Goal: Task Accomplishment & Management: Manage account settings

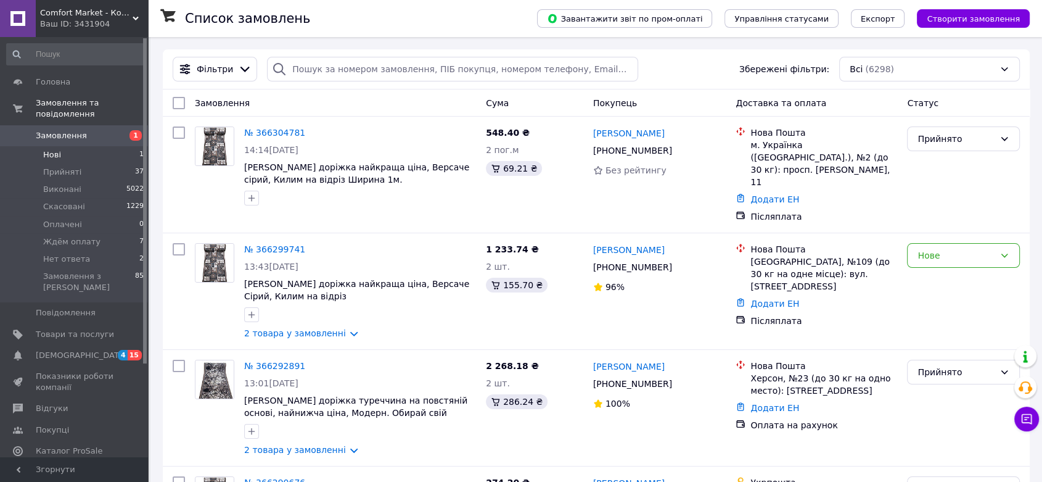
click at [57, 149] on span "Нові" at bounding box center [52, 154] width 18 height 11
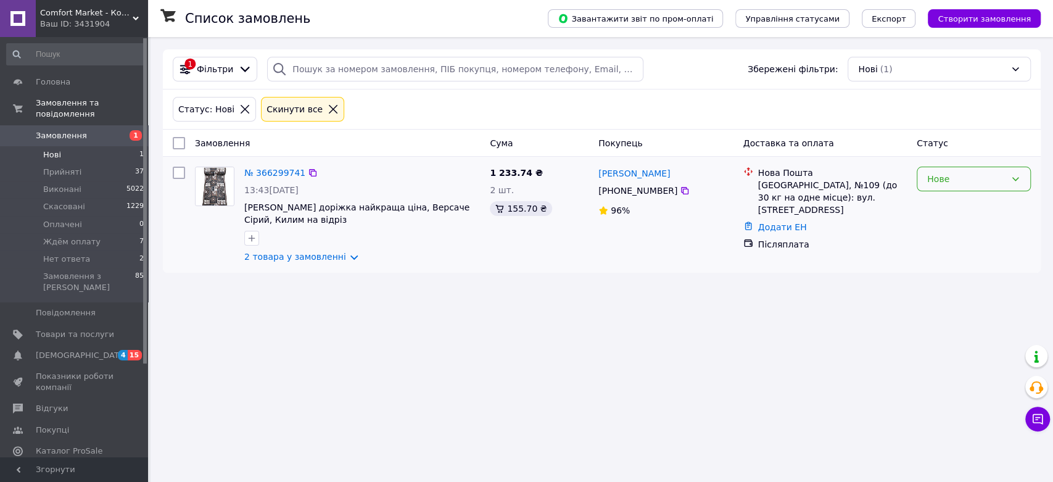
click at [945, 175] on div "Нове" at bounding box center [966, 179] width 78 height 14
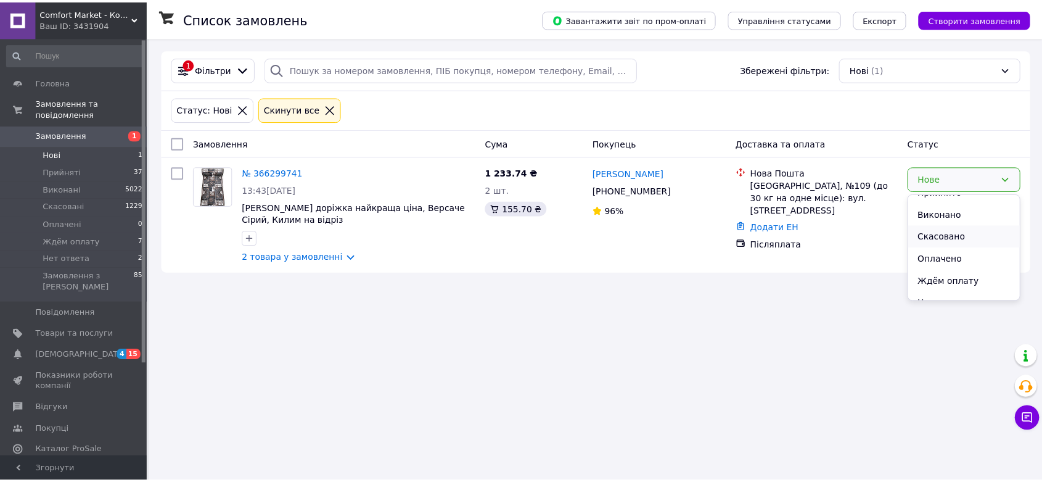
scroll to position [27, 0]
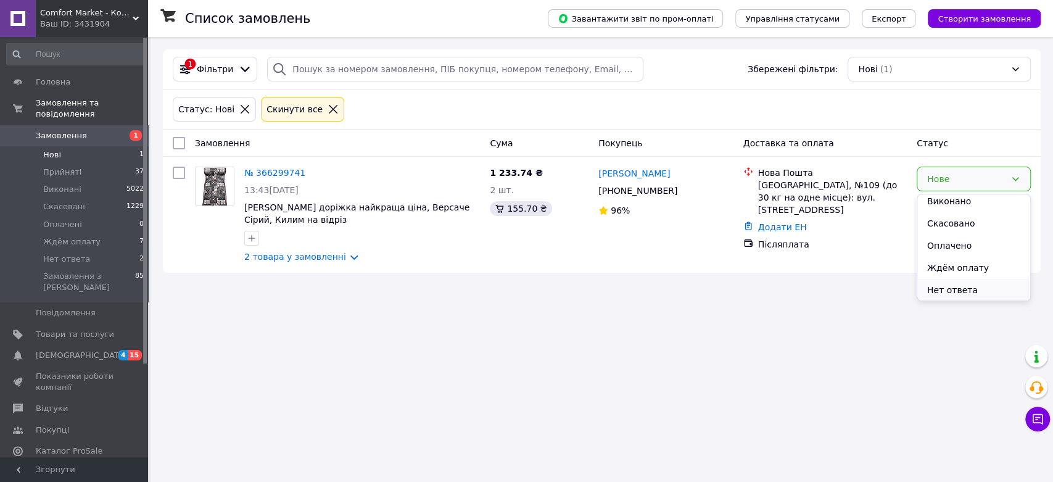
click at [972, 294] on li "Нет ответа" at bounding box center [973, 290] width 113 height 22
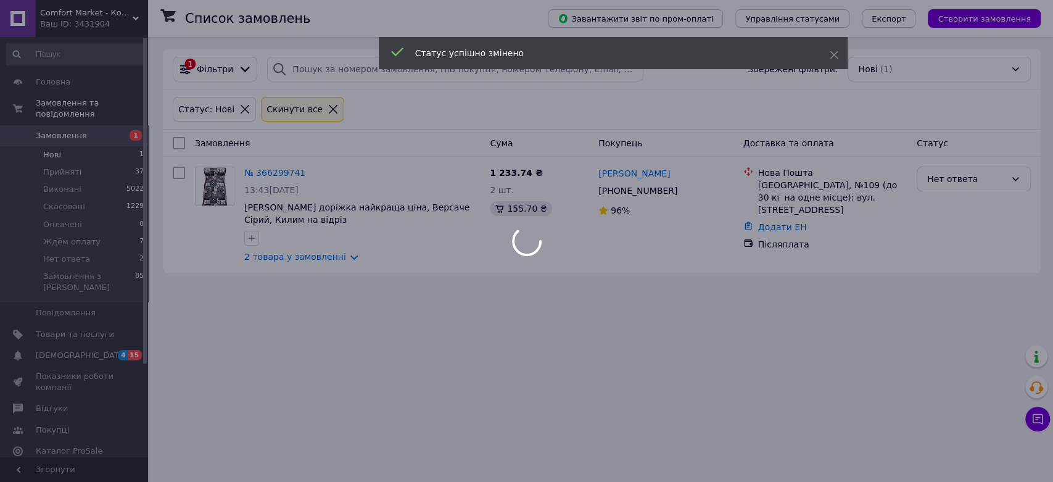
click at [672, 391] on div at bounding box center [526, 241] width 1053 height 482
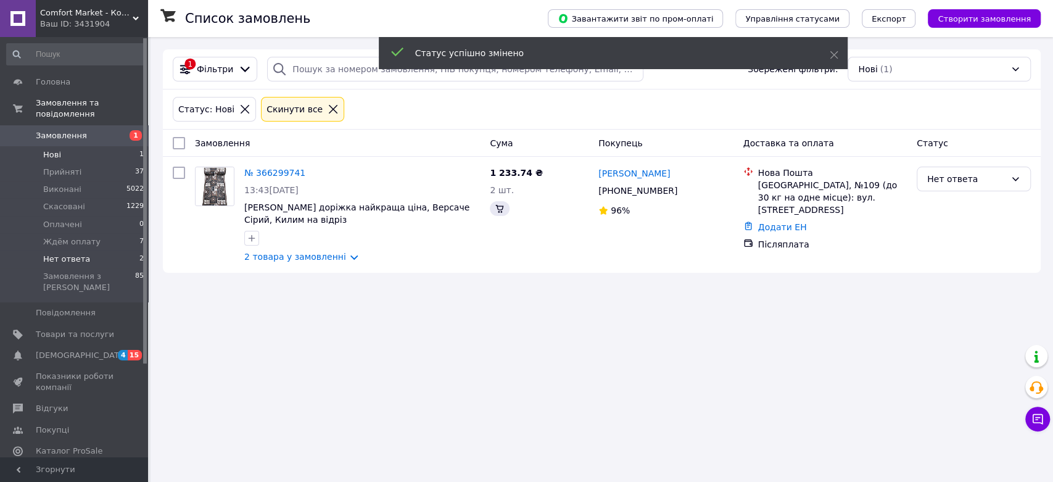
click at [88, 250] on li "Нет ответа 2" at bounding box center [75, 258] width 151 height 17
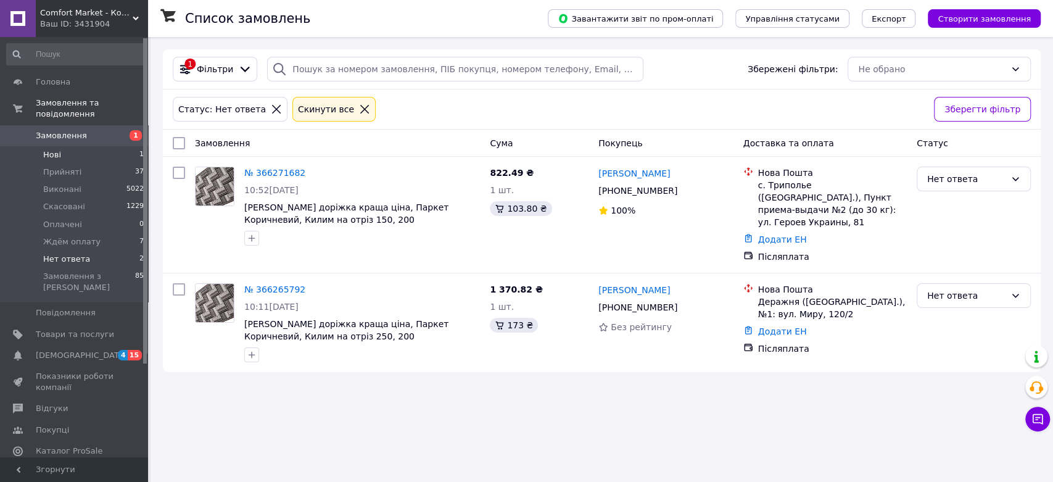
click at [54, 149] on span "Нові" at bounding box center [52, 154] width 18 height 11
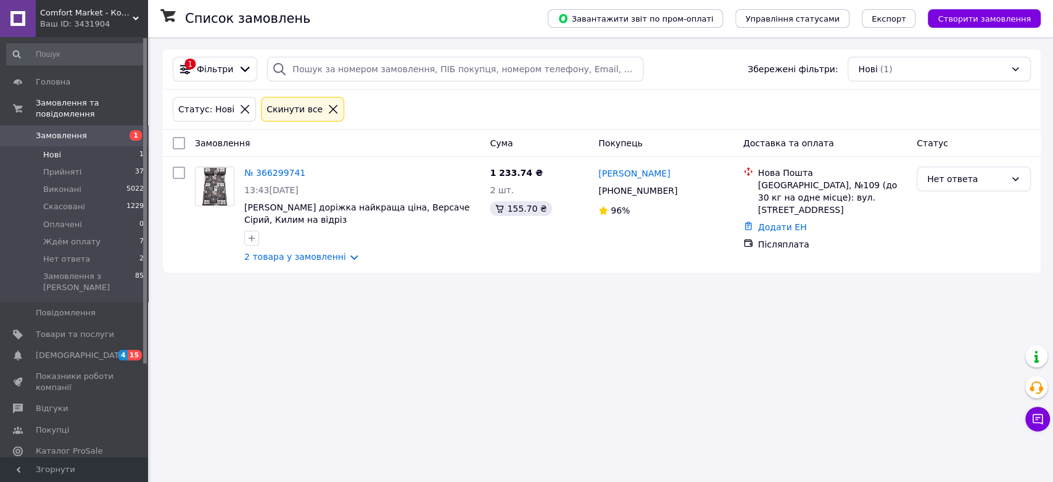
click at [51, 149] on span "Нові" at bounding box center [52, 154] width 18 height 11
click at [68, 167] on li "Прийняті 37" at bounding box center [75, 171] width 151 height 17
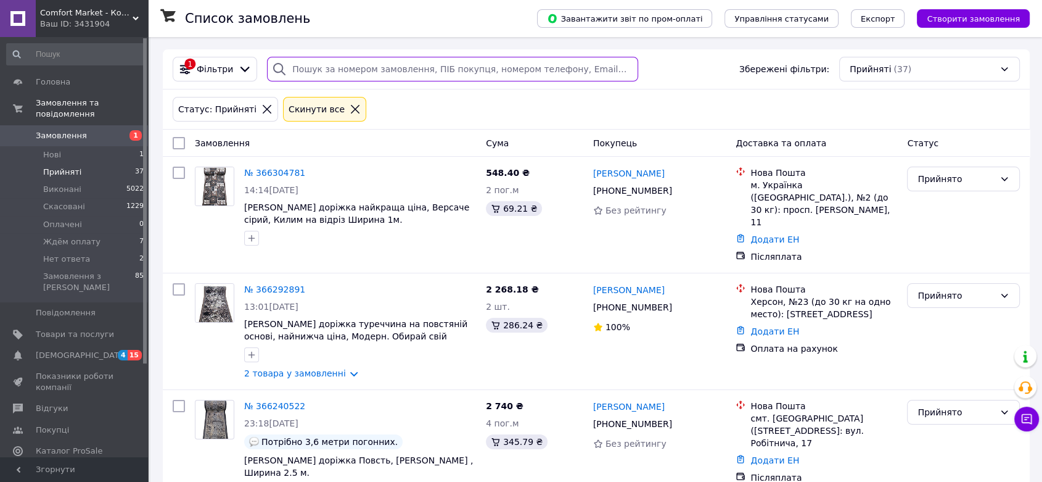
click at [395, 68] on input "search" at bounding box center [452, 69] width 371 height 25
paste input "366240522"
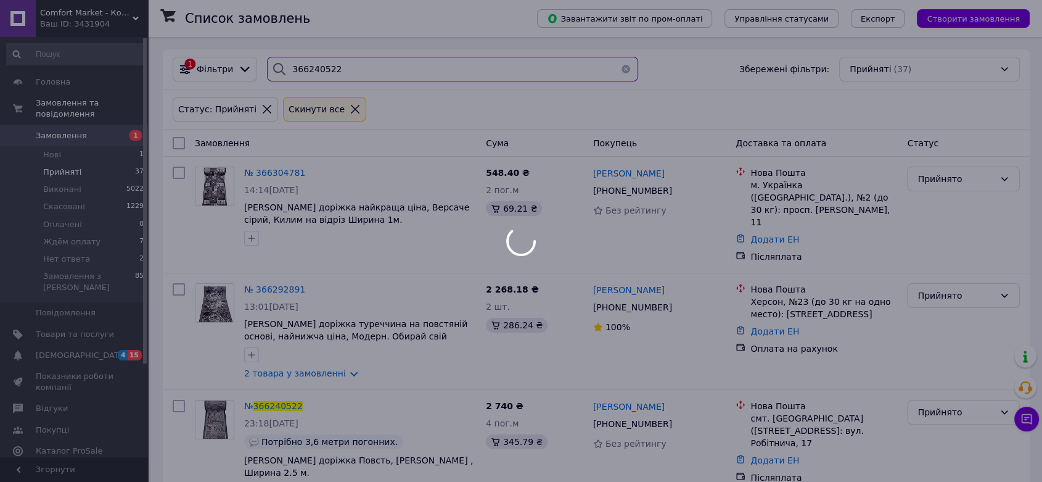
type input "366240522"
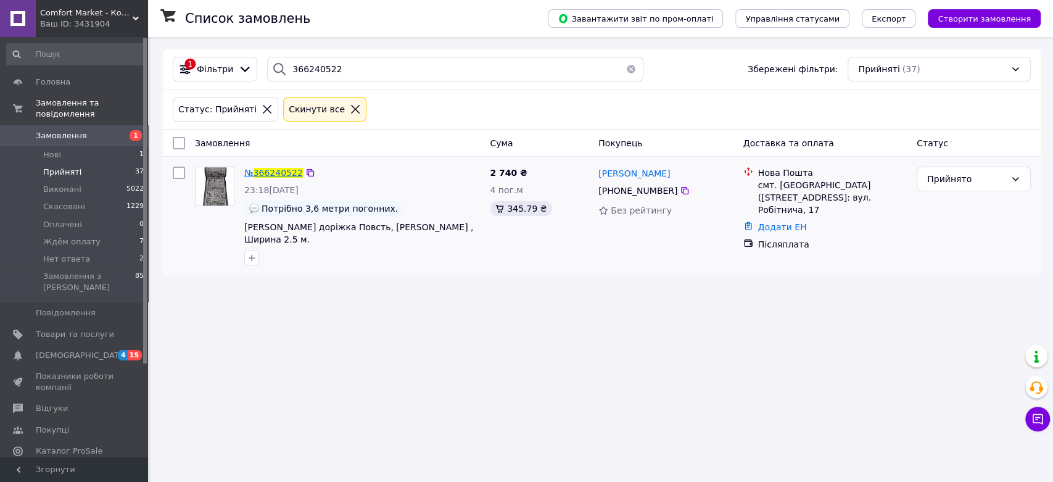
click at [276, 168] on span "366240522" at bounding box center [277, 173] width 49 height 10
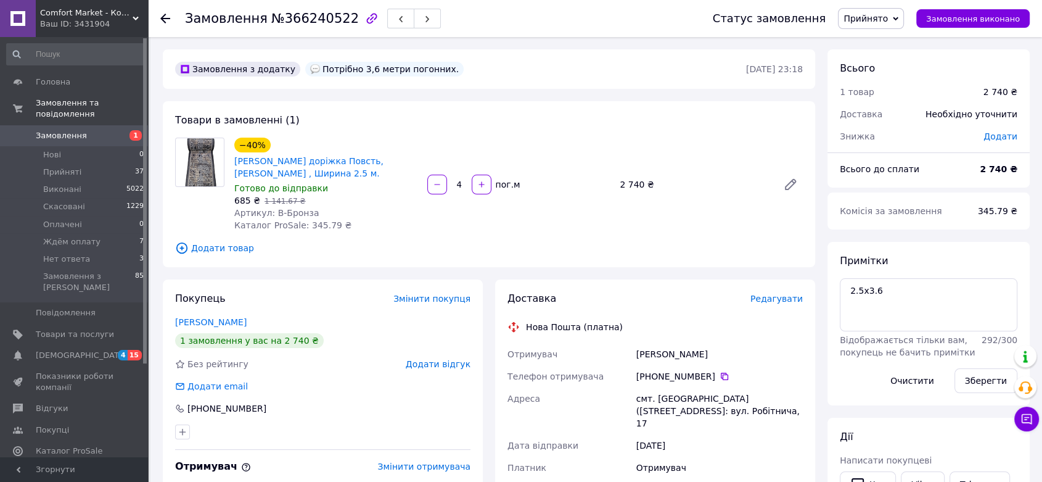
click at [710, 372] on div "[PHONE_NUMBER]" at bounding box center [719, 376] width 167 height 12
click at [720, 376] on icon at bounding box center [725, 376] width 10 height 10
click at [648, 360] on div "[PERSON_NAME]" at bounding box center [719, 354] width 171 height 22
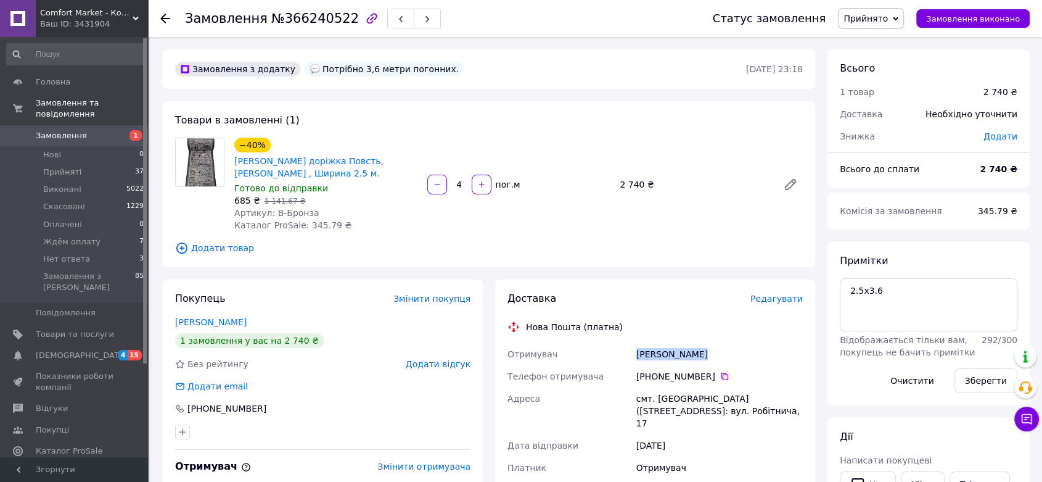
copy div "[PERSON_NAME]"
click at [668, 403] on div "смт. [GEOGRAPHIC_DATA] ([STREET_ADDRESS]: вул. Робітнича, 17" at bounding box center [719, 410] width 171 height 47
copy div "Талалаївка"
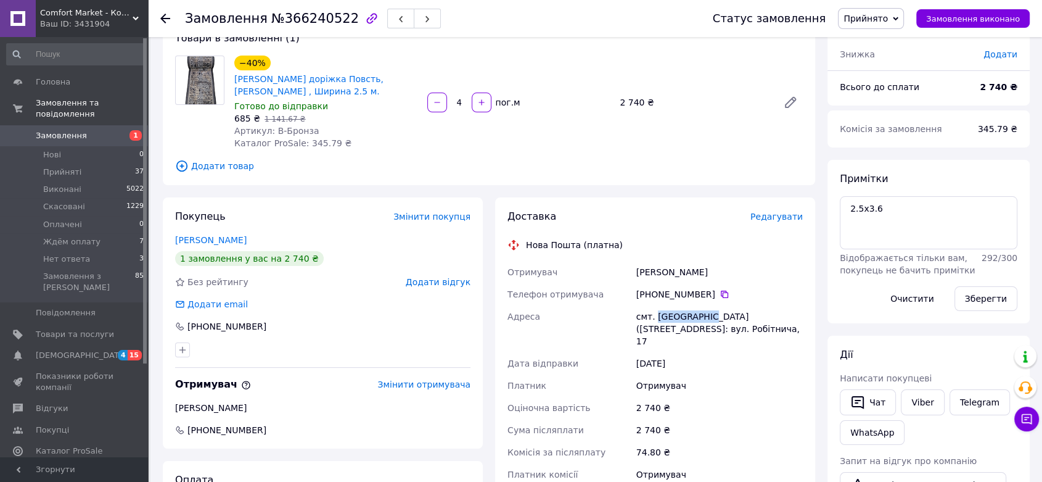
scroll to position [137, 0]
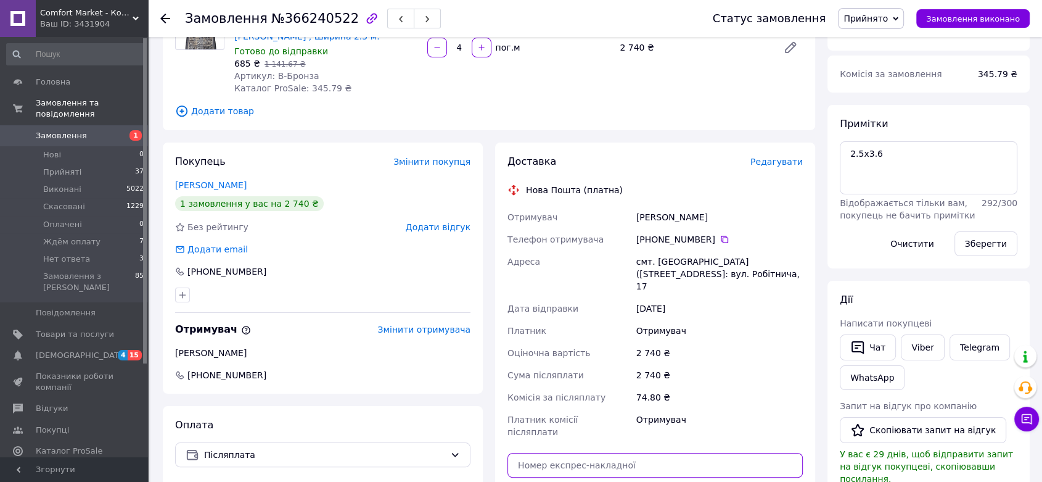
click at [642, 453] on input "text" at bounding box center [655, 465] width 295 height 25
paste input "20451269137110"
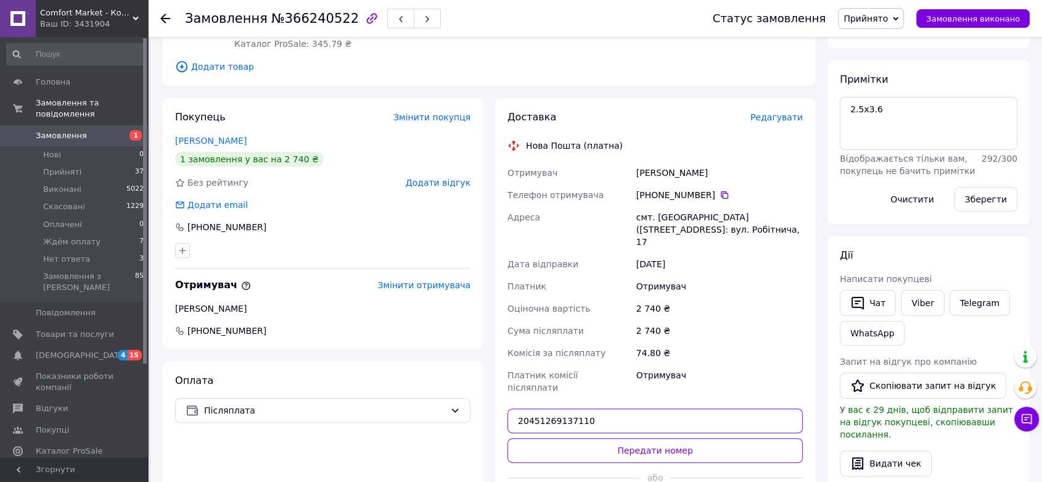
scroll to position [205, 0]
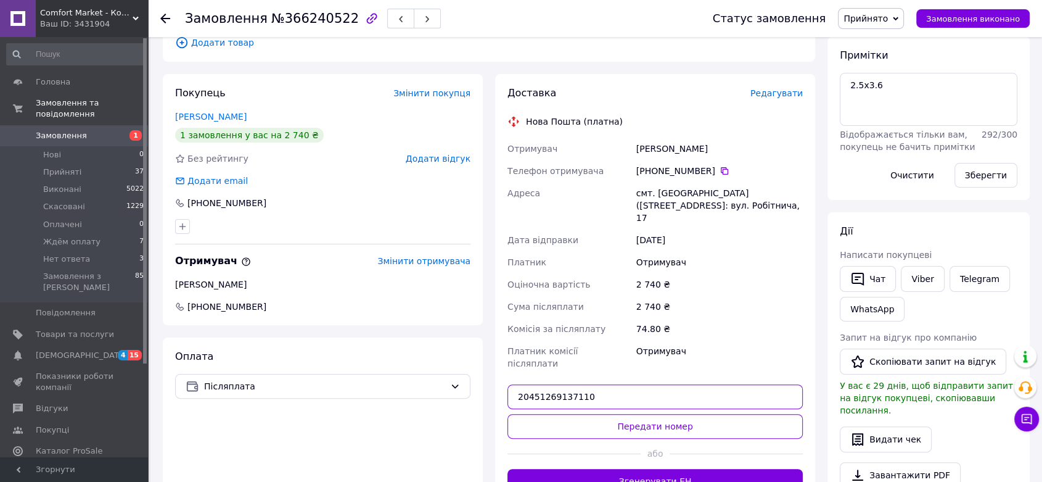
type input "20451269137110"
click at [652, 414] on button "Передати номер" at bounding box center [655, 426] width 295 height 25
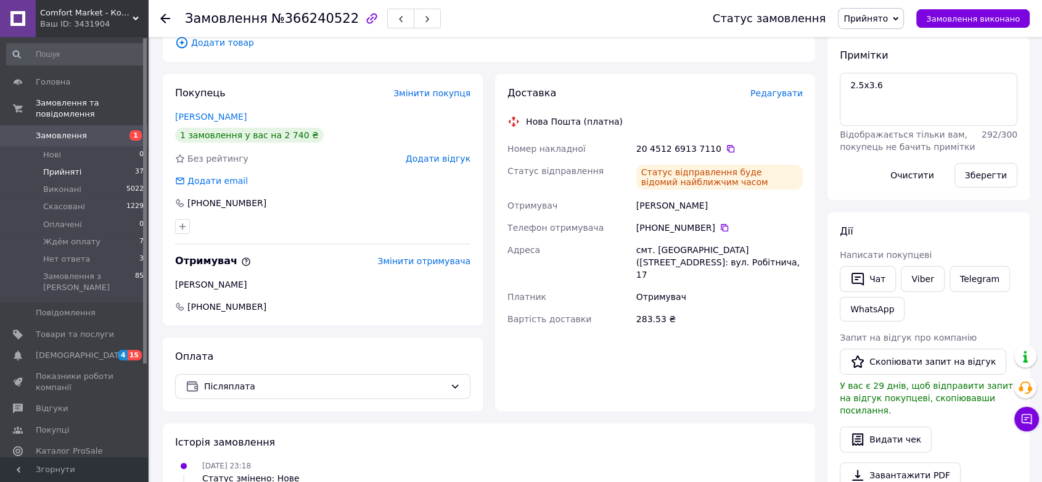
click at [74, 167] on span "Прийняті" at bounding box center [62, 172] width 38 height 11
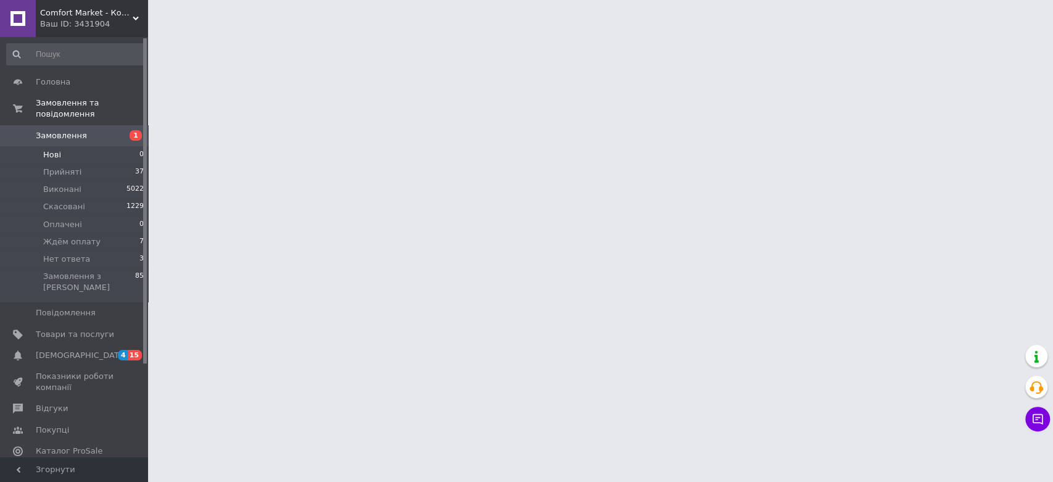
click at [64, 147] on li "Нові 0" at bounding box center [75, 154] width 151 height 17
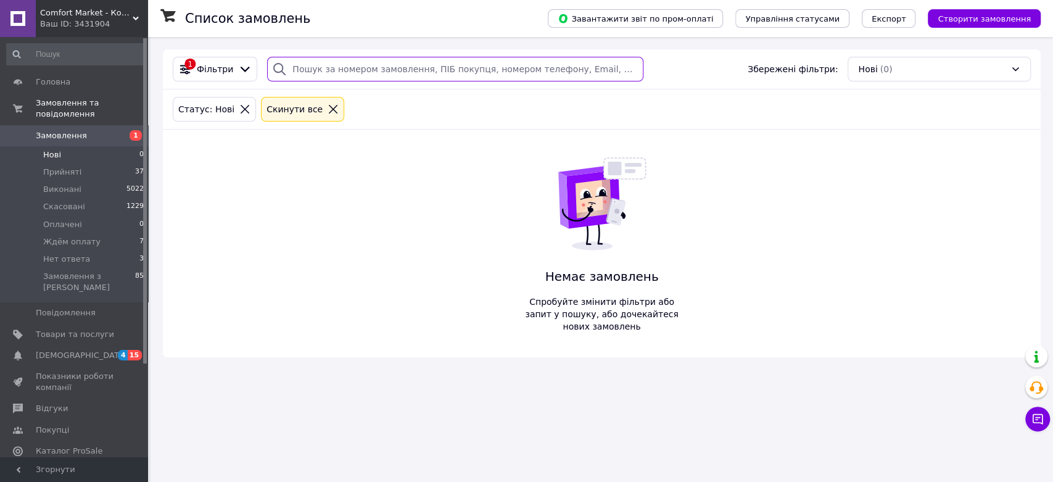
click at [405, 75] on input "search" at bounding box center [455, 69] width 376 height 25
click at [68, 167] on span "Прийняті" at bounding box center [62, 172] width 38 height 11
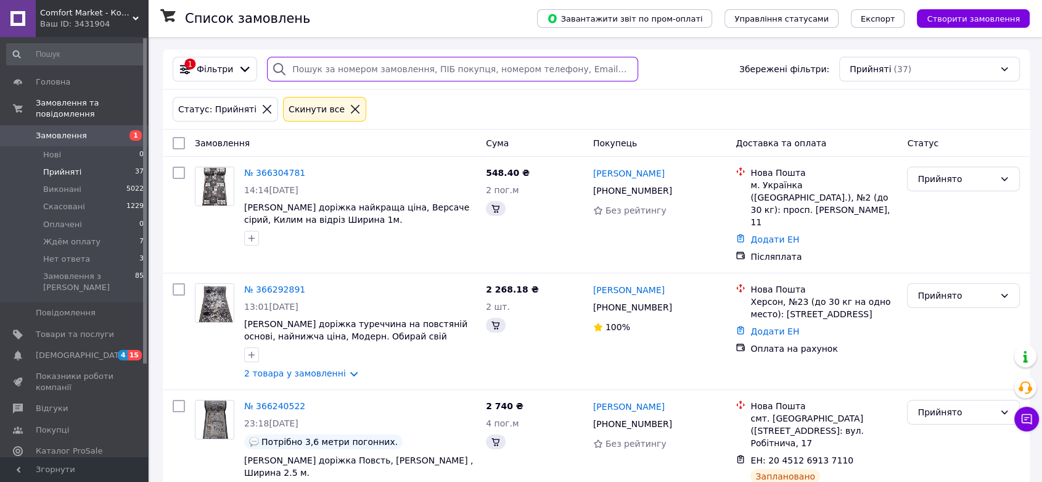
click at [416, 64] on input "search" at bounding box center [452, 69] width 371 height 25
paste input "366115384"
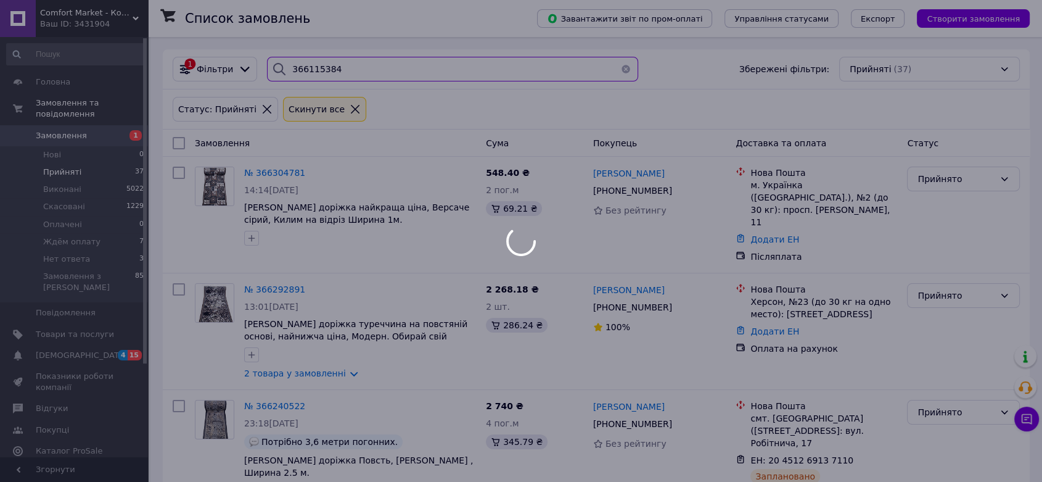
type input "366115384"
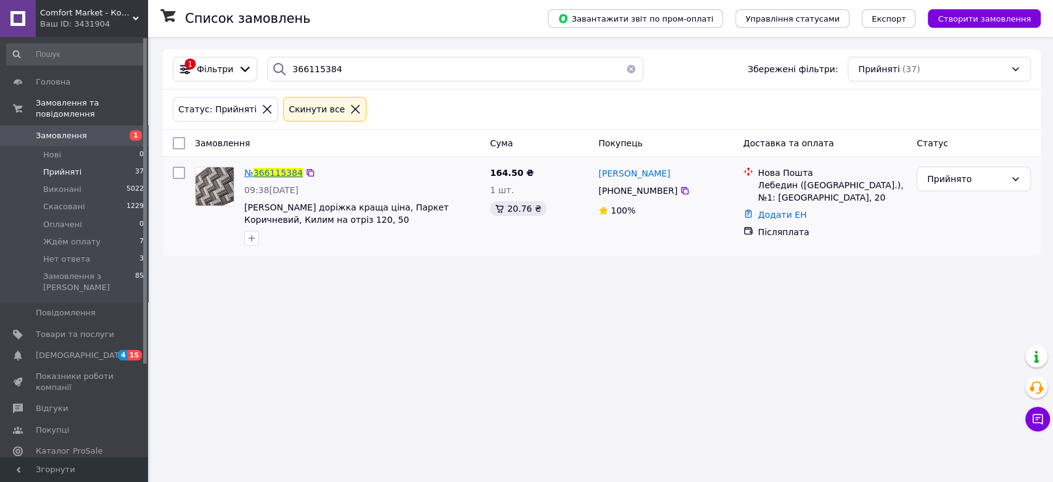
click at [276, 173] on span "366115384" at bounding box center [277, 173] width 49 height 10
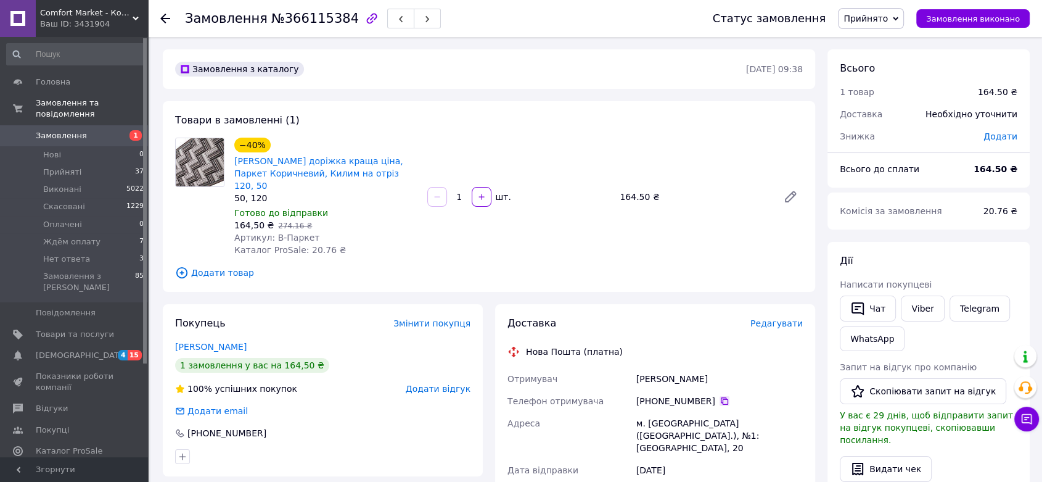
click at [720, 396] on icon at bounding box center [725, 401] width 10 height 10
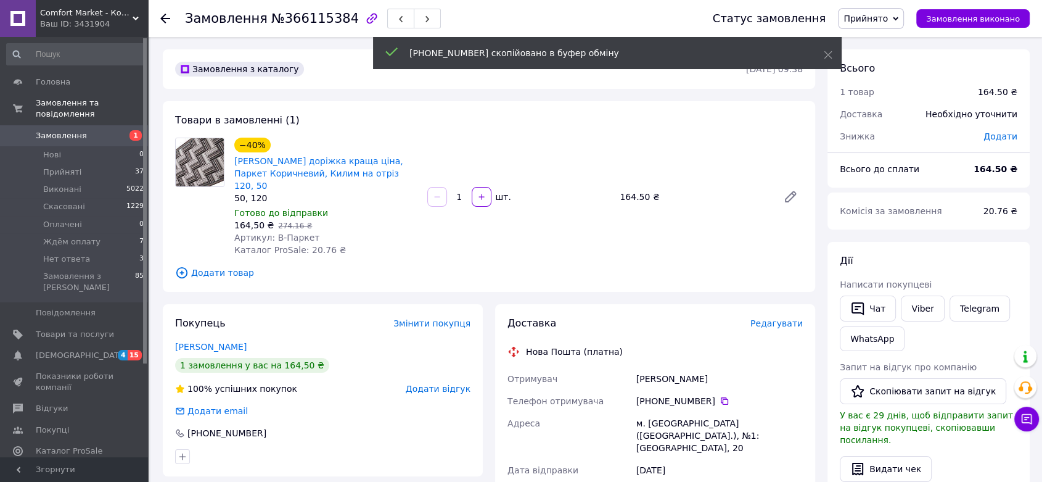
click at [667, 368] on div "[PERSON_NAME]" at bounding box center [719, 379] width 171 height 22
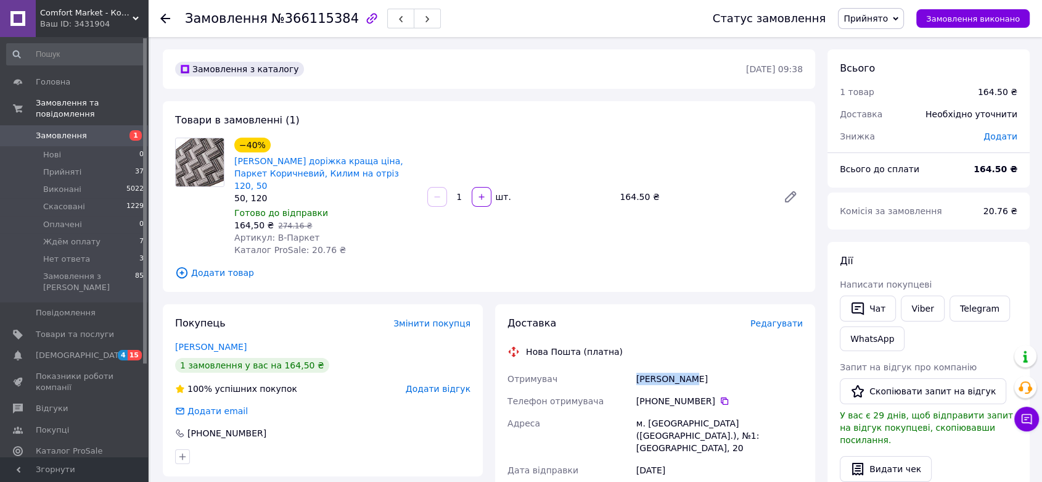
click at [667, 368] on div "[PERSON_NAME]" at bounding box center [719, 379] width 171 height 22
copy div "[PERSON_NAME]"
click at [666, 413] on div "м. [GEOGRAPHIC_DATA] ([GEOGRAPHIC_DATA].), №1: [GEOGRAPHIC_DATA], 20" at bounding box center [719, 435] width 171 height 47
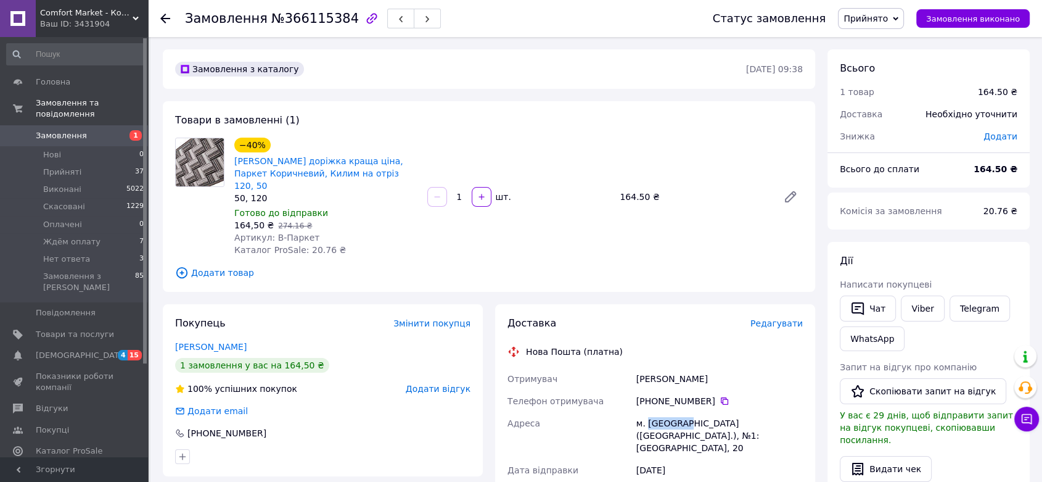
copy div "Лебедин"
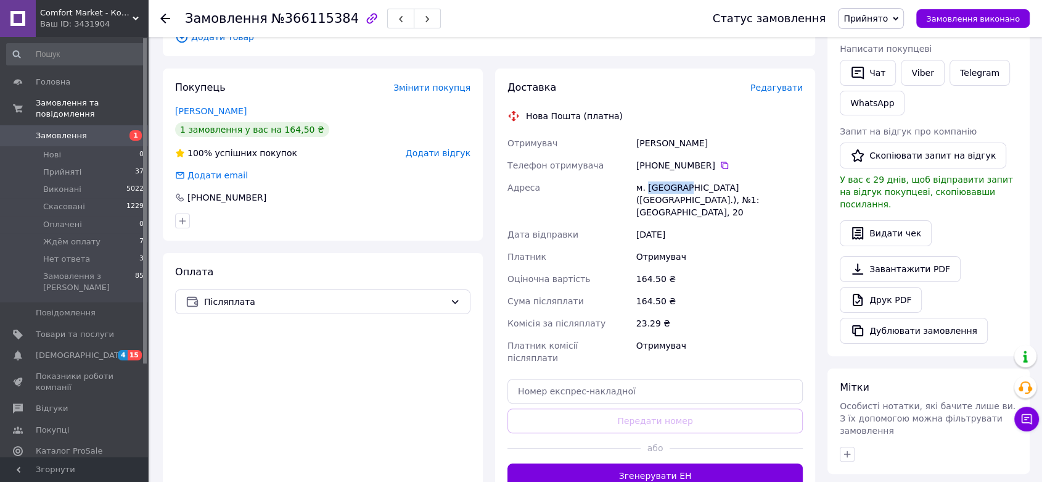
scroll to position [342, 0]
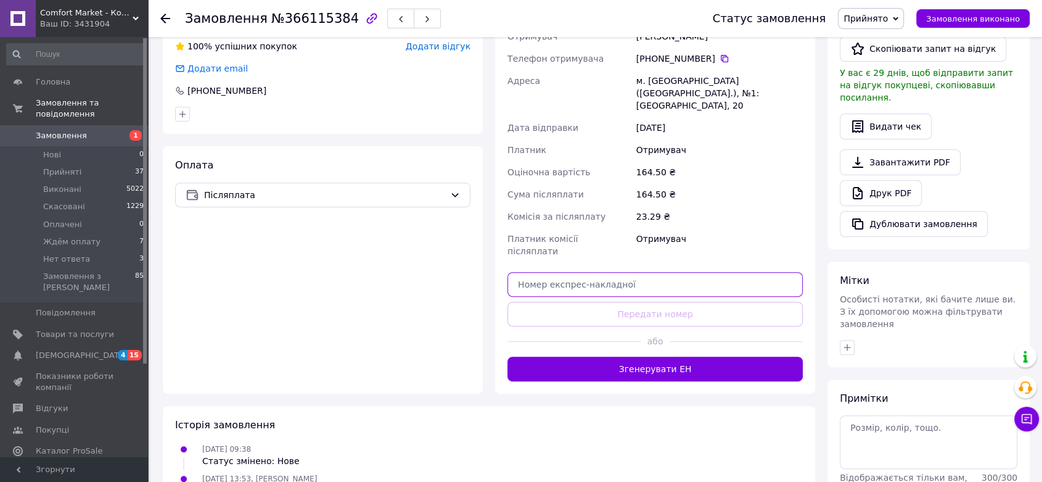
click at [648, 272] on input "text" at bounding box center [655, 284] width 295 height 25
paste input "20451269147299"
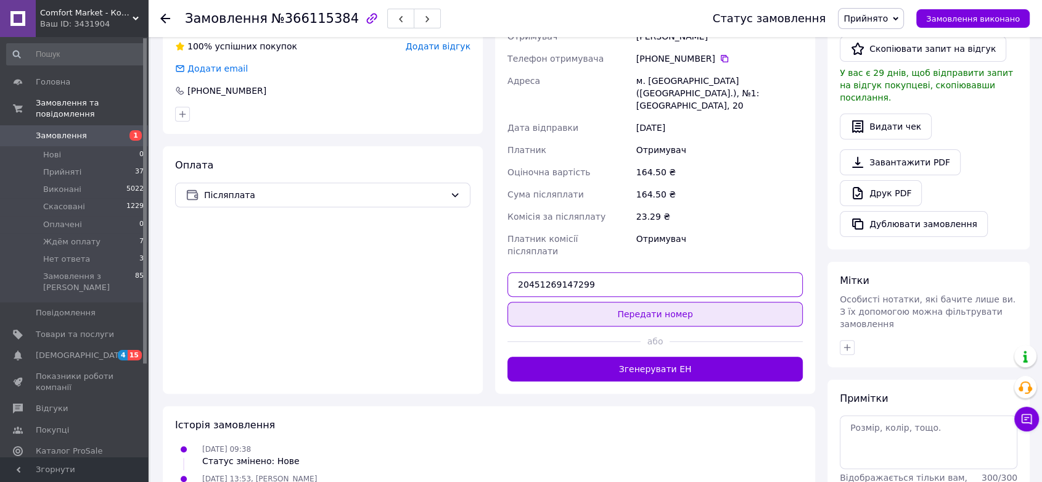
type input "20451269147299"
click at [675, 302] on button "Передати номер" at bounding box center [655, 314] width 295 height 25
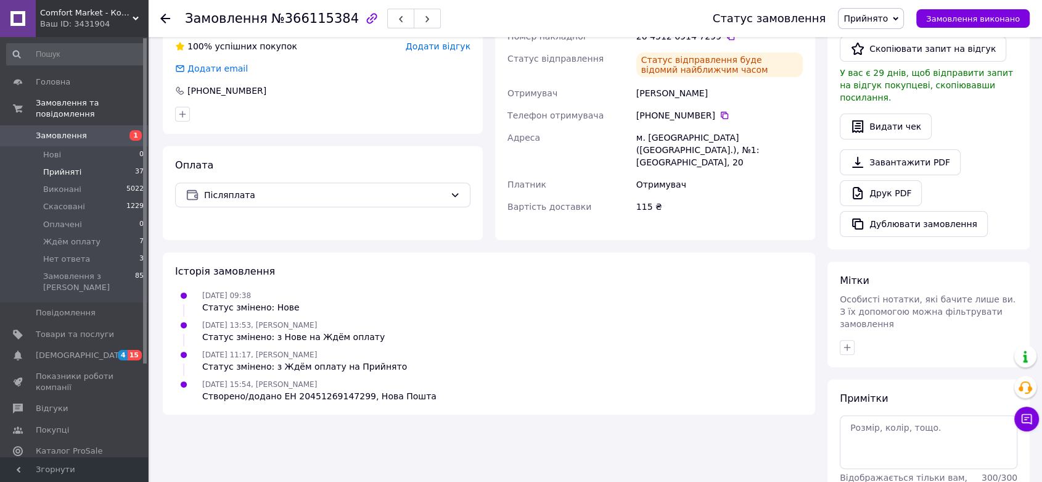
click at [77, 163] on li "Прийняті 37" at bounding box center [75, 171] width 151 height 17
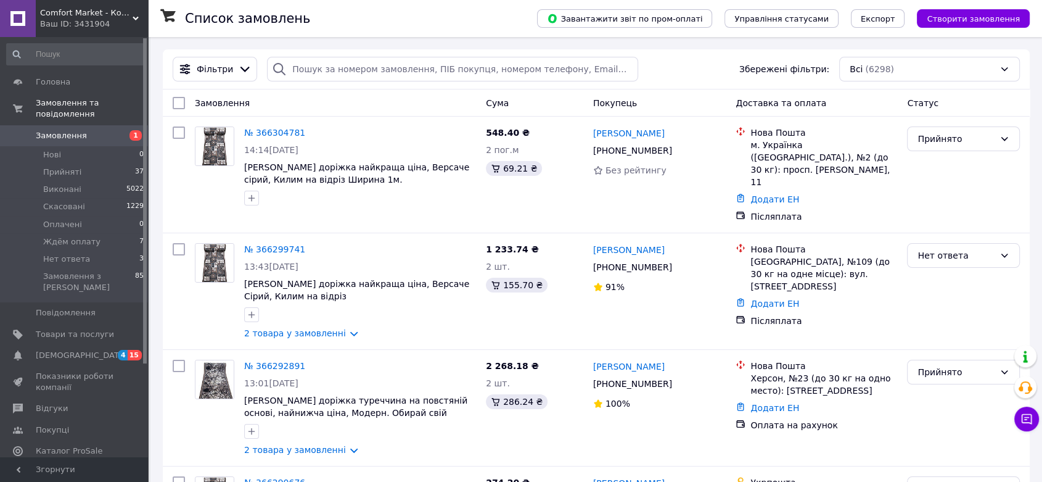
click at [365, 86] on div "Фільтри Збережені фільтри: Всі (6298)" at bounding box center [596, 69] width 867 height 40
click at [366, 77] on input "search" at bounding box center [452, 69] width 371 height 25
paste input "366292891"
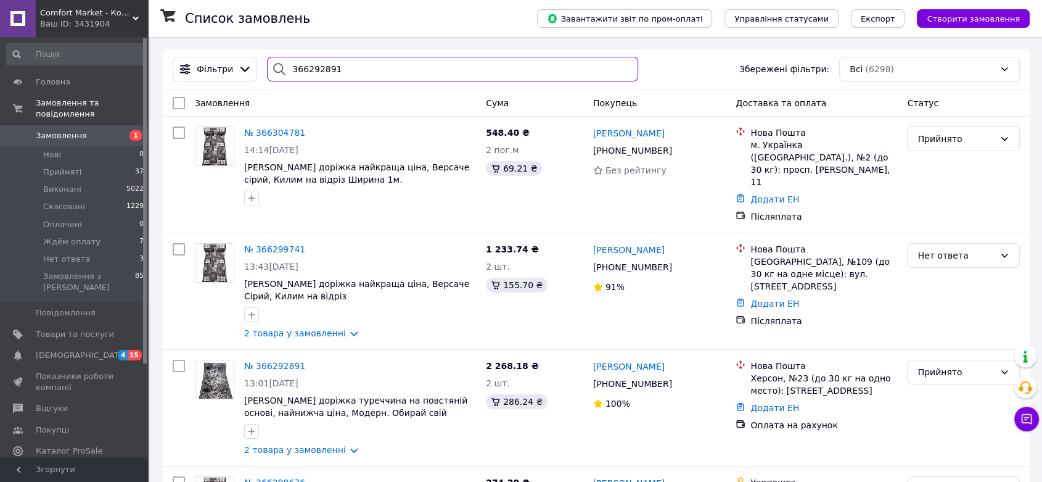
type input "366292891"
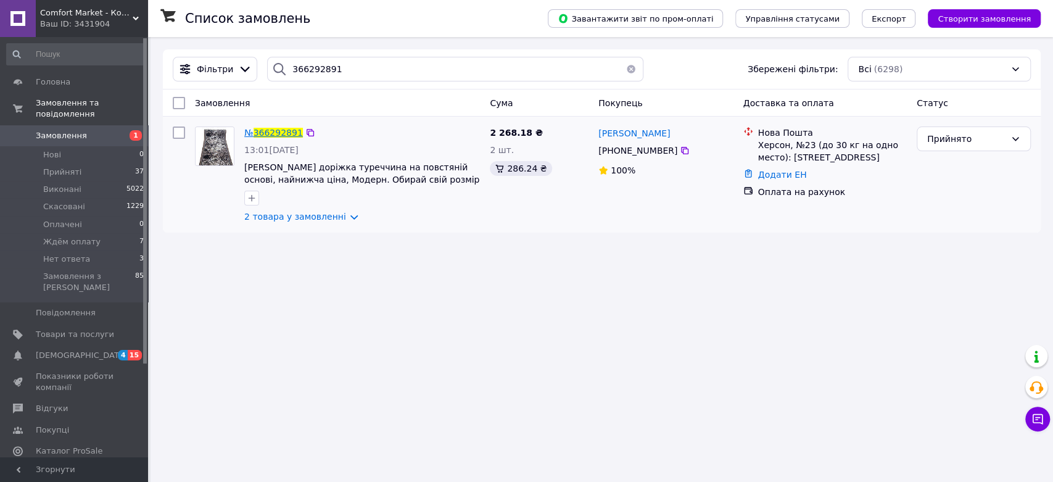
click at [265, 128] on span "366292891" at bounding box center [277, 133] width 49 height 10
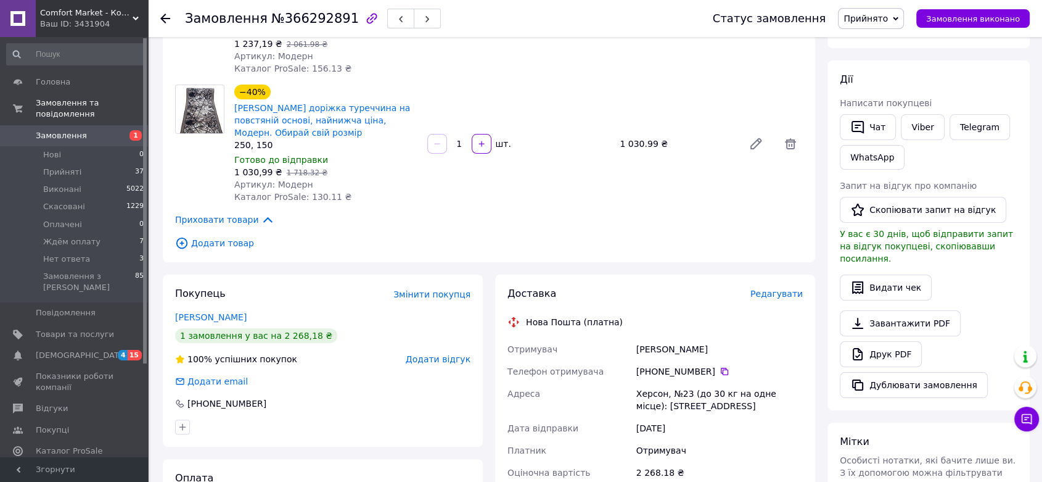
scroll to position [205, 0]
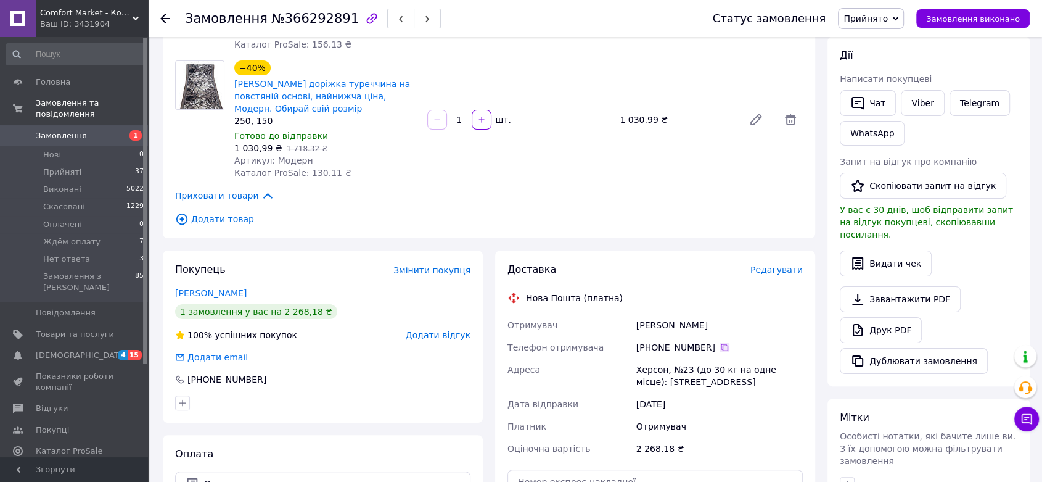
click at [720, 346] on icon at bounding box center [725, 347] width 10 height 10
click at [661, 320] on div "[PERSON_NAME]" at bounding box center [719, 325] width 171 height 22
click at [659, 319] on div "[PERSON_NAME]" at bounding box center [719, 325] width 171 height 22
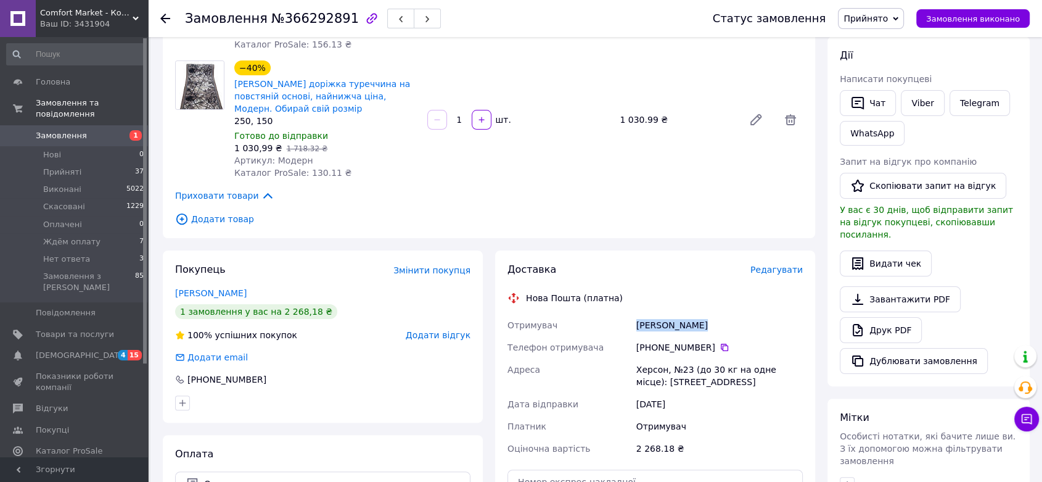
copy div "[PERSON_NAME]"
click at [648, 376] on div "Херсон, №23 (до 30 кг на одне місце): [STREET_ADDRESS]" at bounding box center [719, 375] width 171 height 35
click at [646, 373] on div "Херсон, №23 (до 30 кг на одне місце): [STREET_ADDRESS]" at bounding box center [719, 375] width 171 height 35
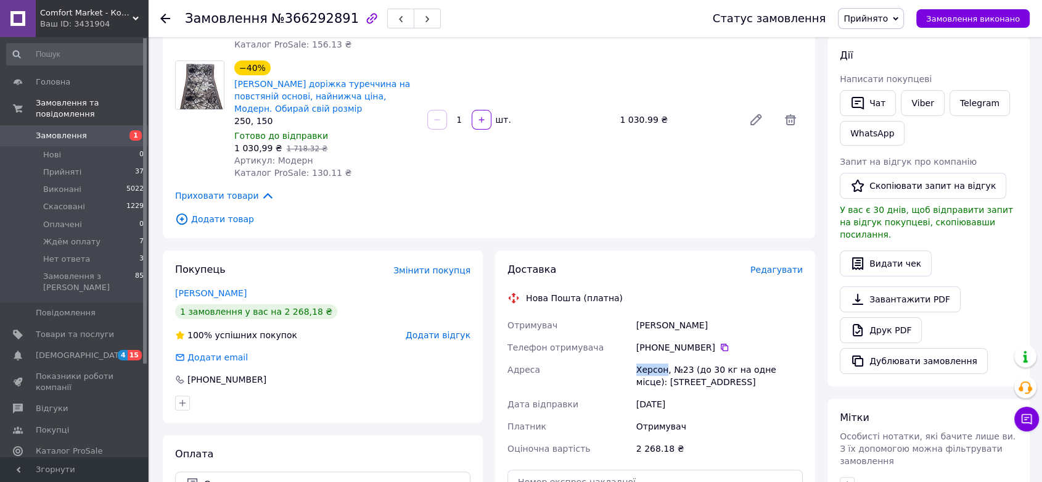
copy div "[GEOGRAPHIC_DATA]"
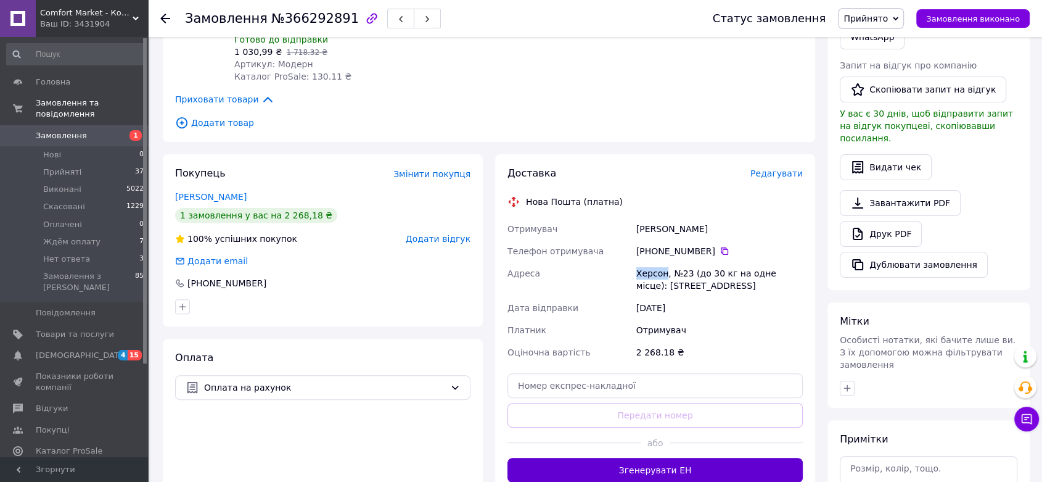
scroll to position [411, 0]
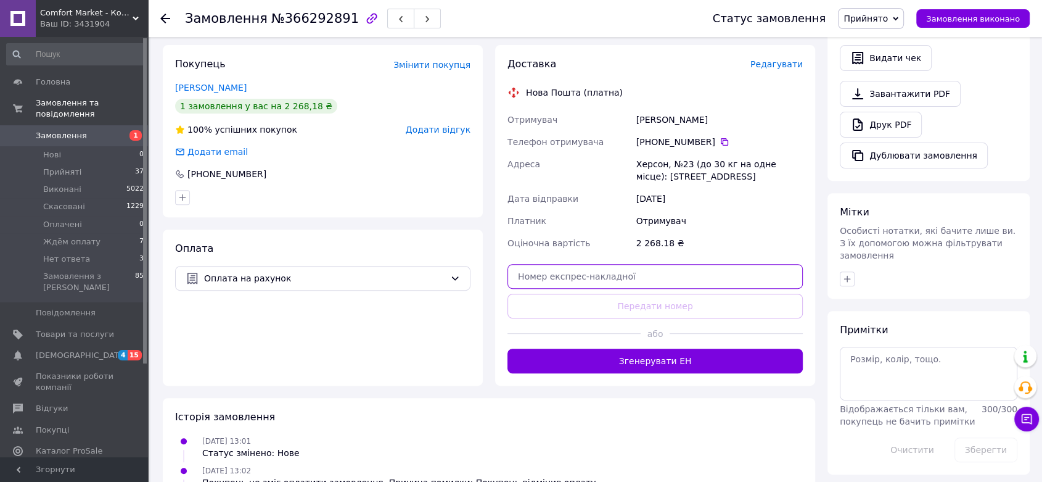
click at [635, 271] on input "text" at bounding box center [655, 276] width 295 height 25
paste input "20451269150736"
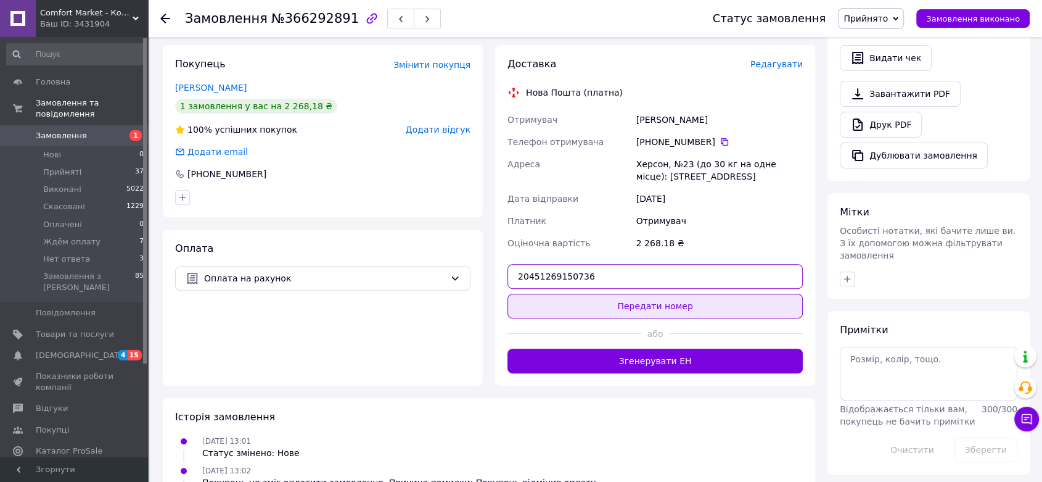
type input "20451269150736"
click at [650, 305] on button "Передати номер" at bounding box center [655, 306] width 295 height 25
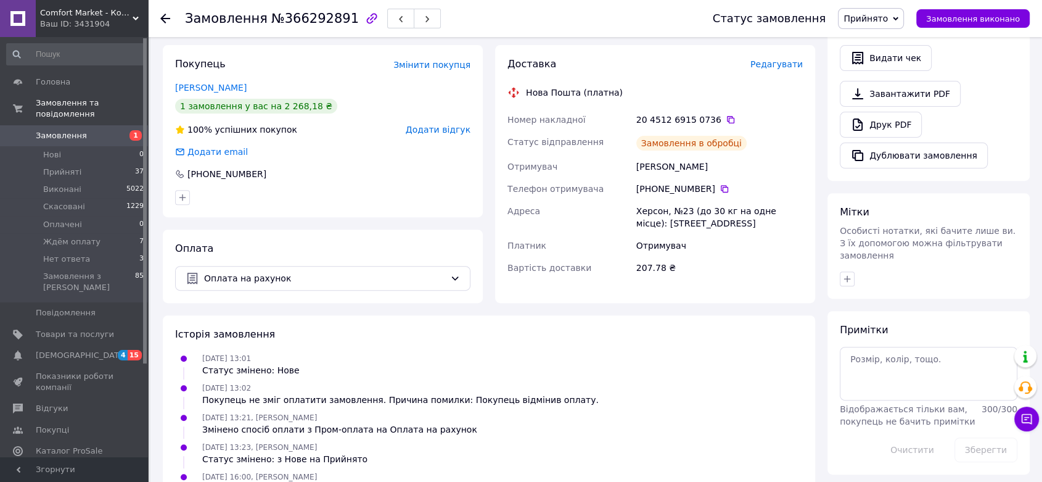
click at [599, 340] on div "Історія замовлення" at bounding box center [489, 334] width 628 height 14
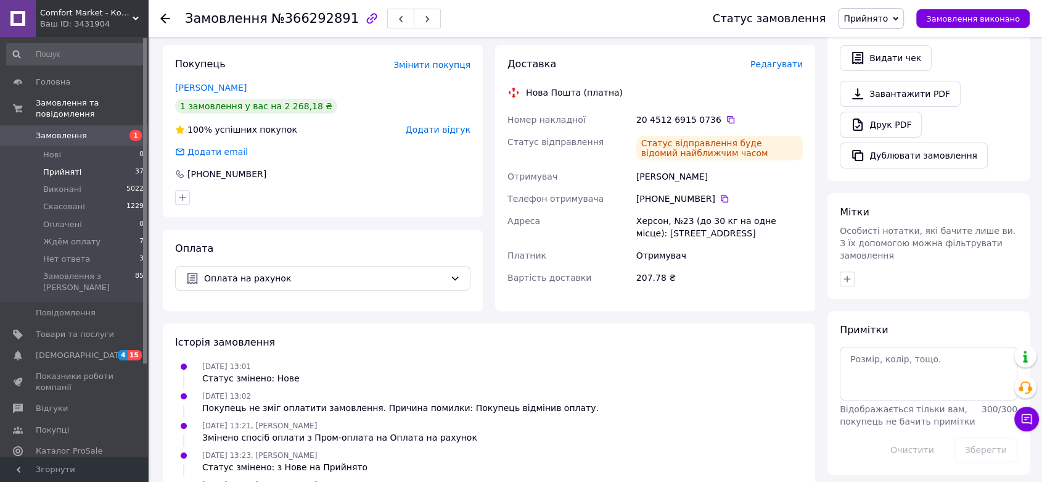
click at [67, 167] on span "Прийняті" at bounding box center [62, 172] width 38 height 11
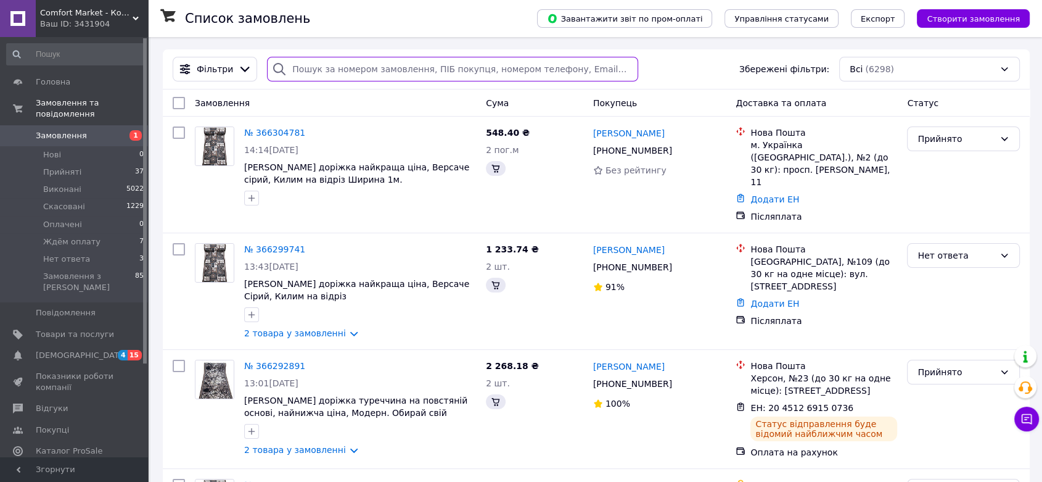
click at [324, 78] on input "search" at bounding box center [452, 69] width 371 height 25
paste input "366304781"
type input "366304781"
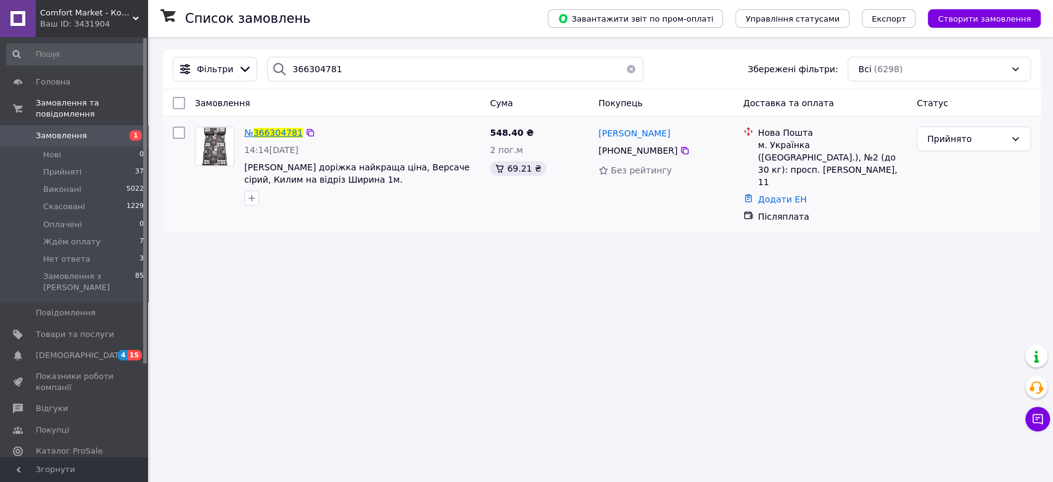
click at [291, 135] on span "366304781" at bounding box center [277, 133] width 49 height 10
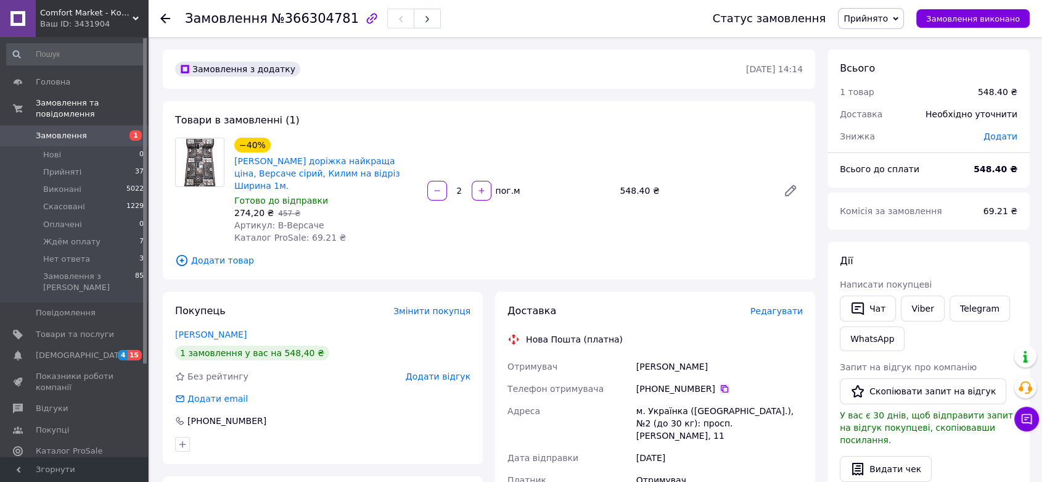
click at [720, 384] on icon at bounding box center [725, 389] width 10 height 10
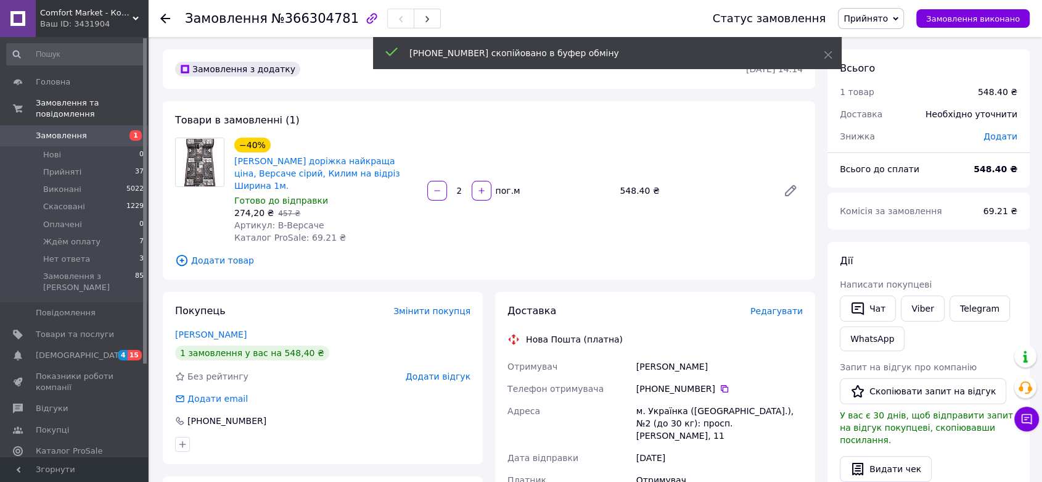
click at [674, 359] on div "[PERSON_NAME]" at bounding box center [719, 366] width 171 height 22
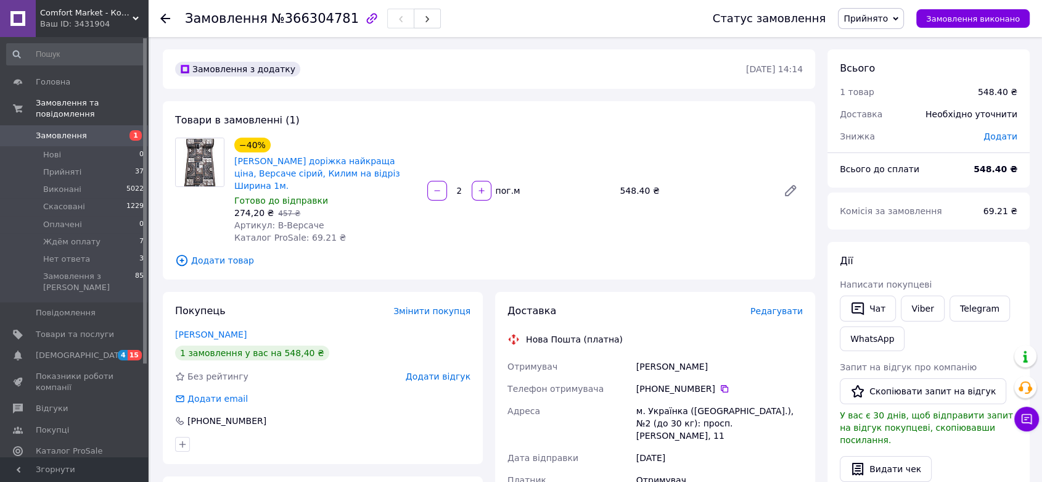
click at [673, 358] on div "[PERSON_NAME]" at bounding box center [719, 366] width 171 height 22
click at [674, 358] on div "[PERSON_NAME]" at bounding box center [719, 366] width 171 height 22
copy div "[PERSON_NAME]"
click at [660, 400] on div "м. Українка ([GEOGRAPHIC_DATA].), №2 (до 30 кг): просп. [PERSON_NAME], 11" at bounding box center [719, 423] width 171 height 47
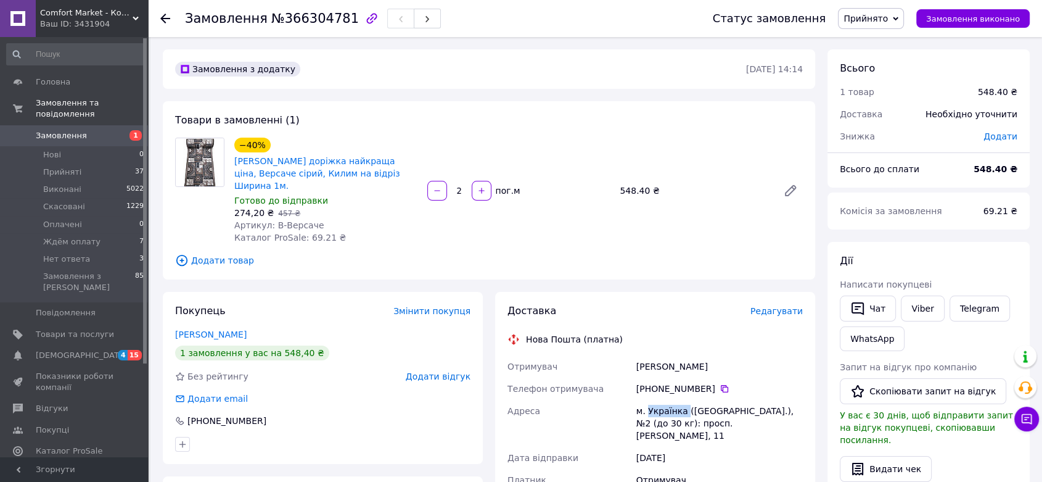
click at [660, 400] on div "м. Українка ([GEOGRAPHIC_DATA].), №2 (до 30 кг): просп. [PERSON_NAME], 11" at bounding box center [719, 423] width 171 height 47
copy div "Українка"
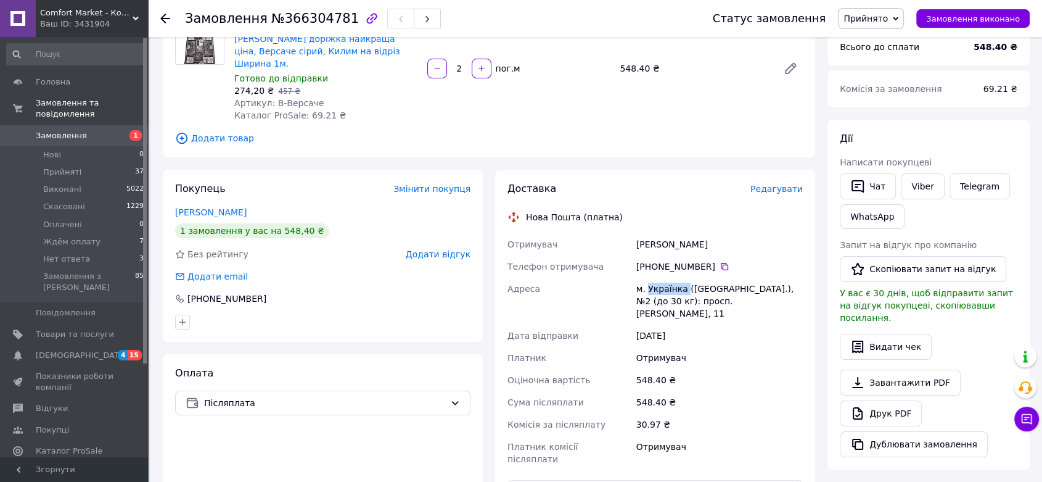
scroll to position [274, 0]
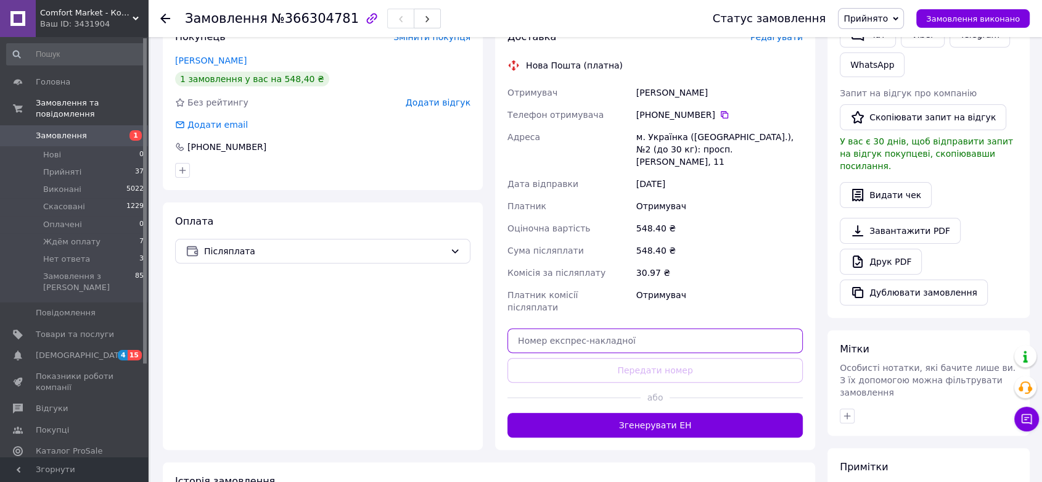
click at [621, 328] on input "text" at bounding box center [655, 340] width 295 height 25
paste input "20451269151966"
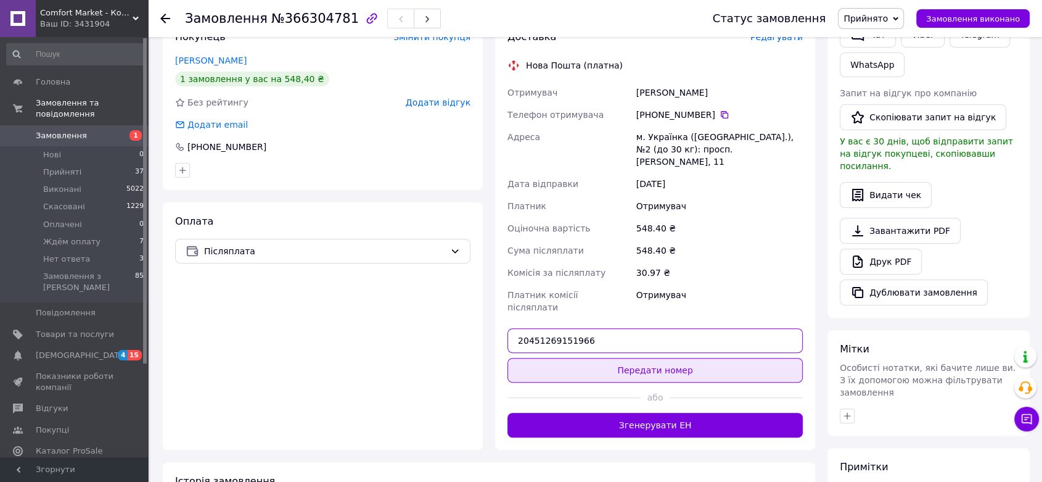
type input "20451269151966"
click at [659, 358] on button "Передати номер" at bounding box center [655, 370] width 295 height 25
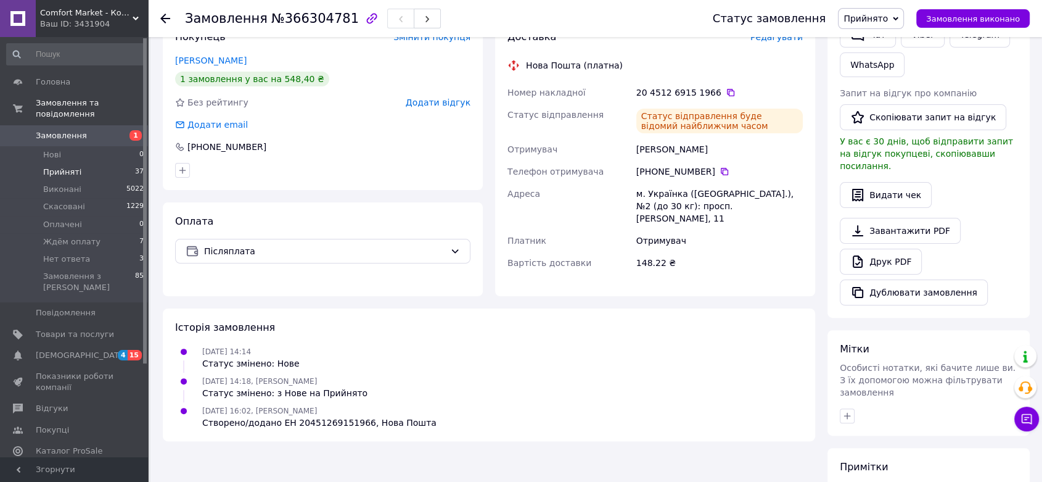
click at [84, 163] on li "Прийняті 37" at bounding box center [75, 171] width 151 height 17
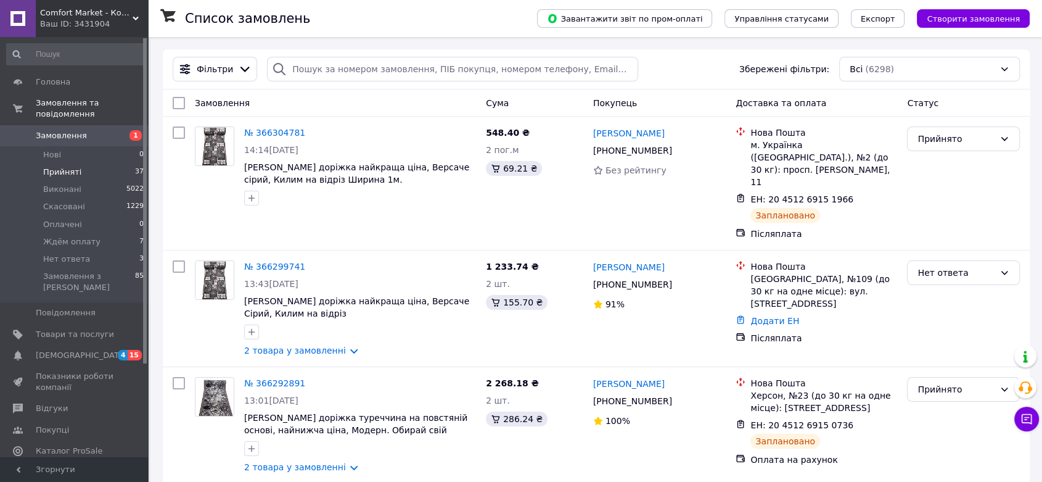
click at [73, 167] on span "Прийняті" at bounding box center [62, 172] width 38 height 11
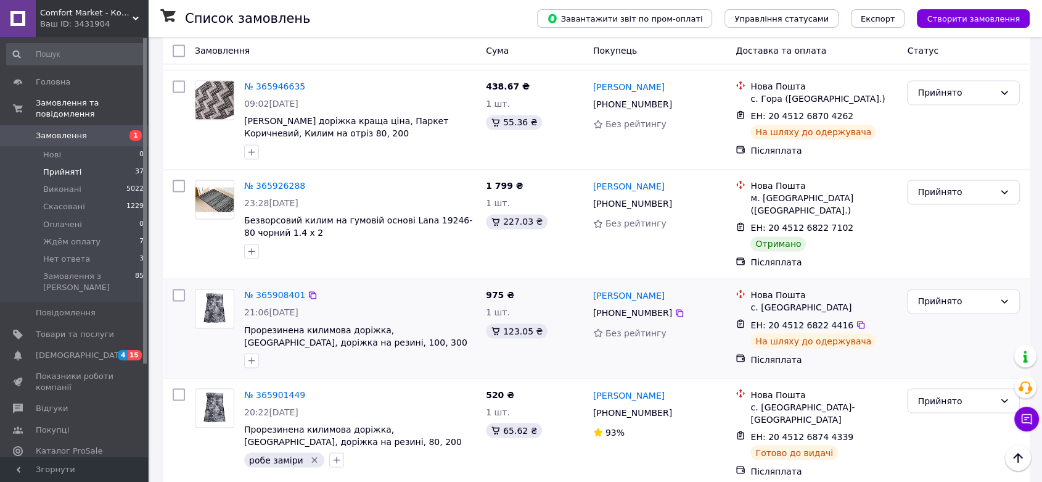
scroll to position [1944, 0]
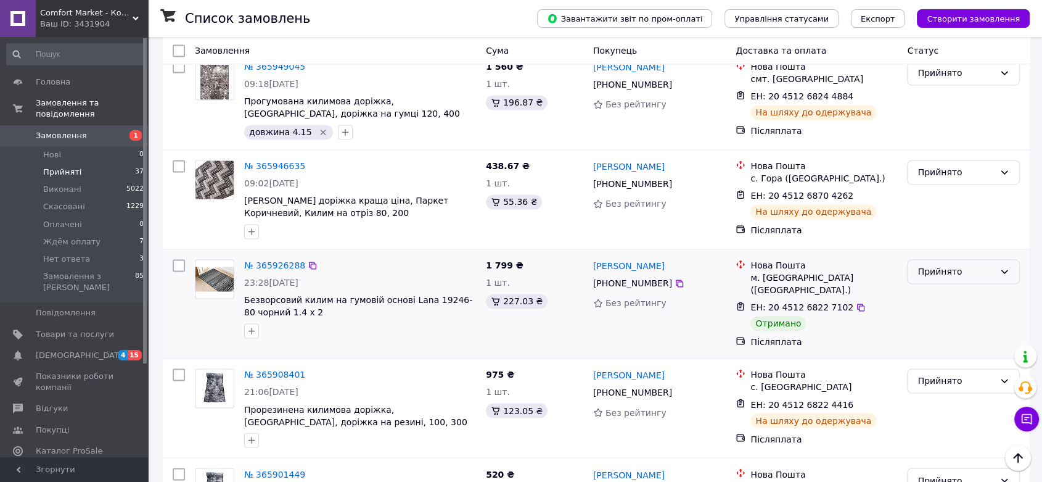
click at [942, 265] on div "Прийнято" at bounding box center [956, 272] width 77 height 14
click at [947, 203] on li "Виконано" at bounding box center [964, 202] width 112 height 22
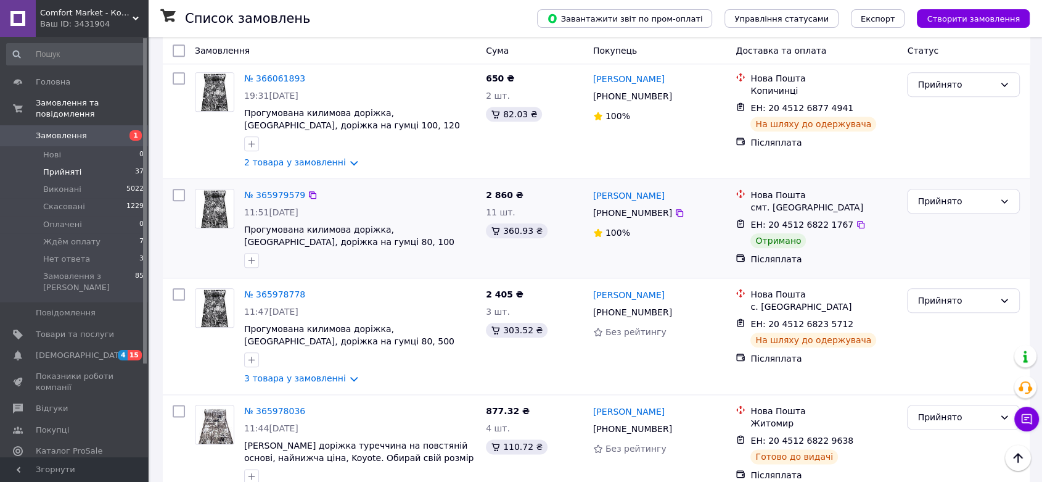
scroll to position [1258, 0]
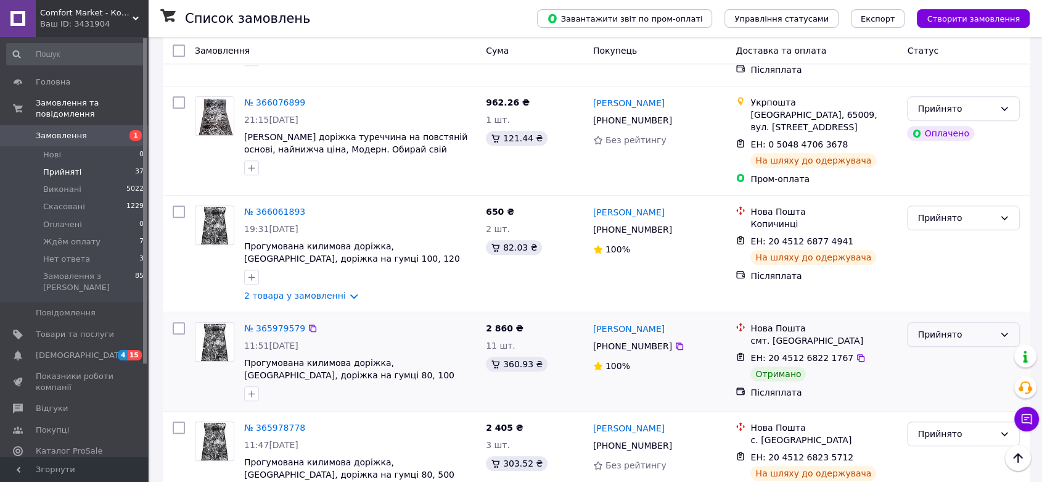
click at [947, 322] on div "Прийнято" at bounding box center [963, 334] width 113 height 25
click at [947, 273] on li "Виконано" at bounding box center [964, 274] width 112 height 22
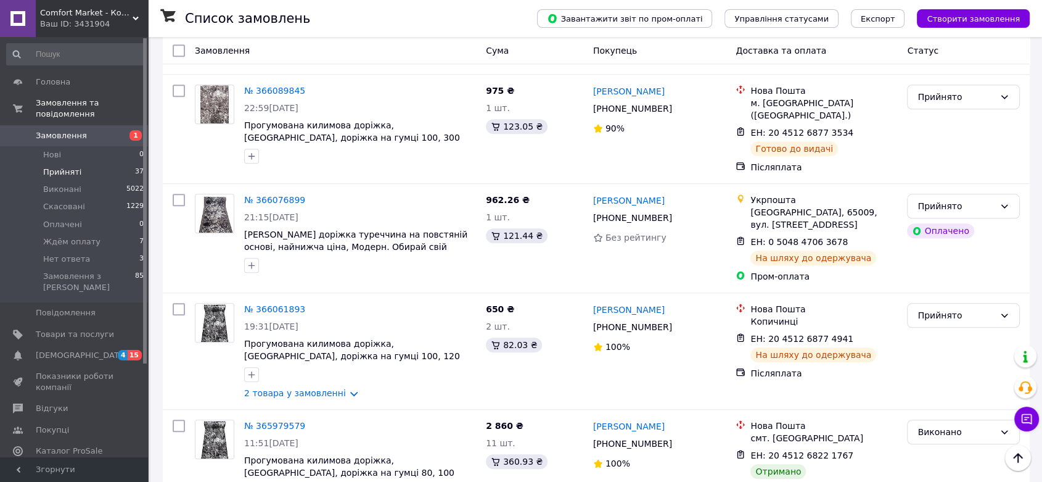
scroll to position [685, 0]
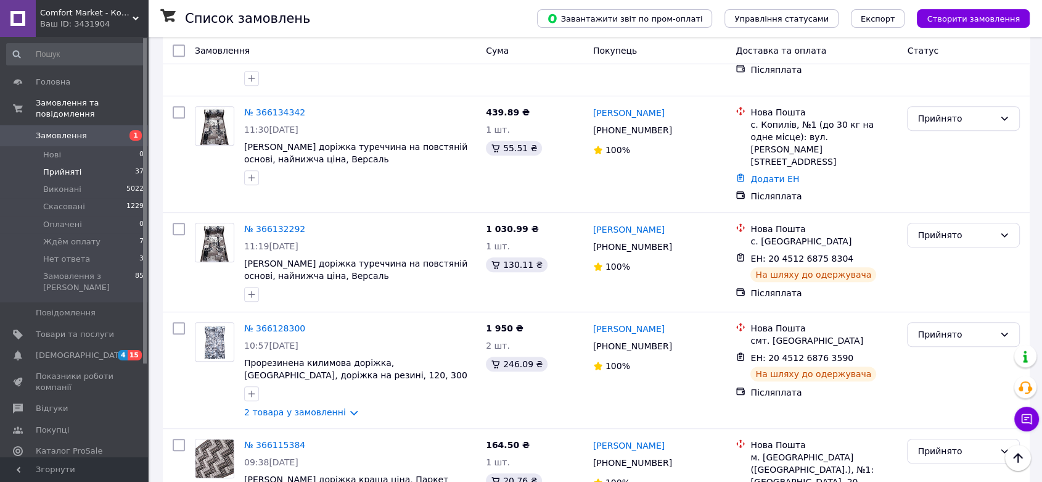
click at [50, 134] on link "Замовлення 1" at bounding box center [75, 135] width 151 height 21
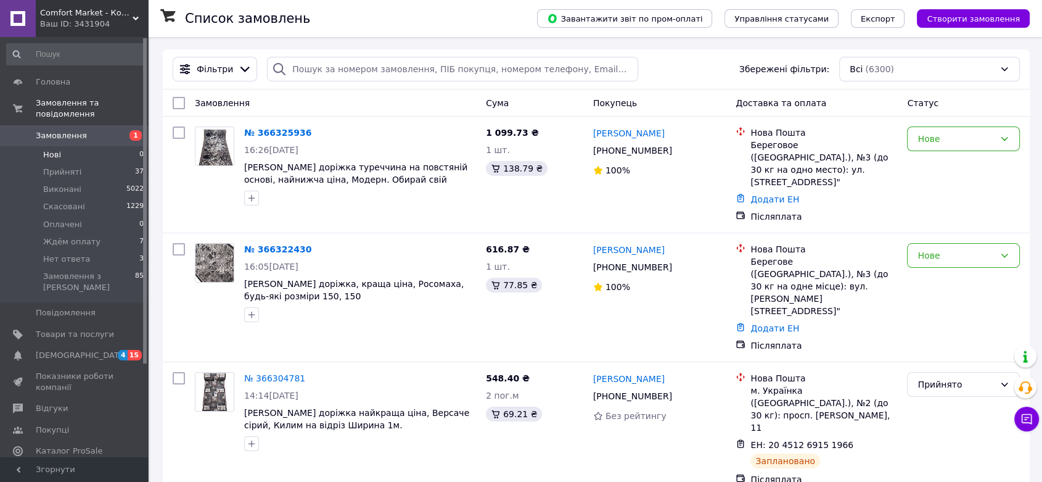
click at [57, 149] on span "Нові" at bounding box center [52, 154] width 18 height 11
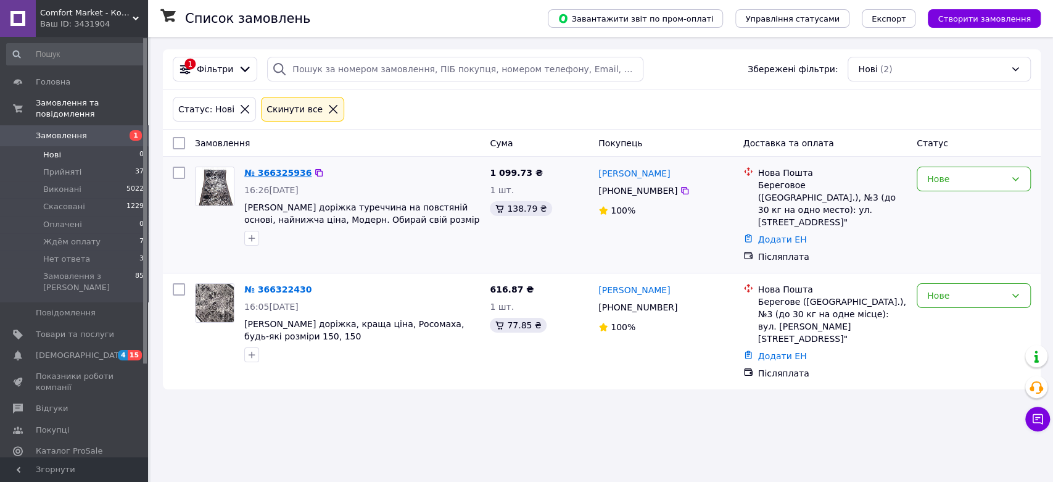
click at [278, 177] on link "№ 366325936" at bounding box center [277, 173] width 67 height 10
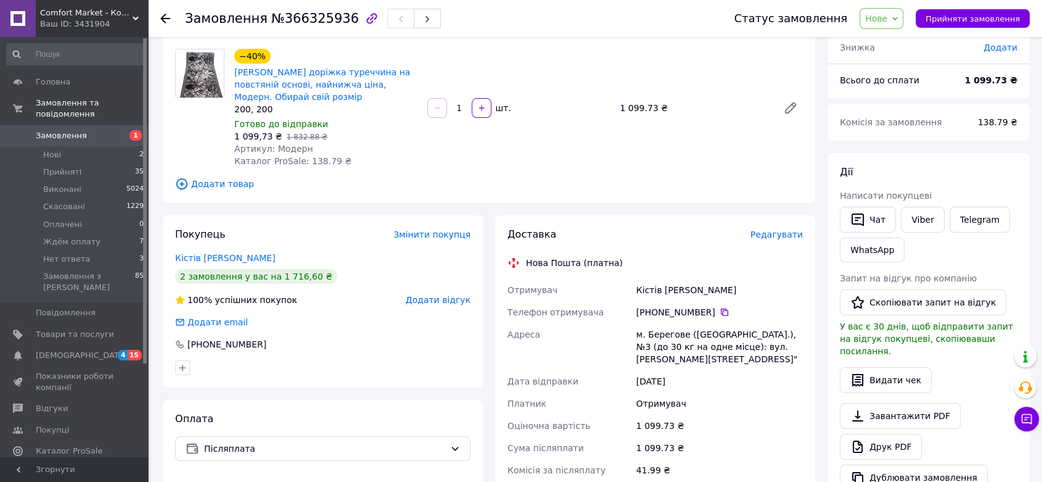
scroll to position [68, 0]
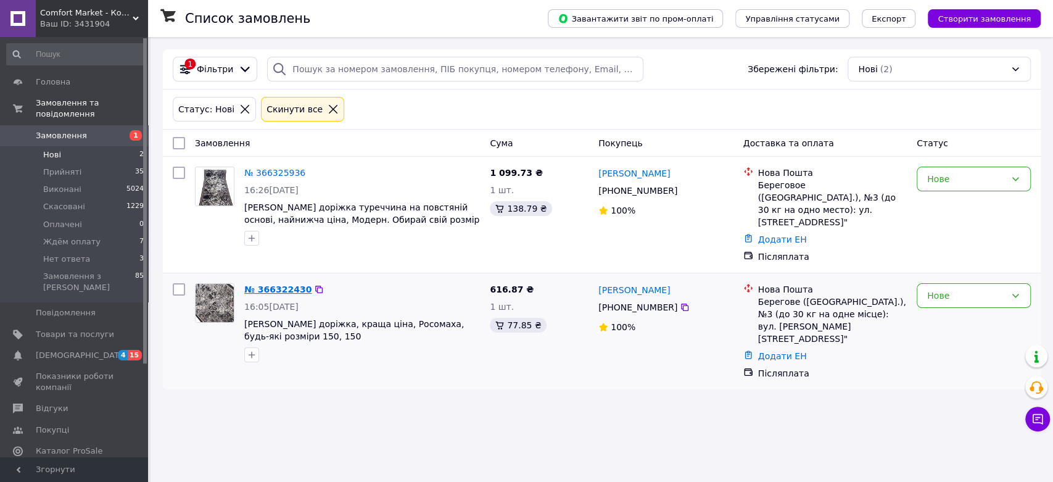
click at [274, 284] on link "№ 366322430" at bounding box center [277, 289] width 67 height 10
click at [438, 355] on div "№ 366322430 16:05[DATE] Килимова доріжка, краща ціна, Росомаха, будь-які розмір…" at bounding box center [337, 331] width 295 height 106
click at [528, 418] on div "Список замовлень Завантажити звіт по пром-оплаті Управління статусами Експорт С…" at bounding box center [601, 241] width 902 height 482
click at [681, 190] on icon at bounding box center [684, 190] width 7 height 7
click at [1010, 179] on icon at bounding box center [1015, 179] width 10 height 10
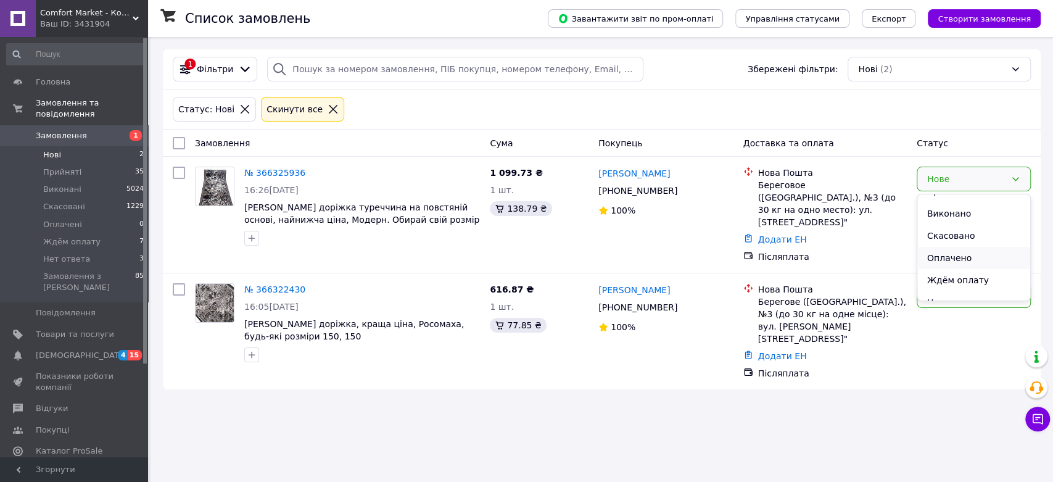
scroll to position [27, 0]
click at [976, 268] on li "Ждём оплату" at bounding box center [973, 268] width 113 height 22
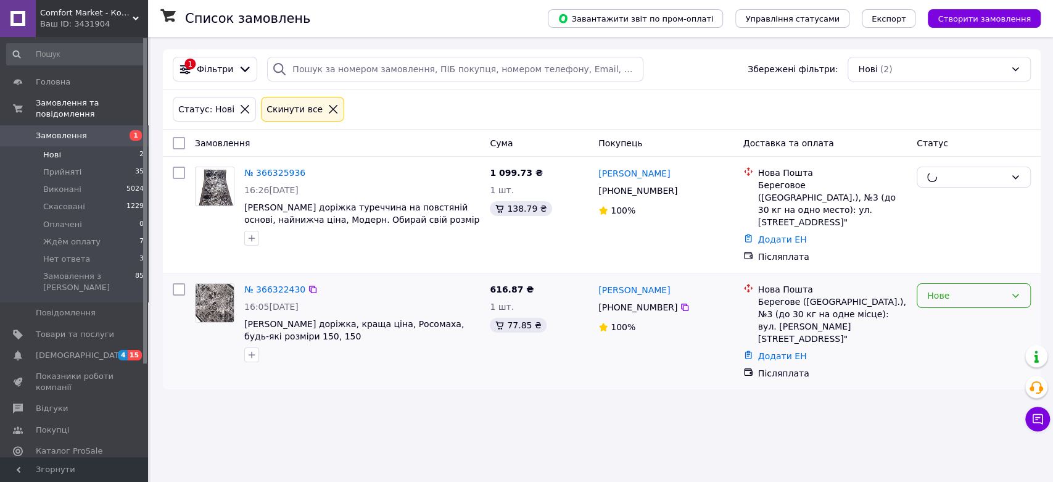
click at [962, 289] on div "Нове" at bounding box center [966, 296] width 78 height 14
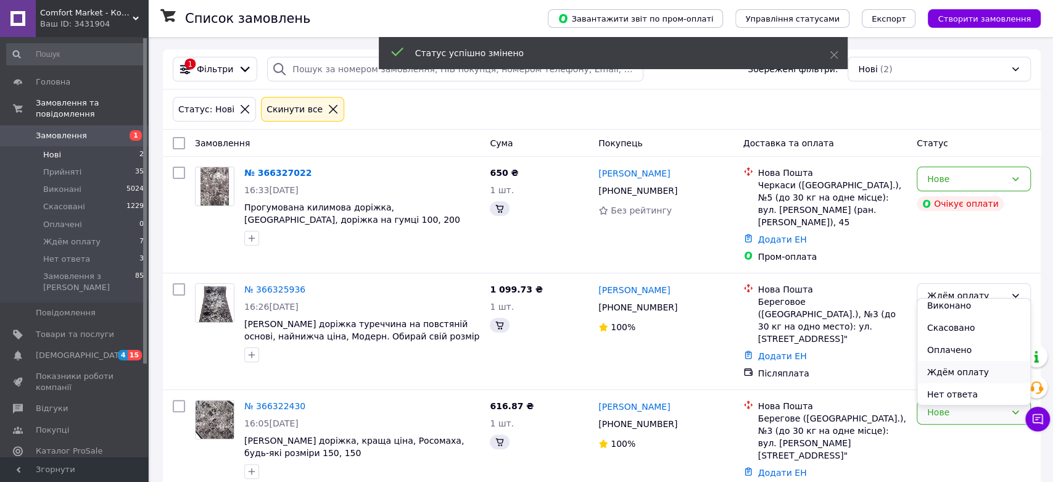
click at [963, 374] on li "Ждём оплату" at bounding box center [973, 372] width 113 height 22
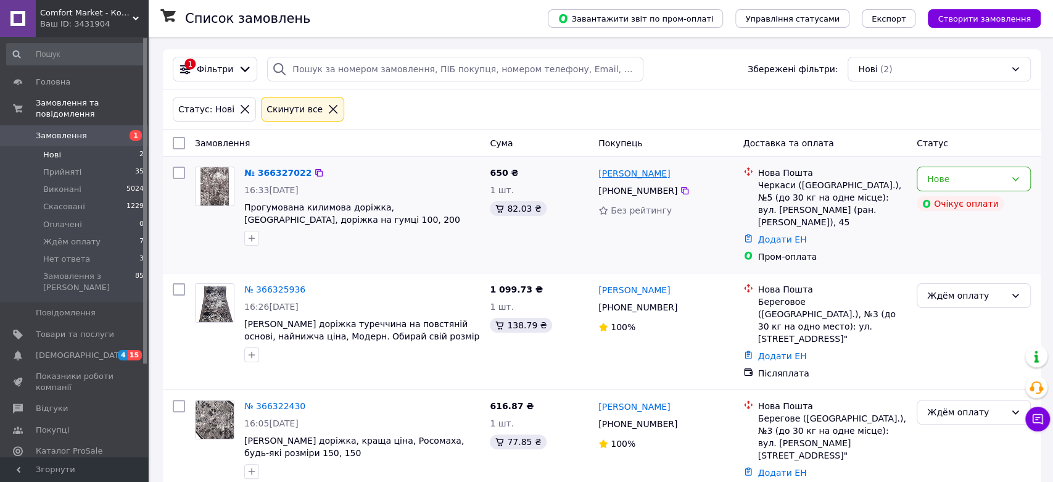
click at [648, 176] on link "[PERSON_NAME]" at bounding box center [634, 173] width 72 height 12
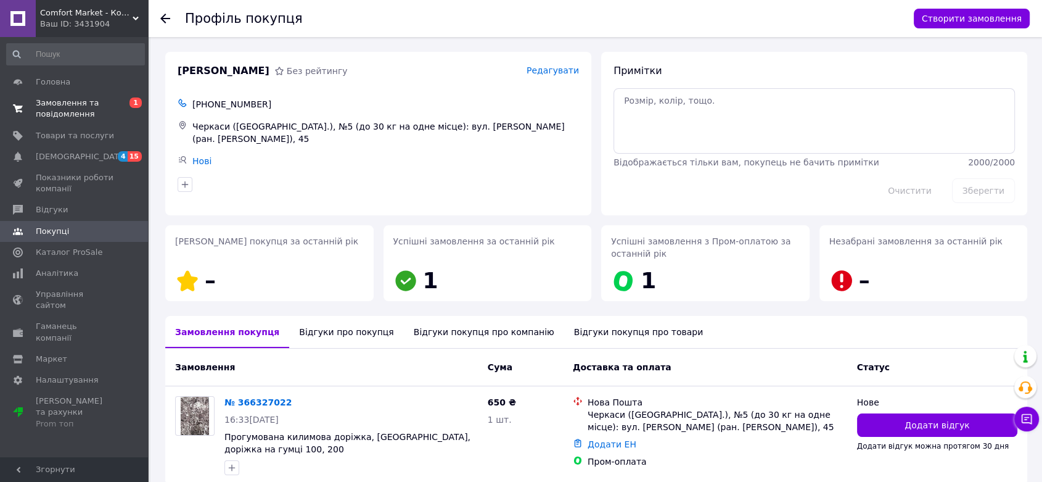
click at [76, 103] on span "Замовлення та повідомлення" at bounding box center [75, 108] width 78 height 22
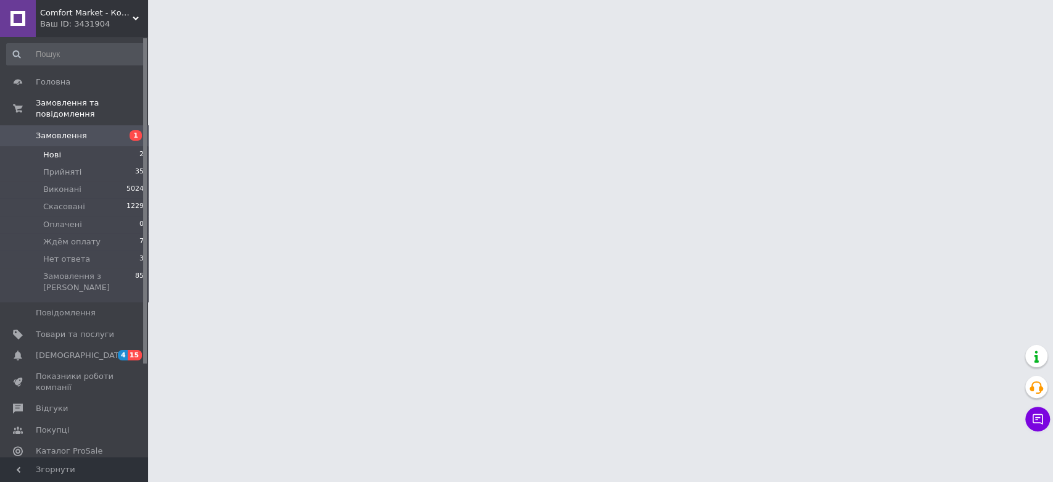
click at [65, 149] on li "Нові 2" at bounding box center [75, 154] width 151 height 17
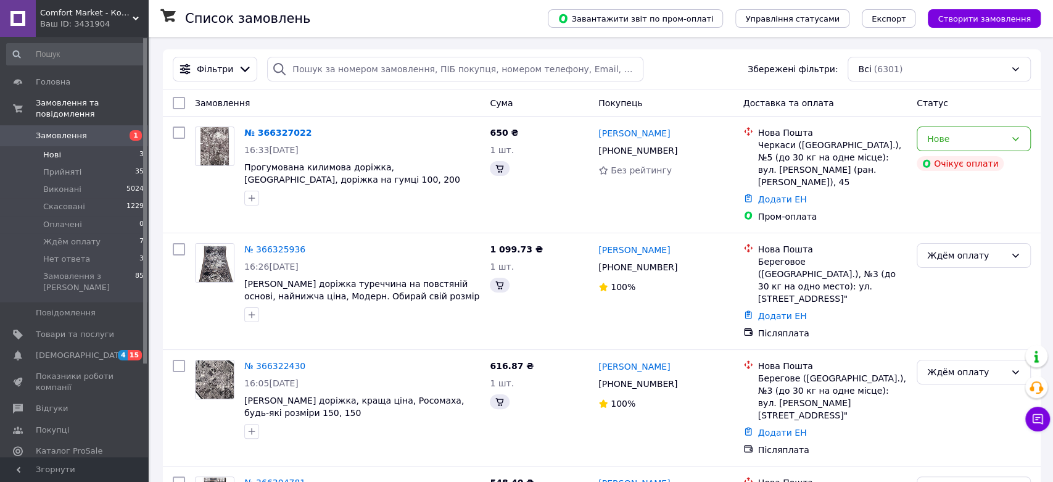
click at [65, 149] on li "Нові 3" at bounding box center [75, 154] width 151 height 17
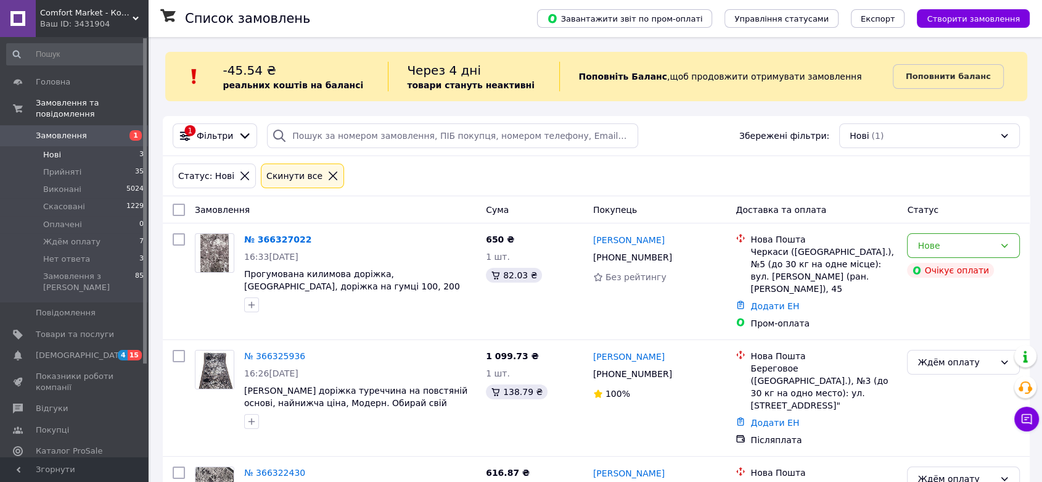
click at [65, 149] on li "Нові 3" at bounding box center [75, 154] width 151 height 17
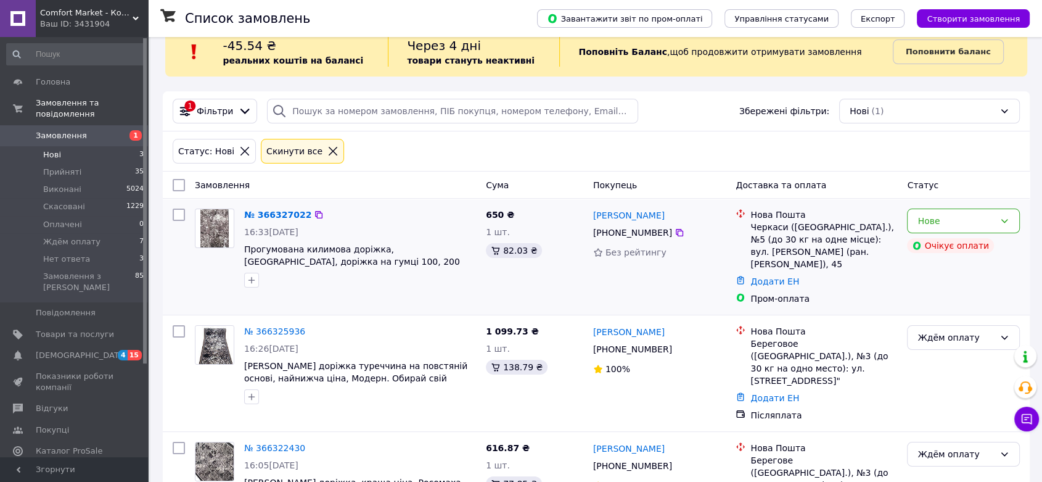
scroll to position [65, 0]
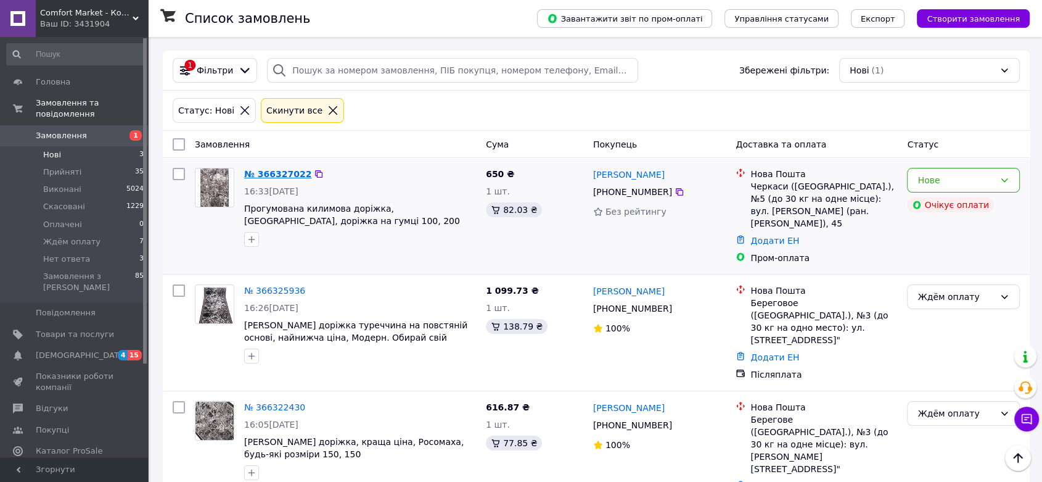
click at [278, 171] on link "№ 366327022" at bounding box center [277, 174] width 67 height 10
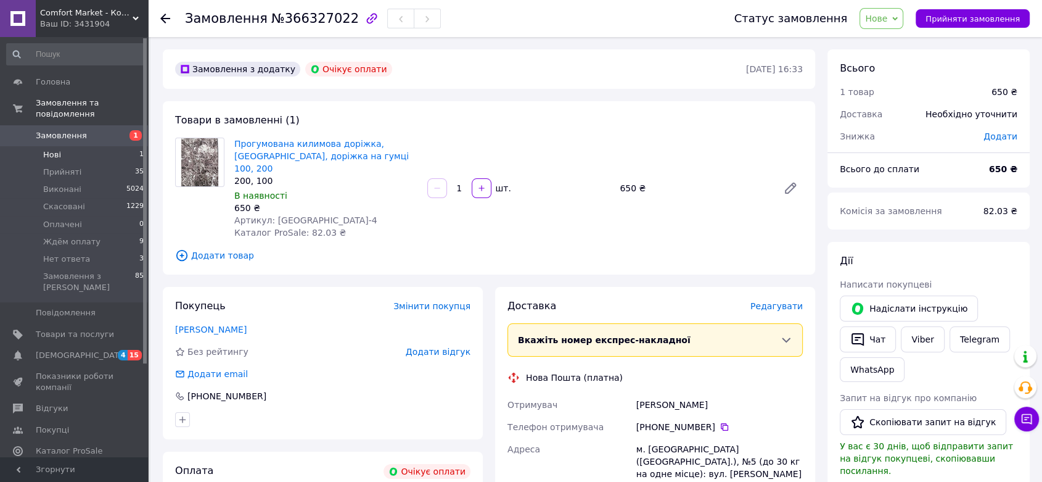
click at [52, 149] on span "Нові" at bounding box center [52, 154] width 18 height 11
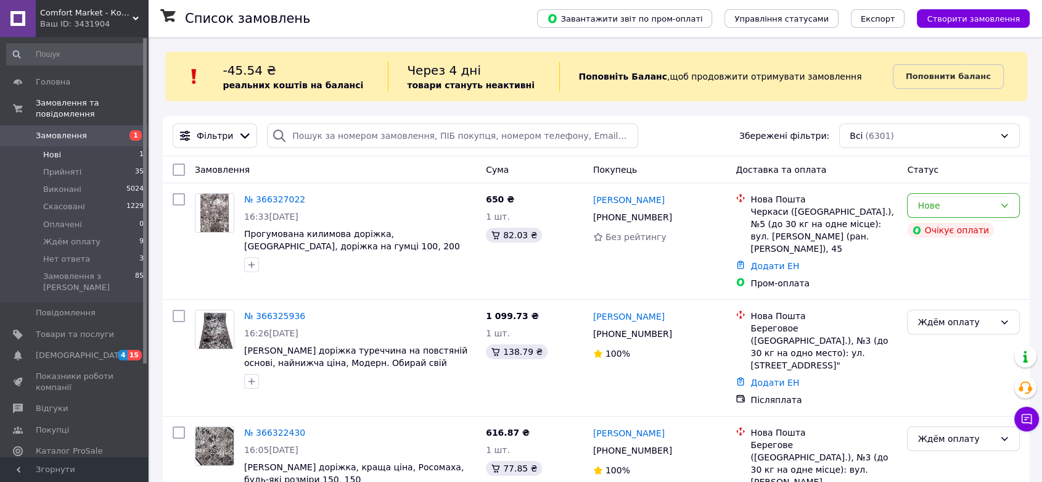
click at [56, 149] on span "Нові" at bounding box center [52, 154] width 18 height 11
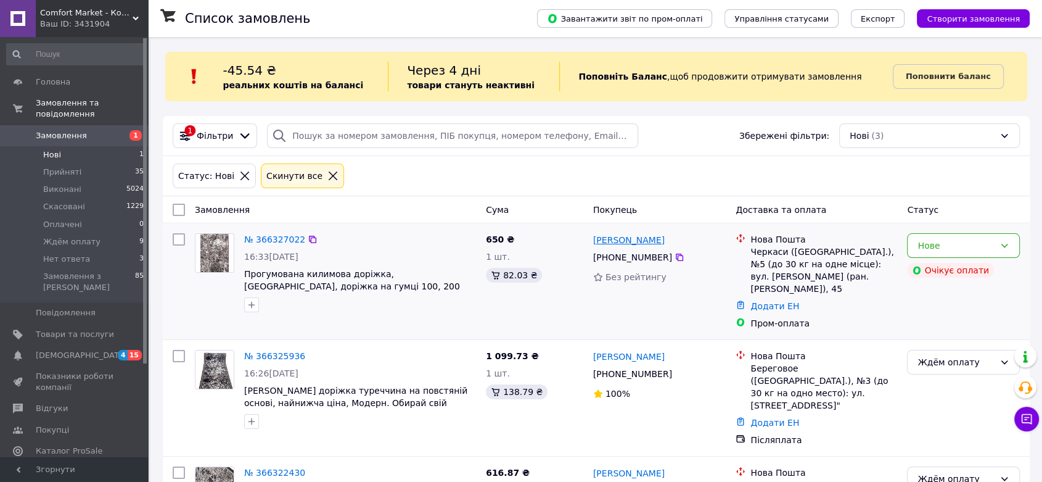
click at [636, 236] on link "[PERSON_NAME]" at bounding box center [629, 240] width 72 height 12
click at [59, 219] on span "Оплачені" at bounding box center [62, 224] width 39 height 11
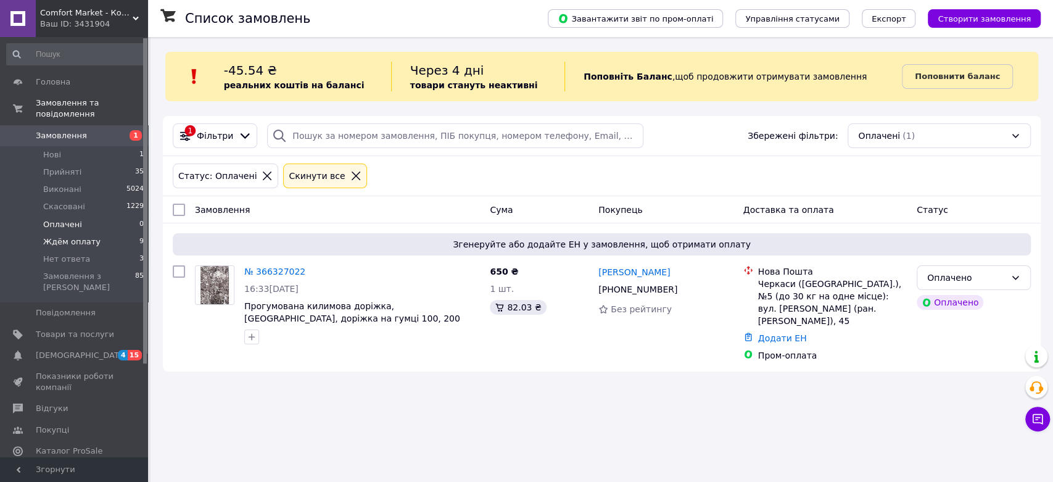
click at [60, 237] on li "Ждём оплату 9" at bounding box center [75, 241] width 151 height 17
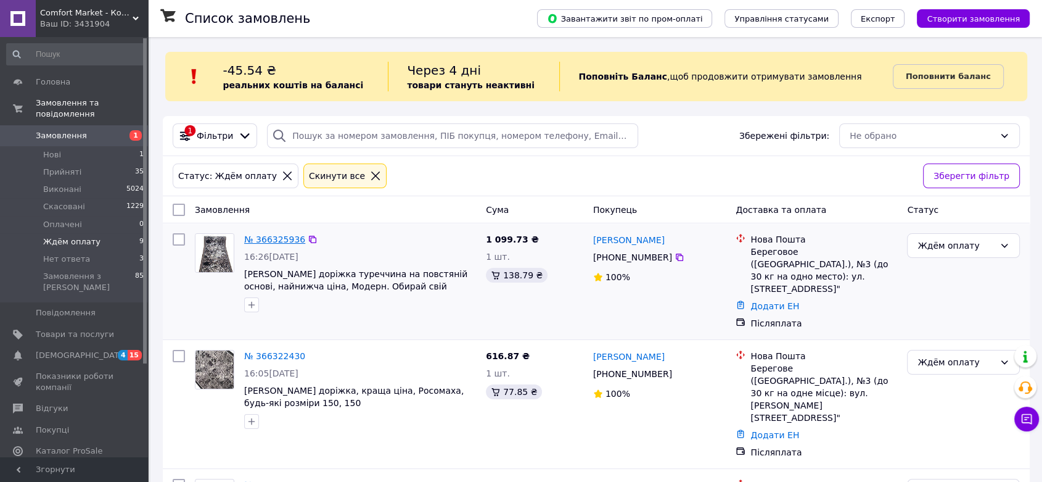
click at [259, 234] on link "№ 366325936" at bounding box center [274, 239] width 61 height 10
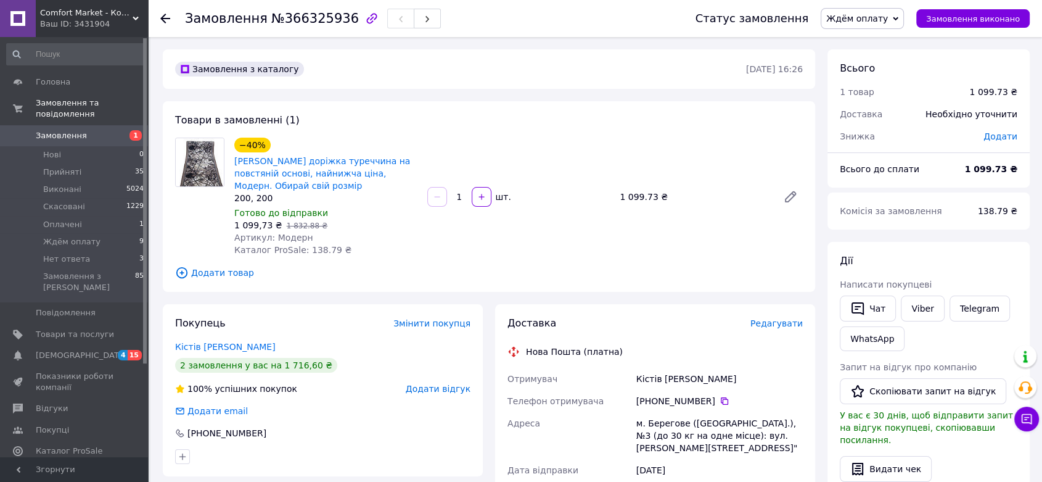
click at [310, 22] on span "№366325936" at bounding box center [315, 18] width 88 height 15
copy span "366325936"
drag, startPoint x: 686, startPoint y: 379, endPoint x: 613, endPoint y: 372, distance: 73.1
click at [613, 372] on div "Отримувач Кістів [PERSON_NAME] Телефон отримувача [PHONE_NUMBER]   Адреса м. Бе…" at bounding box center [655, 486] width 300 height 237
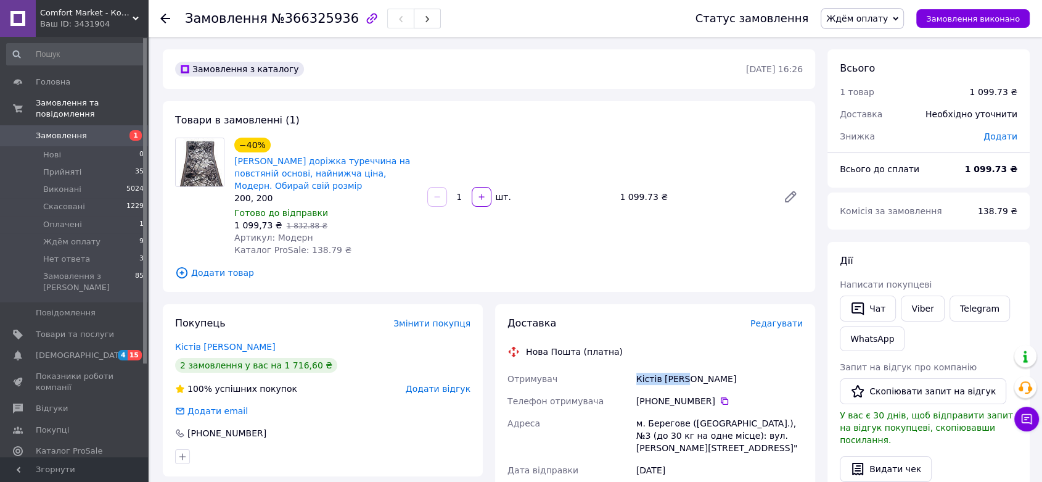
copy div "Отримувач Кістів [PERSON_NAME]"
click at [710, 400] on div "[PHONE_NUMBER]" at bounding box center [719, 401] width 167 height 12
click at [716, 395] on div "[PHONE_NUMBER]" at bounding box center [719, 401] width 167 height 12
click at [720, 401] on icon at bounding box center [725, 401] width 10 height 10
click at [720, 398] on icon at bounding box center [725, 401] width 10 height 10
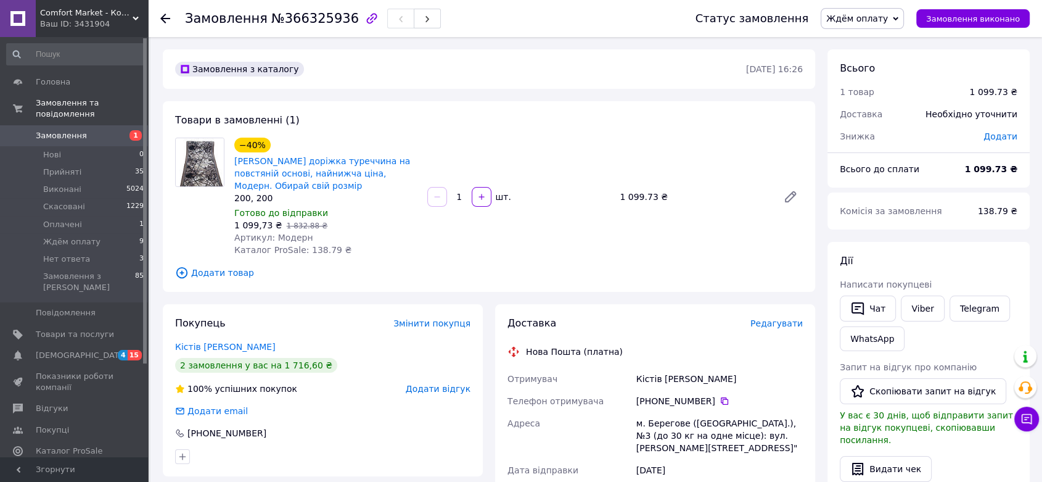
click at [871, 14] on span "Ждём оплату" at bounding box center [857, 19] width 62 height 10
click at [897, 39] on li "Прийнято" at bounding box center [862, 43] width 82 height 19
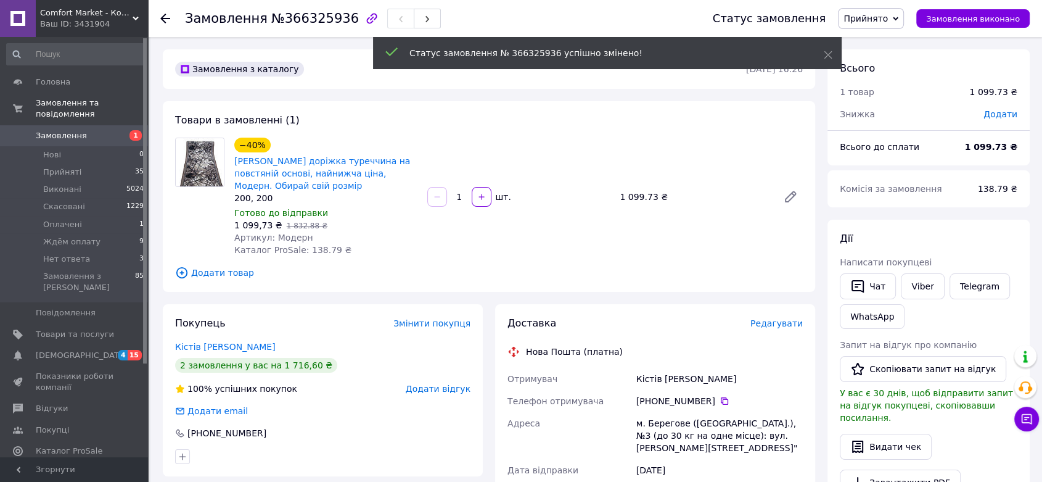
click at [166, 12] on div at bounding box center [165, 18] width 10 height 12
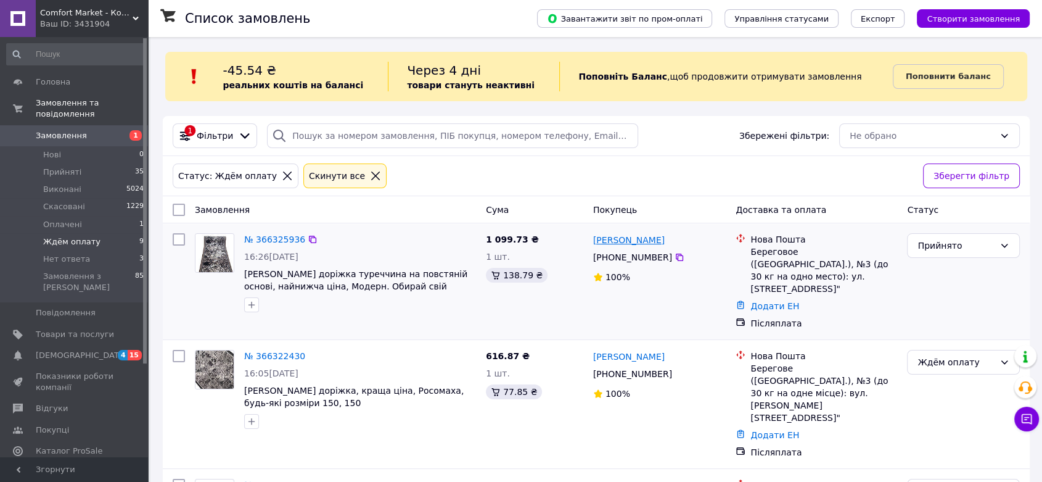
click at [609, 233] on div "[PERSON_NAME]" at bounding box center [629, 239] width 74 height 15
click at [628, 236] on link "[PERSON_NAME]" at bounding box center [629, 240] width 72 height 12
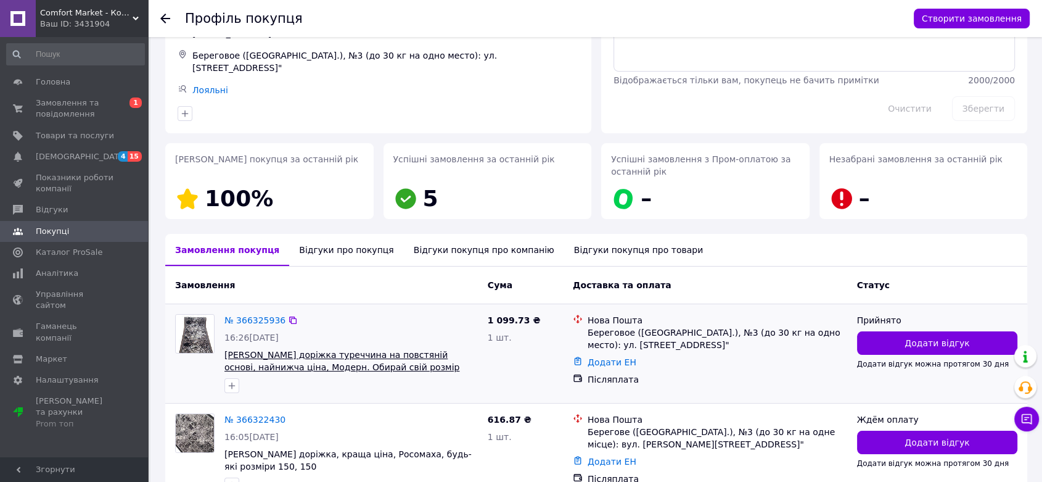
scroll to position [156, 0]
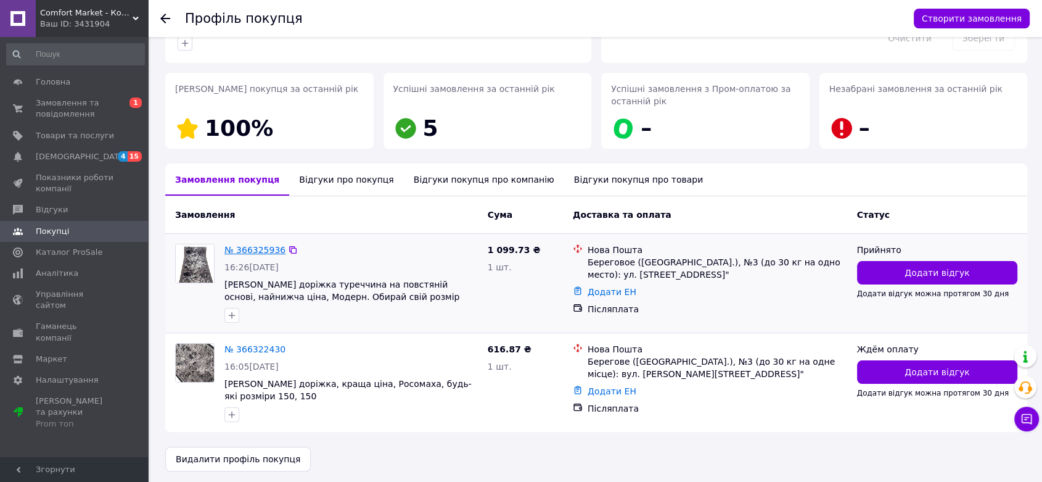
click at [266, 245] on link "№ 366325936" at bounding box center [254, 250] width 61 height 10
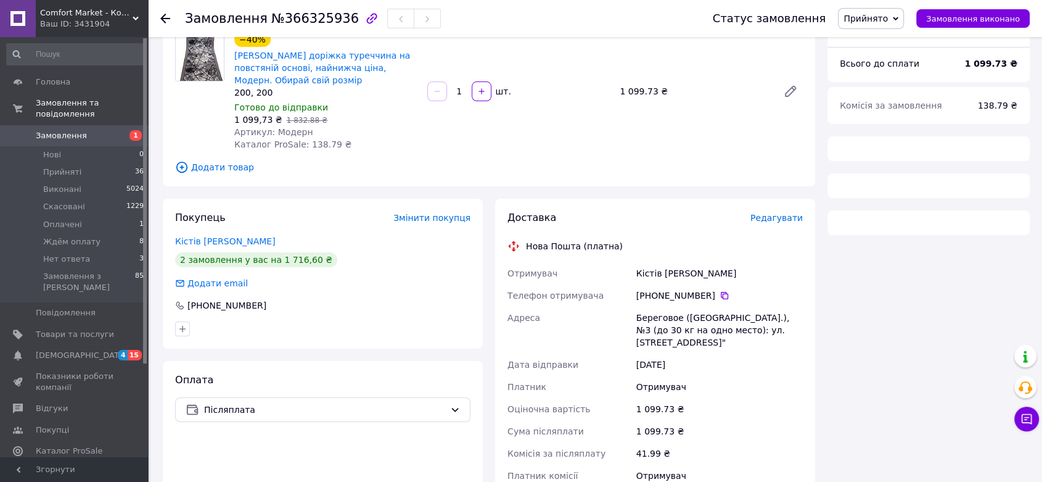
scroll to position [107, 0]
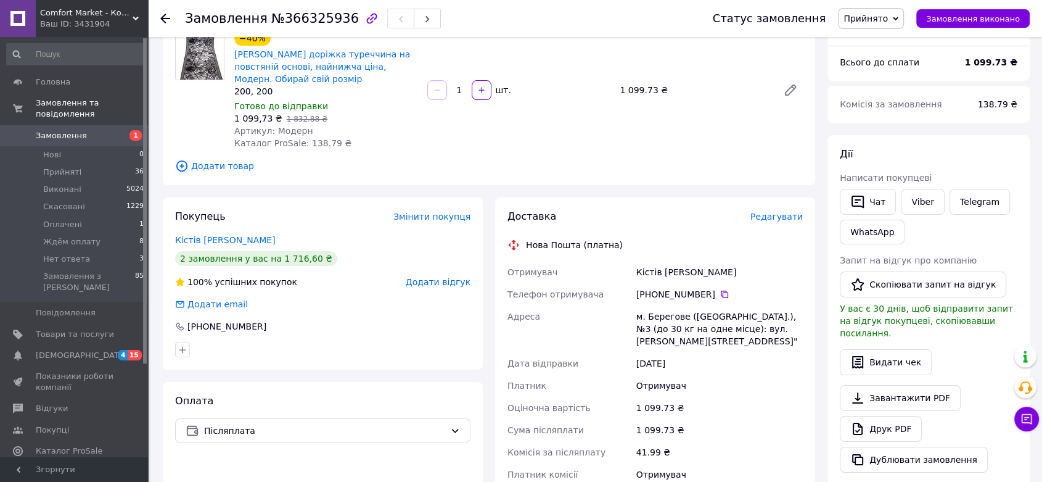
click at [684, 272] on div "Кістів [PERSON_NAME]" at bounding box center [719, 272] width 171 height 22
click at [720, 290] on icon at bounding box center [725, 294] width 10 height 10
click at [644, 270] on div "Кістів [PERSON_NAME]" at bounding box center [719, 272] width 171 height 22
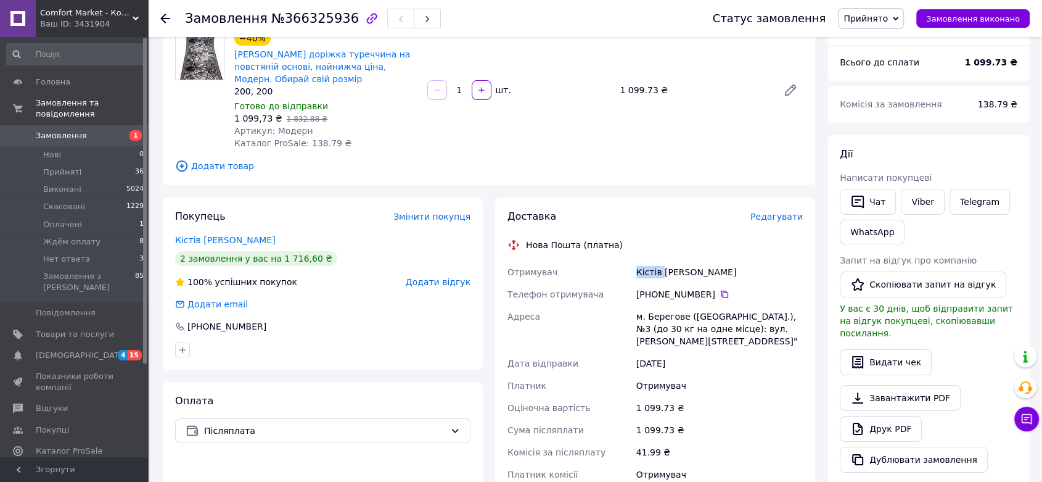
click at [644, 270] on div "Кістів [PERSON_NAME]" at bounding box center [719, 272] width 171 height 22
click at [671, 315] on div "м. Берегове ([GEOGRAPHIC_DATA].), №3 (до 30 кг на одне місце): вул. [PERSON_NAM…" at bounding box center [719, 328] width 171 height 47
click at [671, 316] on div "м. Берегове ([GEOGRAPHIC_DATA].), №3 (до 30 кг на одне місце): вул. [PERSON_NAM…" at bounding box center [719, 328] width 171 height 47
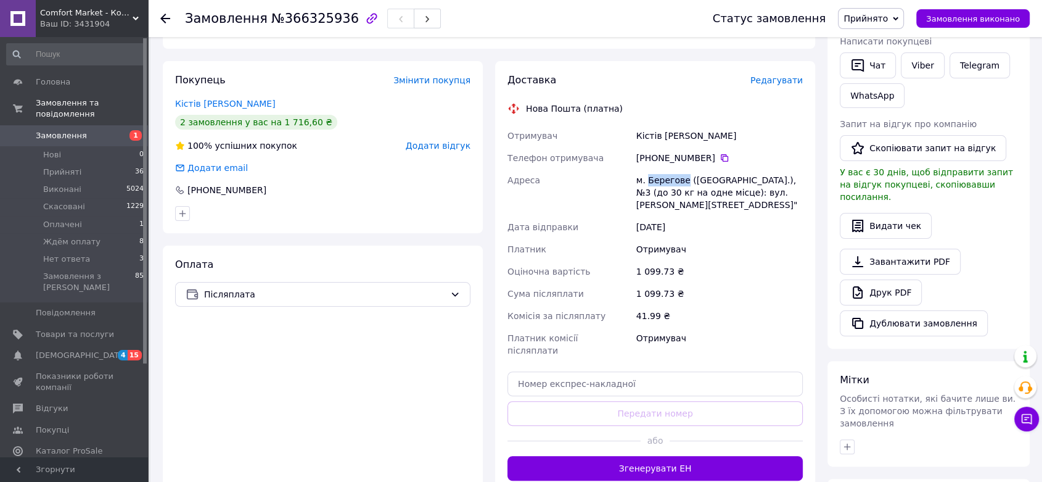
scroll to position [244, 0]
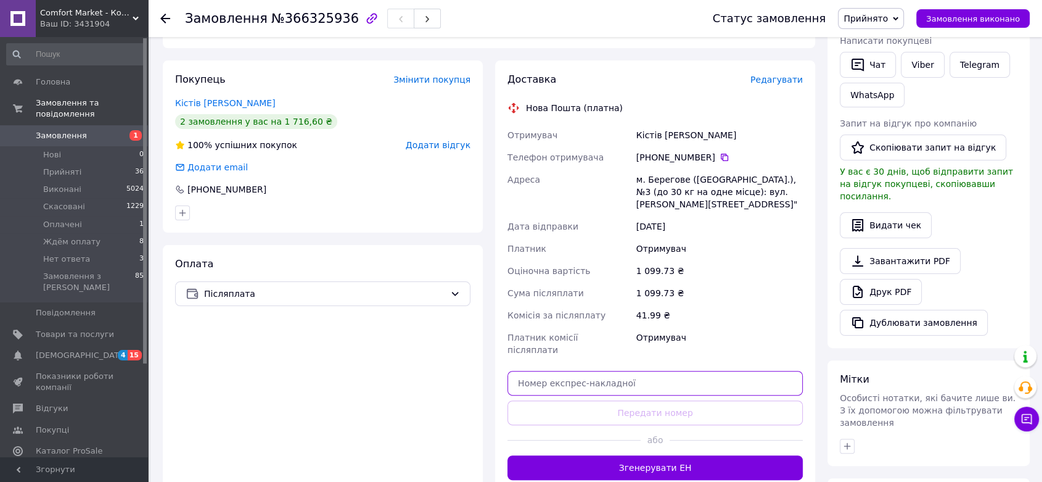
click at [648, 380] on input "text" at bounding box center [655, 383] width 295 height 25
paste input "20451269173569"
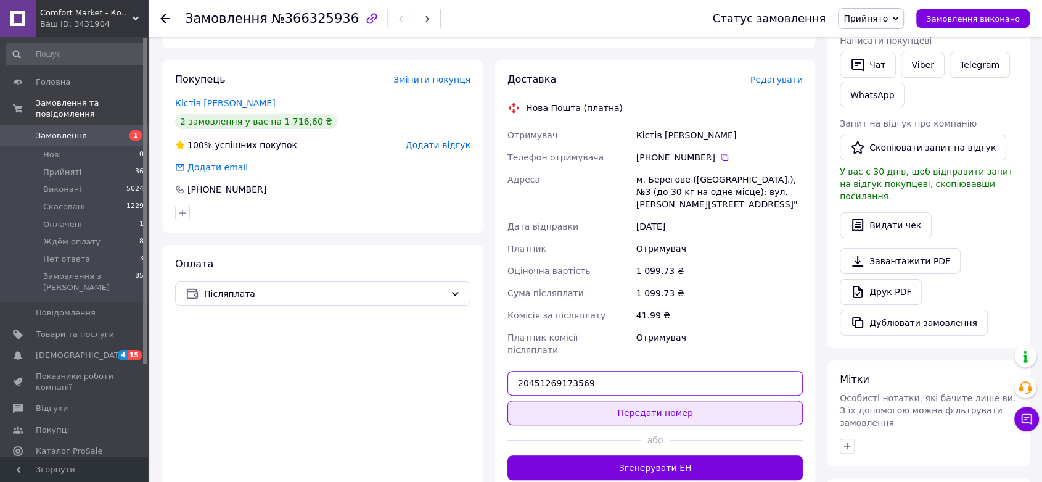
type input "20451269173569"
click at [661, 400] on button "Передати номер" at bounding box center [655, 412] width 295 height 25
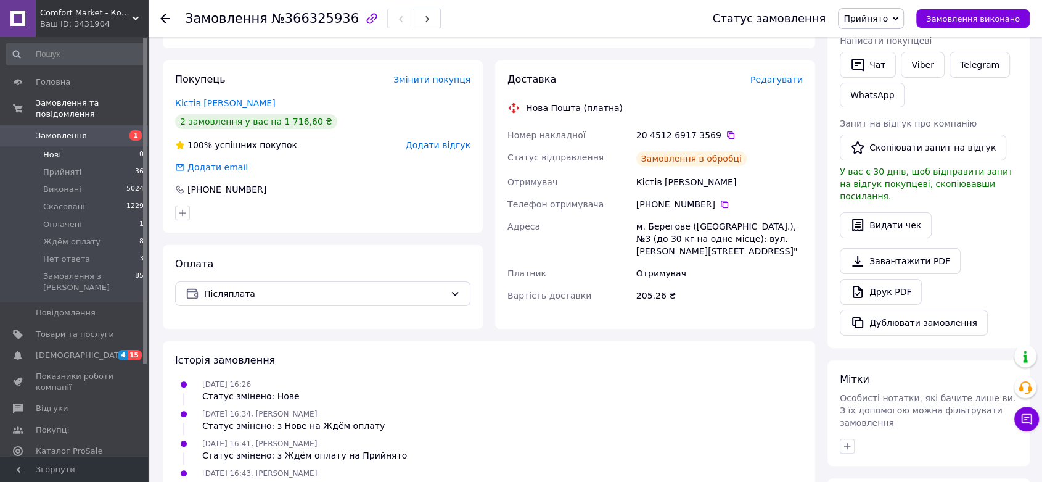
click at [59, 146] on li "Нові 0" at bounding box center [75, 154] width 151 height 17
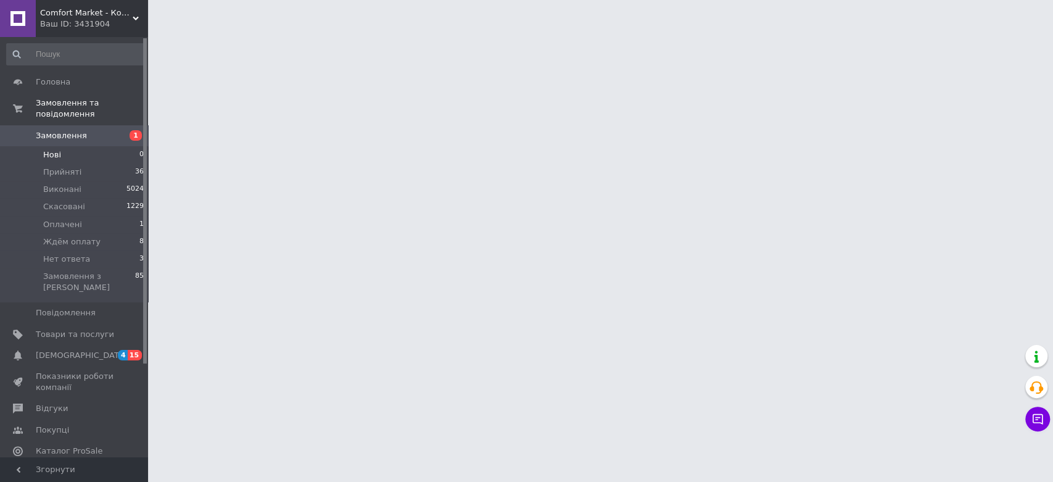
click at [59, 149] on span "Нові" at bounding box center [52, 154] width 18 height 11
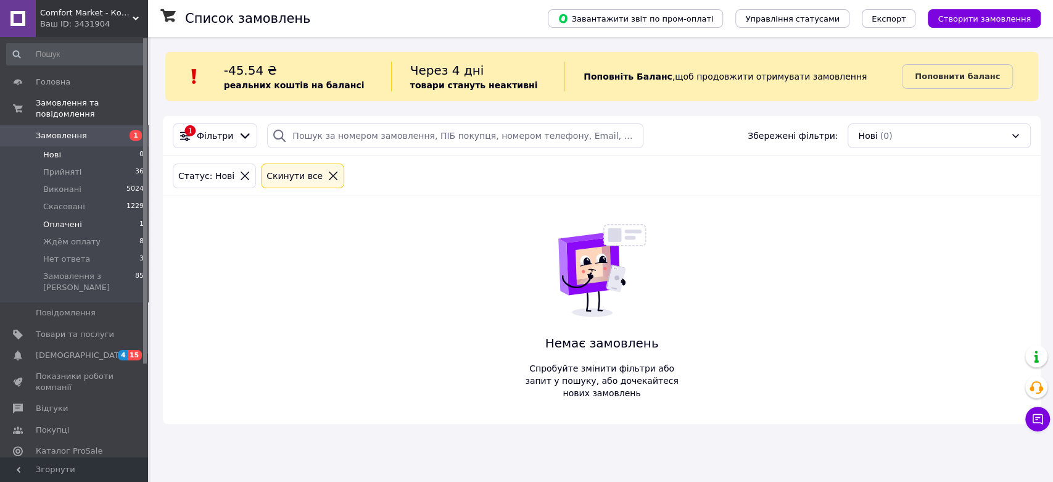
click at [79, 216] on li "Оплачені 1" at bounding box center [75, 224] width 151 height 17
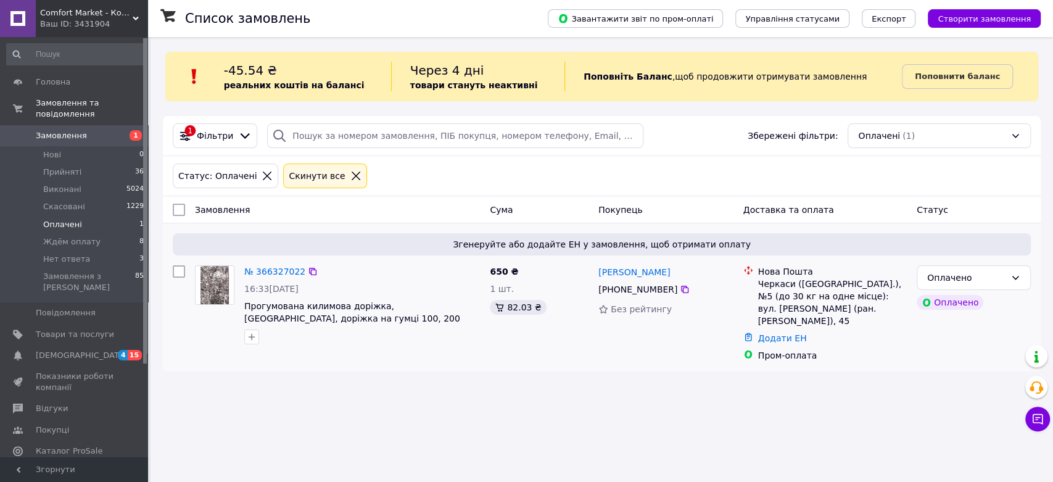
click at [266, 277] on div "№ 366327022" at bounding box center [275, 271] width 64 height 15
click at [269, 273] on link "№ 366327022" at bounding box center [274, 271] width 61 height 10
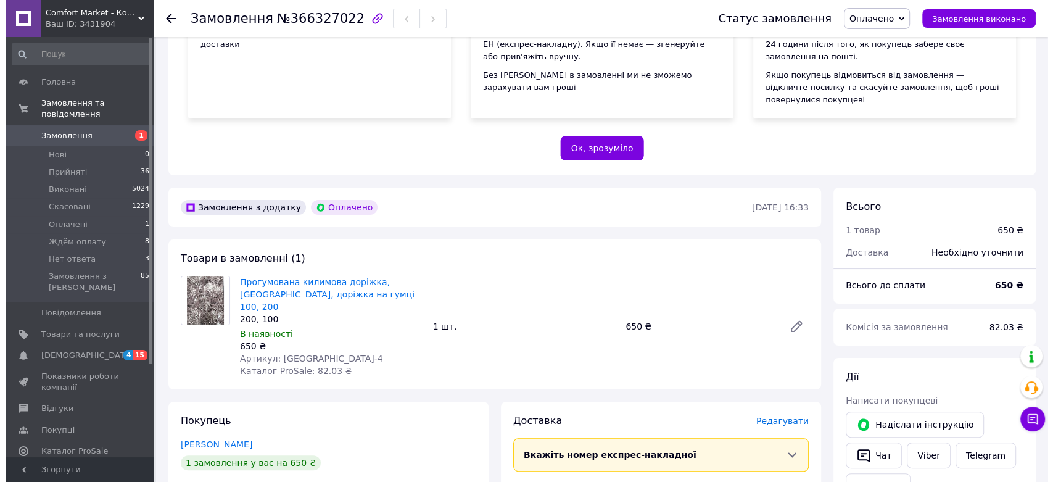
scroll to position [274, 0]
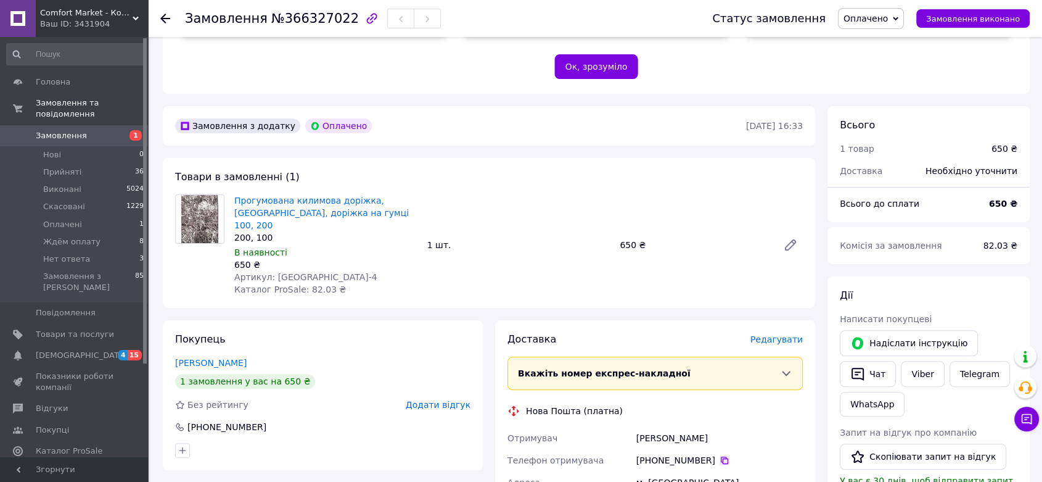
click at [720, 455] on icon at bounding box center [725, 460] width 10 height 10
click at [297, 22] on span "№366327022" at bounding box center [315, 18] width 88 height 15
click at [669, 427] on div "[PERSON_NAME]" at bounding box center [719, 438] width 171 height 22
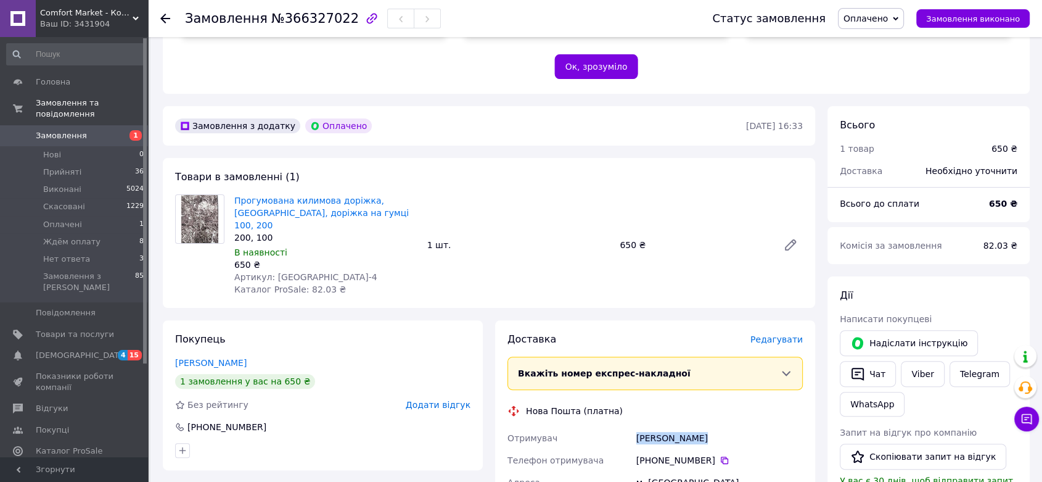
click at [669, 427] on div "[PERSON_NAME]" at bounding box center [719, 438] width 171 height 22
click at [994, 241] on span "82.03 ₴" at bounding box center [1001, 246] width 34 height 10
click at [720, 455] on icon at bounding box center [725, 460] width 10 height 10
click at [766, 334] on span "Редагувати" at bounding box center [777, 339] width 52 height 10
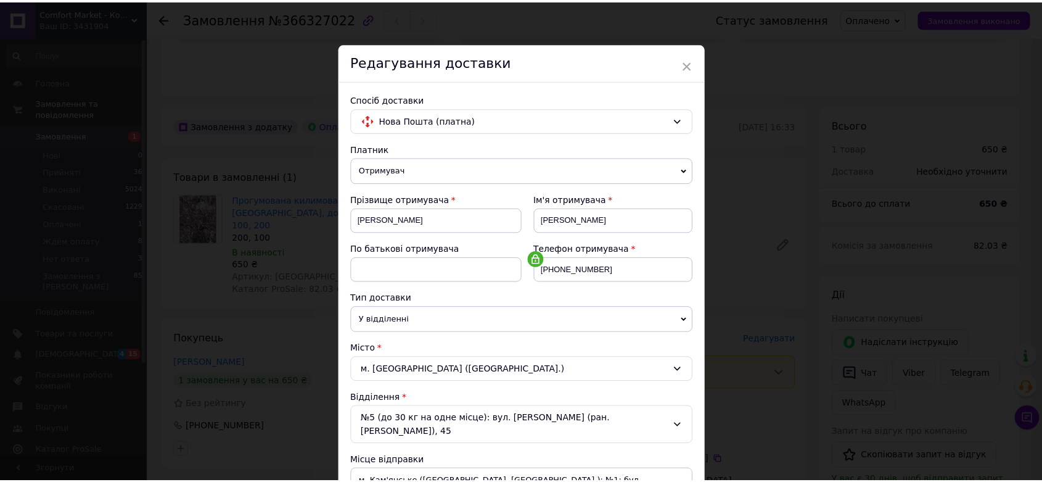
scroll to position [411, 0]
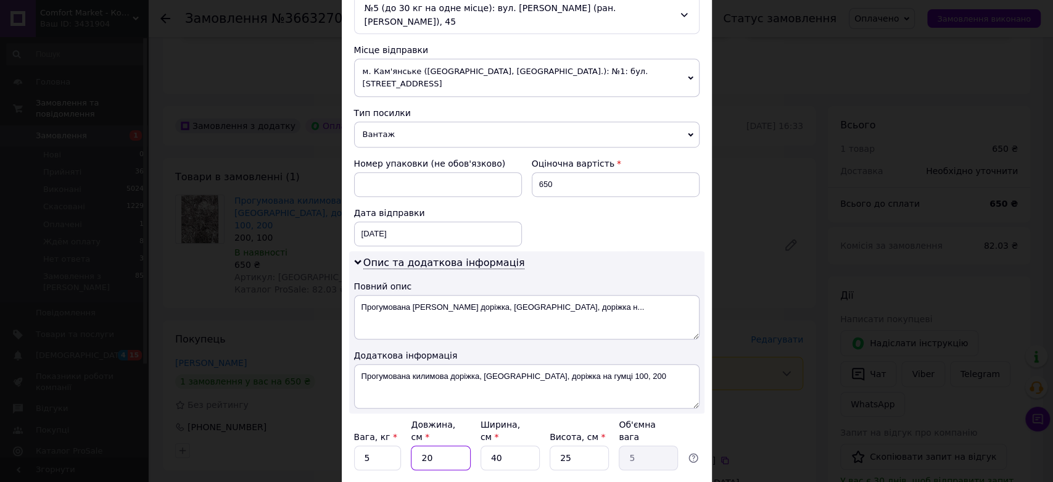
click at [450, 445] on input "20" at bounding box center [440, 457] width 59 height 25
type input "1"
type input "0.25"
type input "10"
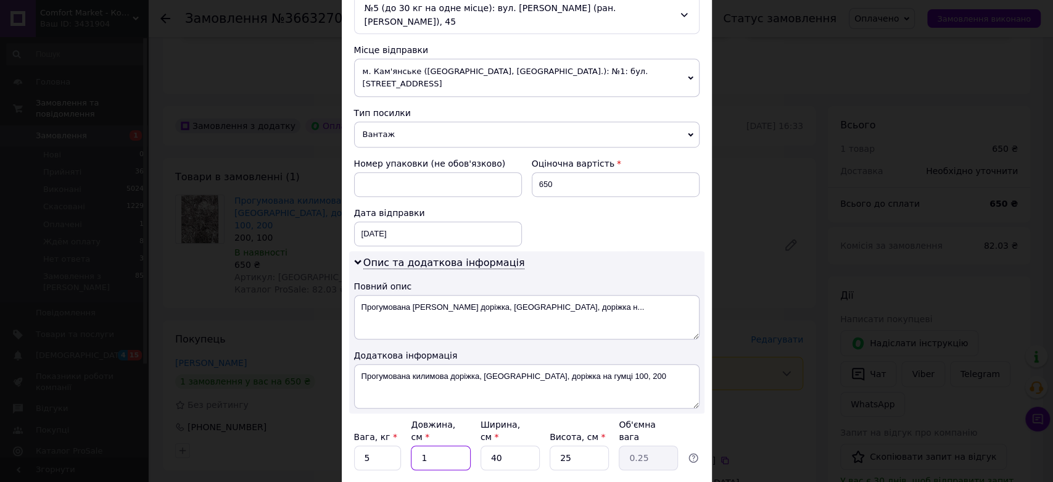
type input "2.5"
type input "100"
type input "25"
type input "100"
type input "1"
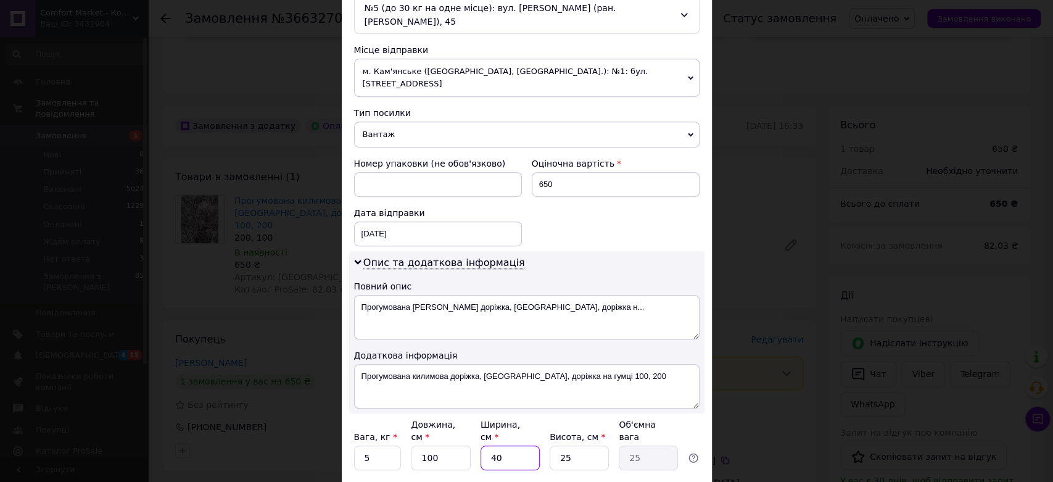
type input "0.63"
type input "10"
type input "6.25"
type input "10"
type input "1"
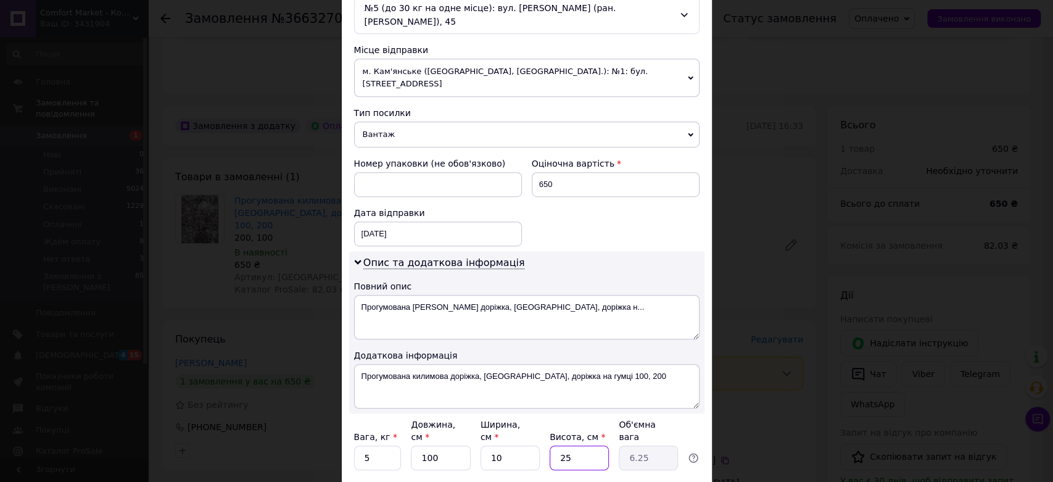
type input "0.25"
type input "10"
type input "2.5"
type input "10"
click at [383, 445] on input "5" at bounding box center [377, 457] width 47 height 25
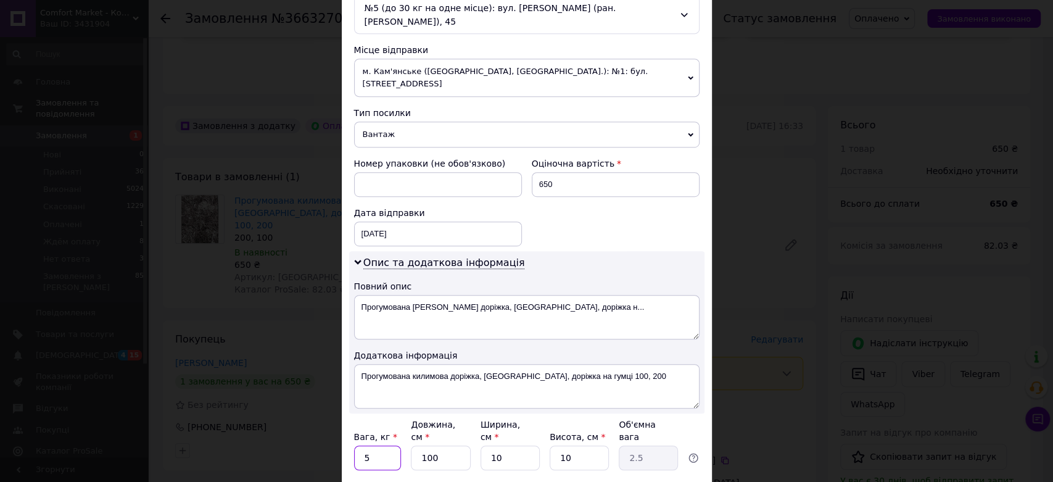
click at [383, 445] on input "5" at bounding box center [377, 457] width 47 height 25
type input "4"
click at [471, 480] on div "Додати місце" at bounding box center [526, 486] width 345 height 12
click at [525, 445] on input "10" at bounding box center [509, 457] width 59 height 25
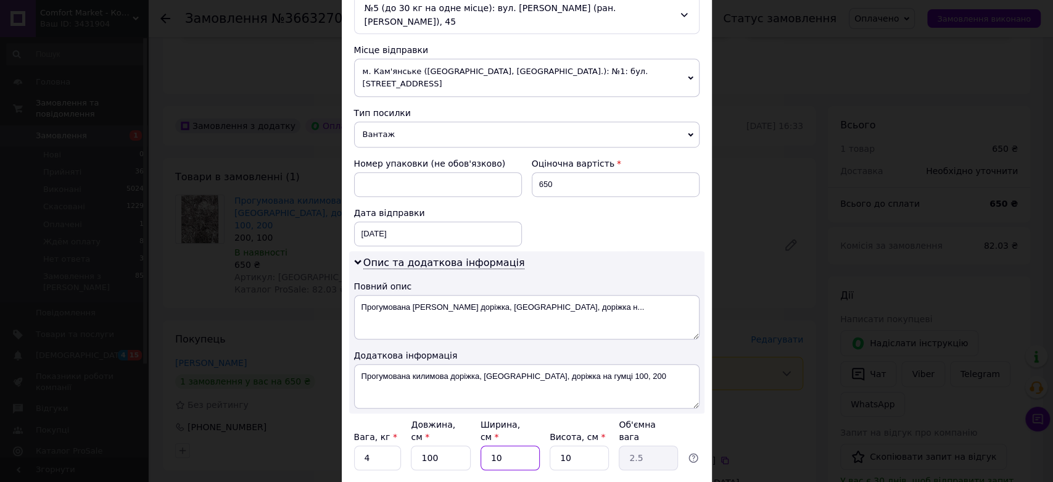
type input "1"
type input "0.25"
type input "13"
type input "3.25"
type input "13"
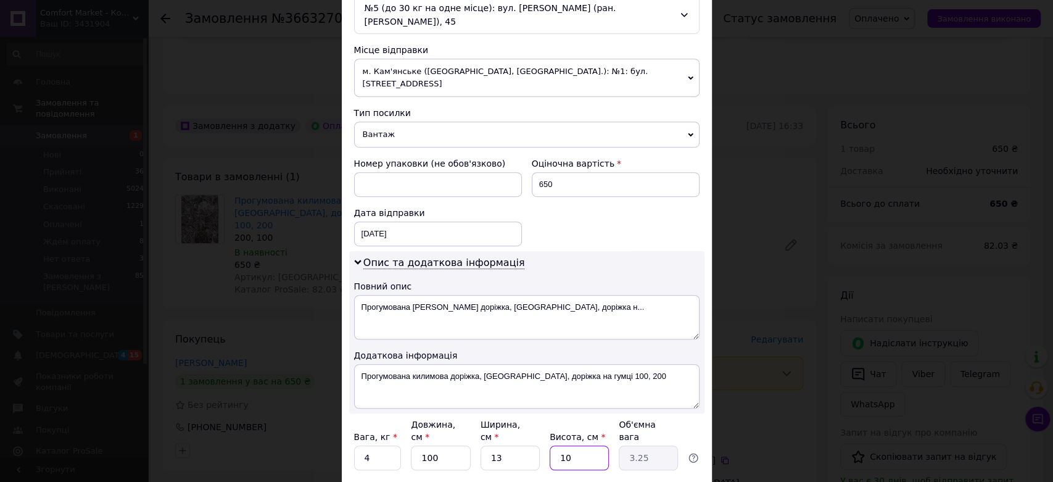
click at [559, 445] on input "10" at bounding box center [578, 457] width 59 height 25
type input "110"
type input "35.75"
click at [567, 445] on input "110" at bounding box center [578, 457] width 59 height 25
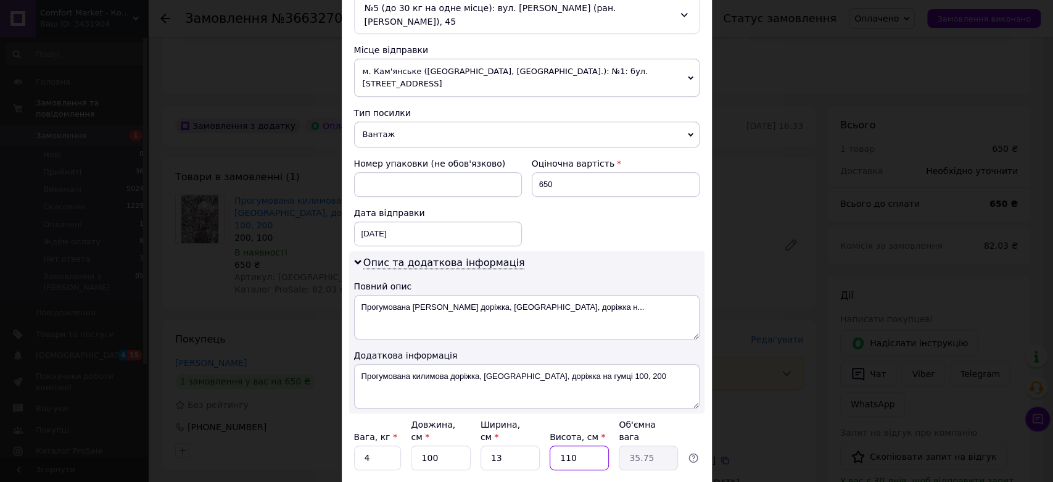
type input "1"
type input "0.33"
type input "13"
type input "4.22"
type input "13"
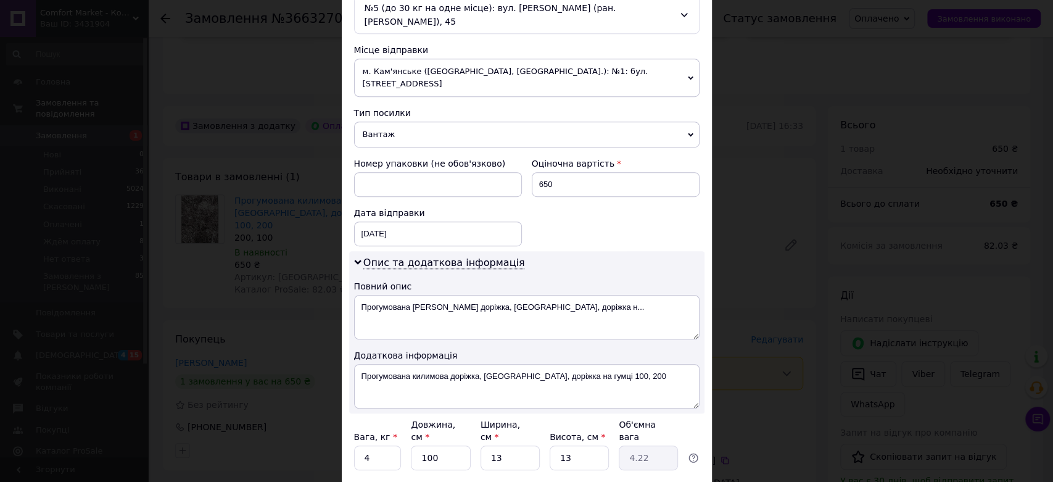
click at [596, 480] on div "Додати місце" at bounding box center [526, 486] width 345 height 12
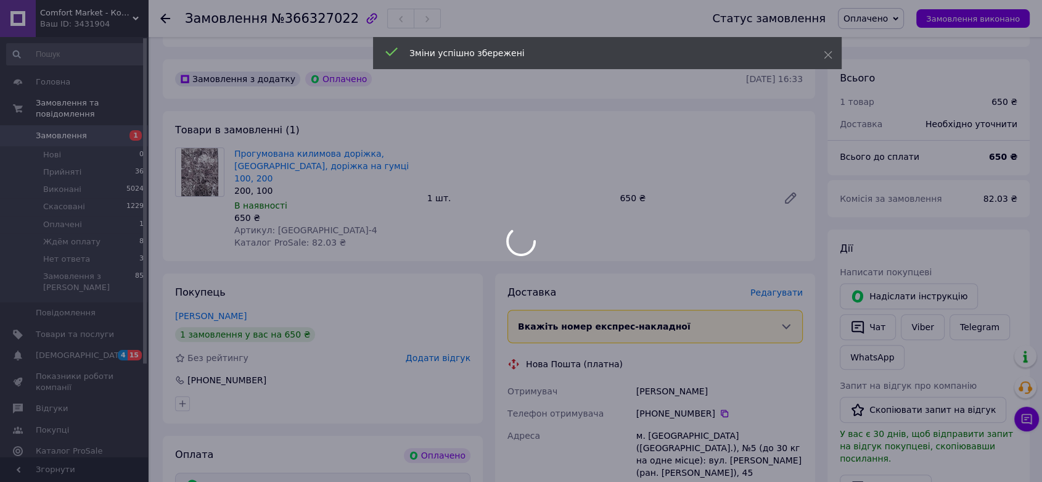
scroll to position [548, 0]
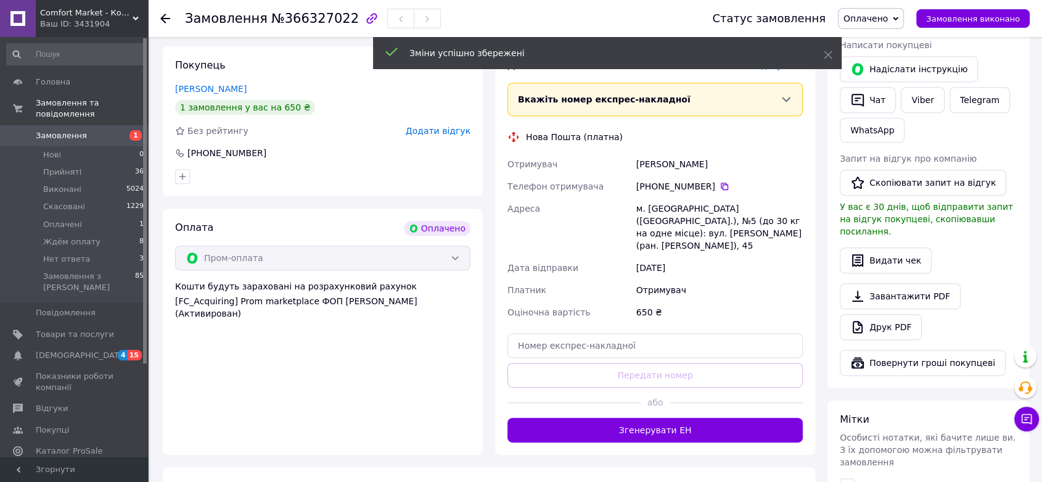
click at [681, 418] on button "Згенерувати ЕН" at bounding box center [655, 430] width 295 height 25
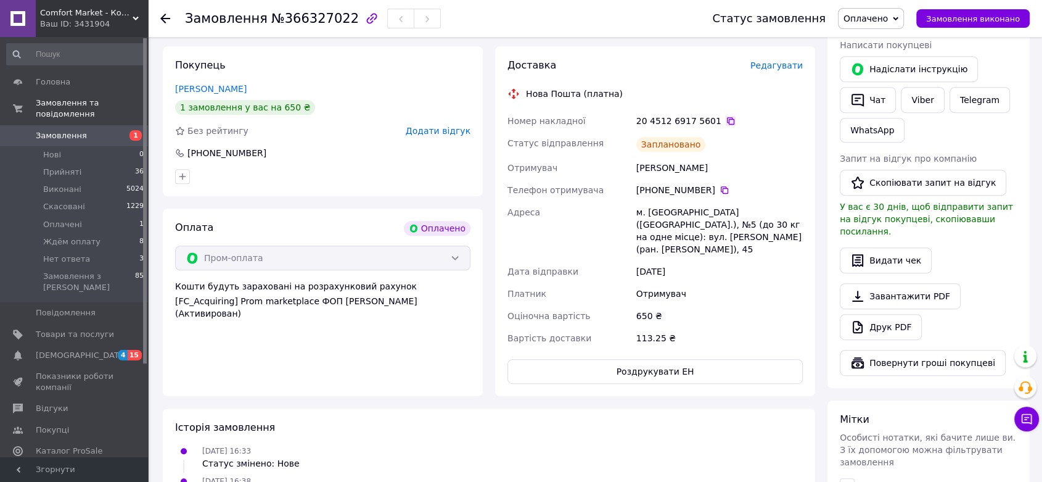
click at [726, 116] on icon at bounding box center [731, 121] width 10 height 10
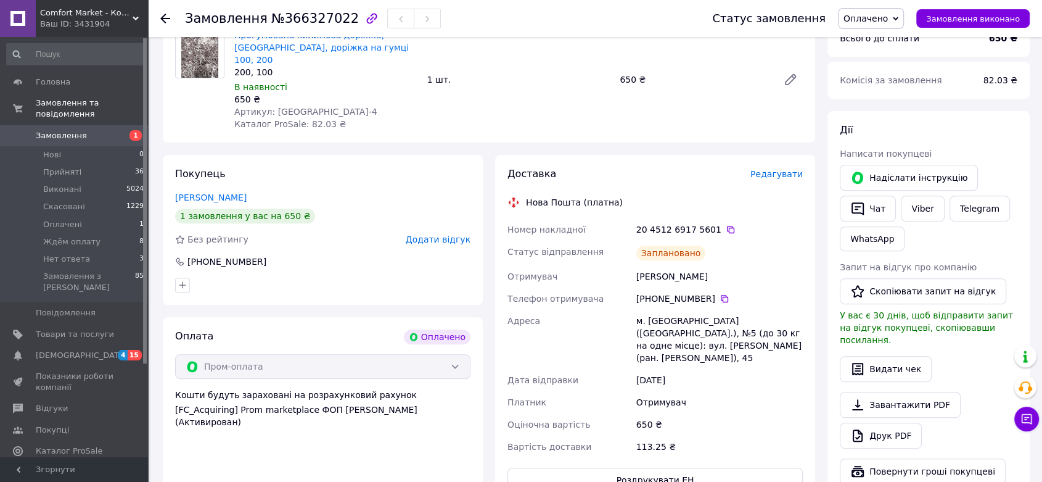
scroll to position [342, 0]
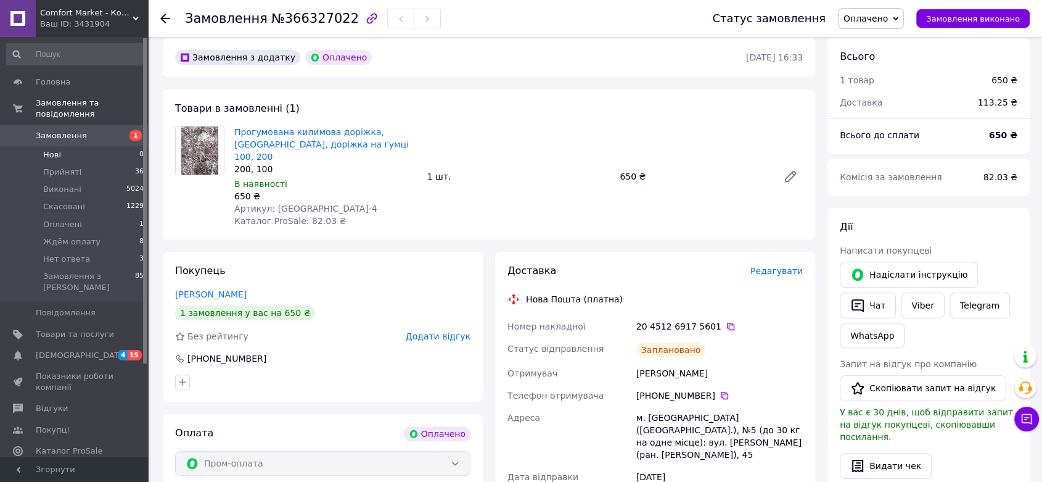
click at [47, 149] on span "Нові" at bounding box center [52, 154] width 18 height 11
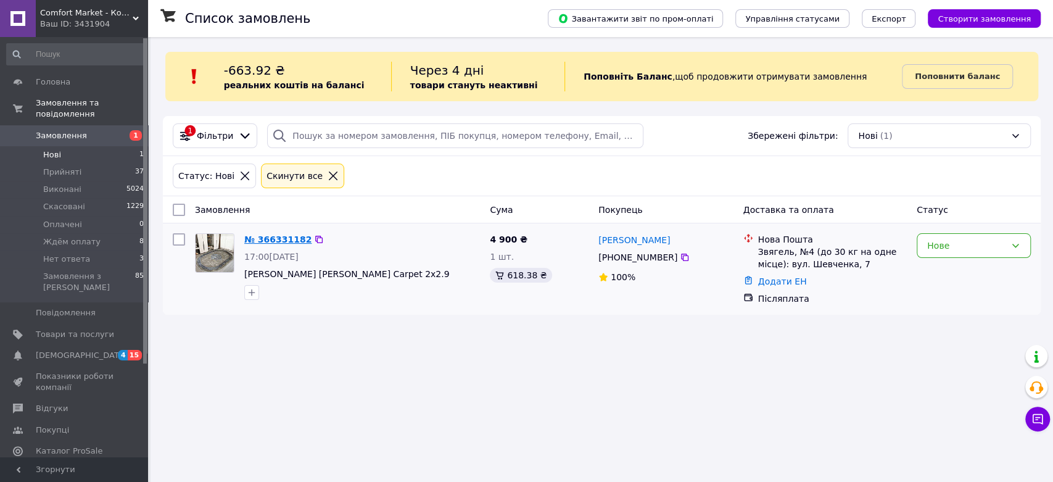
click at [268, 237] on link "№ 366331182" at bounding box center [277, 239] width 67 height 10
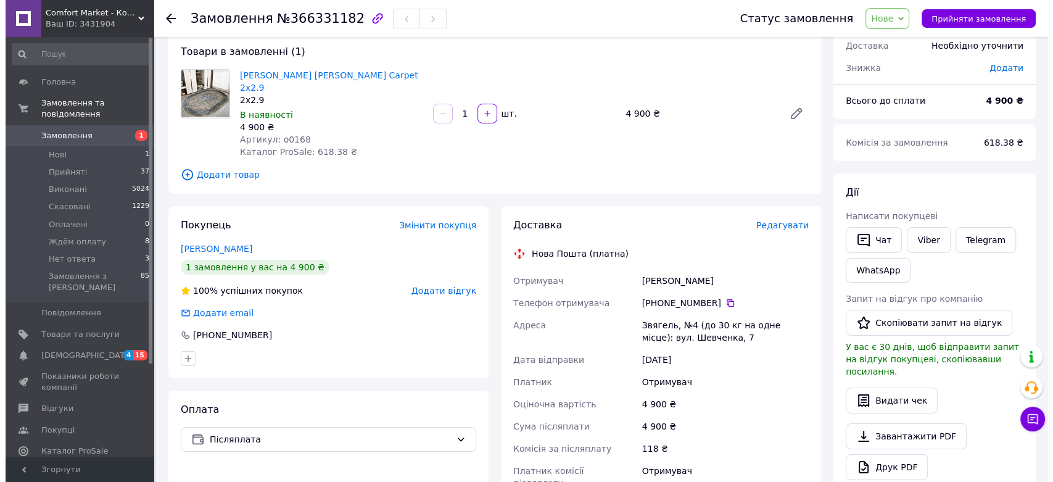
scroll to position [137, 0]
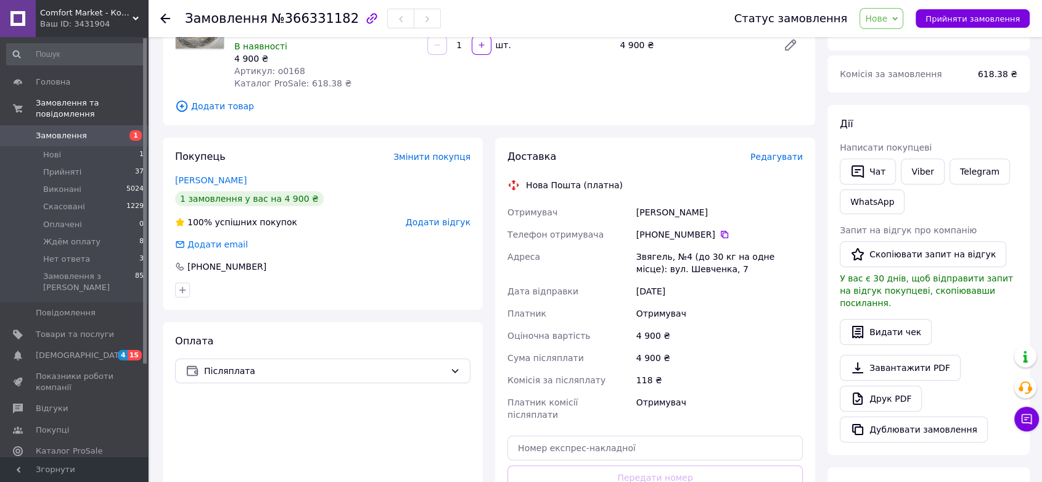
click at [781, 158] on span "Редагувати" at bounding box center [777, 157] width 52 height 10
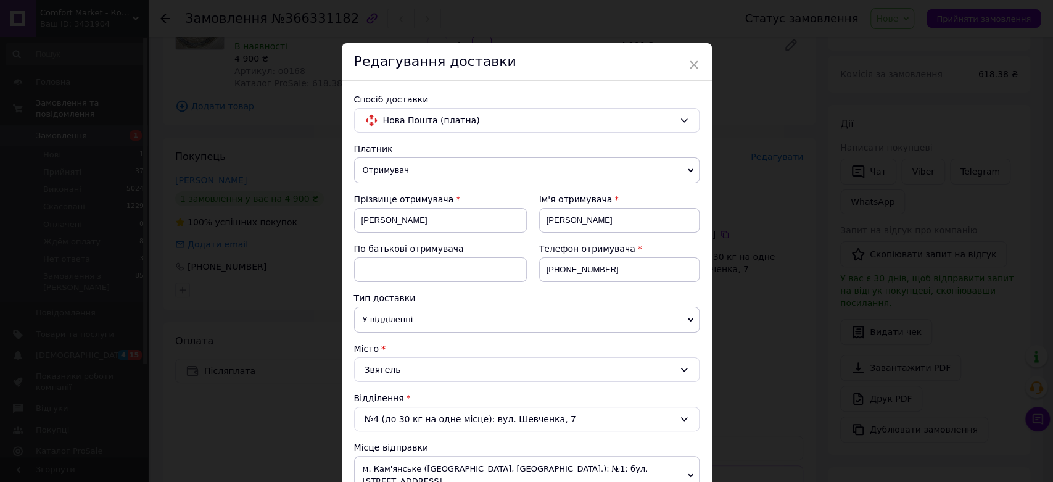
click at [553, 329] on span "У відділенні" at bounding box center [526, 320] width 345 height 26
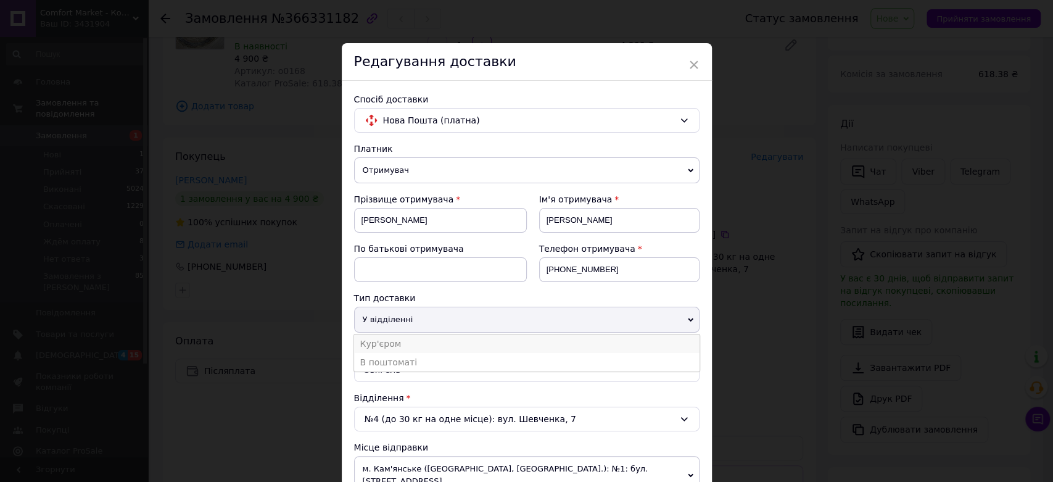
click at [518, 339] on li "Кур'єром" at bounding box center [526, 343] width 345 height 19
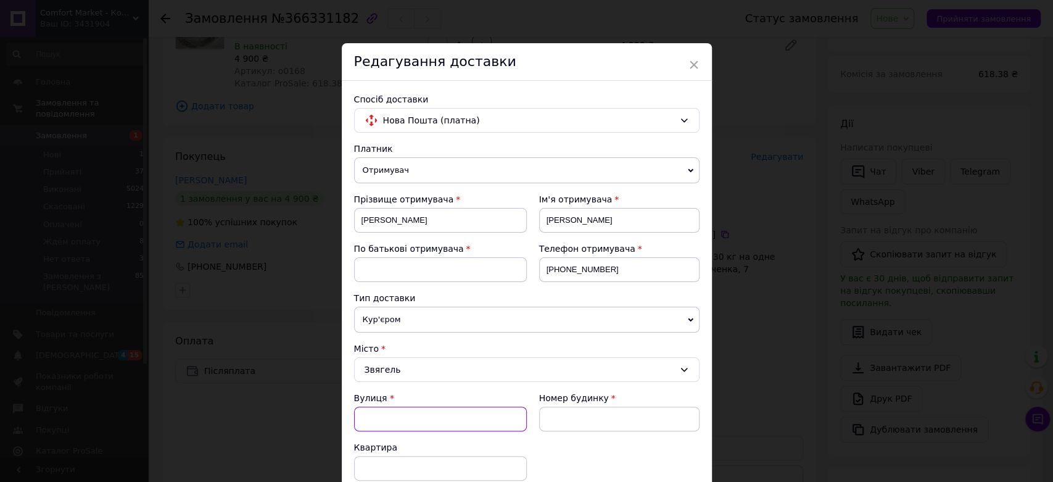
click at [464, 414] on input "Вулиця" at bounding box center [440, 418] width 173 height 25
click at [453, 442] on div "вул. Соборності" at bounding box center [440, 445] width 171 height 22
type input "вул. Соборності"
click at [568, 421] on input at bounding box center [619, 418] width 160 height 25
type input "3"
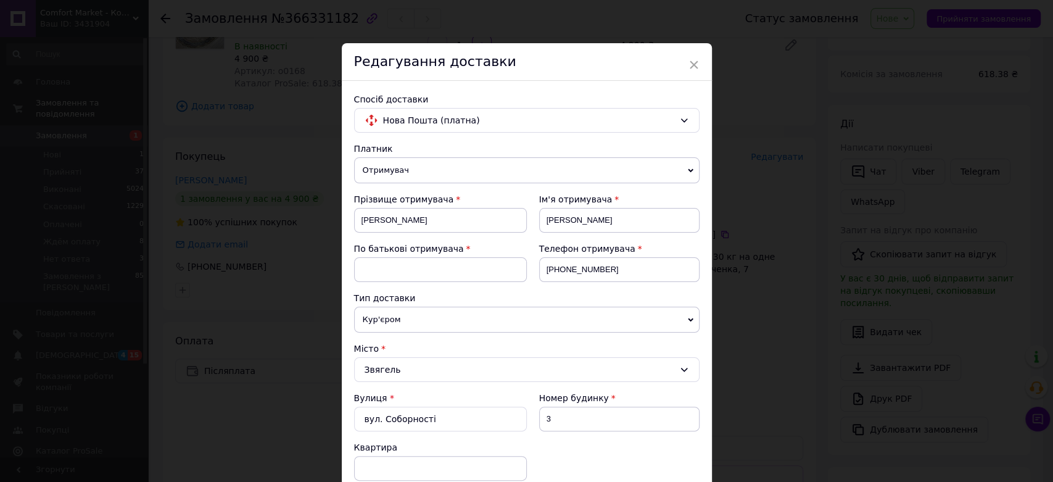
click at [587, 444] on div "Вулиця * вул. Соборності Номер будинку 3 Квартира" at bounding box center [526, 441] width 345 height 99
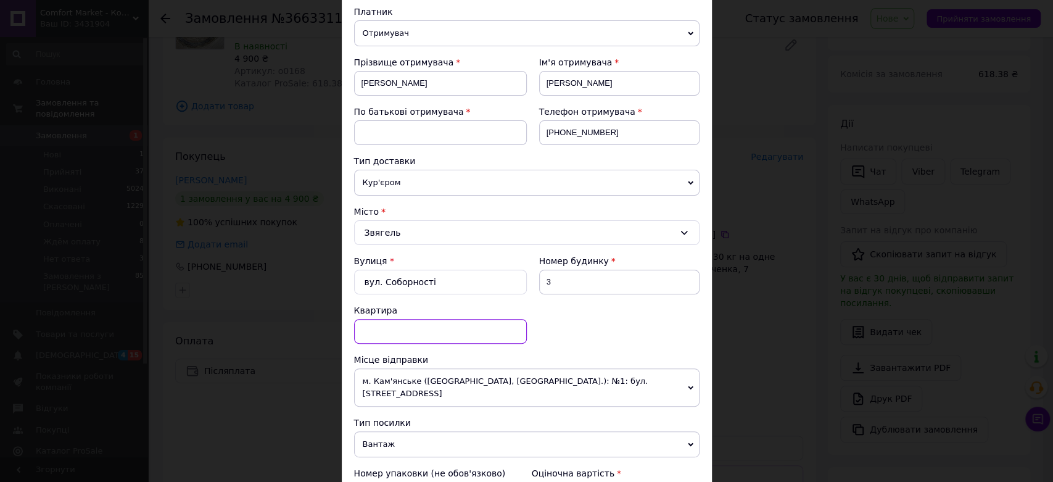
drag, startPoint x: 444, startPoint y: 321, endPoint x: 451, endPoint y: 322, distance: 7.5
click at [444, 321] on input at bounding box center [440, 331] width 173 height 25
click at [639, 329] on div "Вулиця * вул. Соборності Номер будинку 3 Квартира" at bounding box center [526, 304] width 345 height 99
click at [479, 335] on input at bounding box center [440, 331] width 173 height 25
click at [564, 335] on div "Вулиця * вул. Соборності Номер будинку 3 Квартира" at bounding box center [526, 304] width 345 height 99
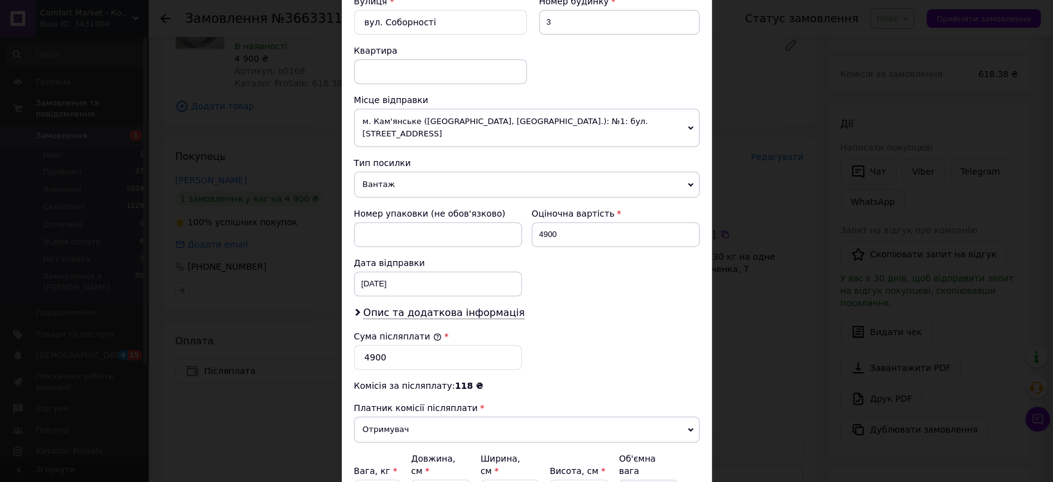
scroll to position [506, 0]
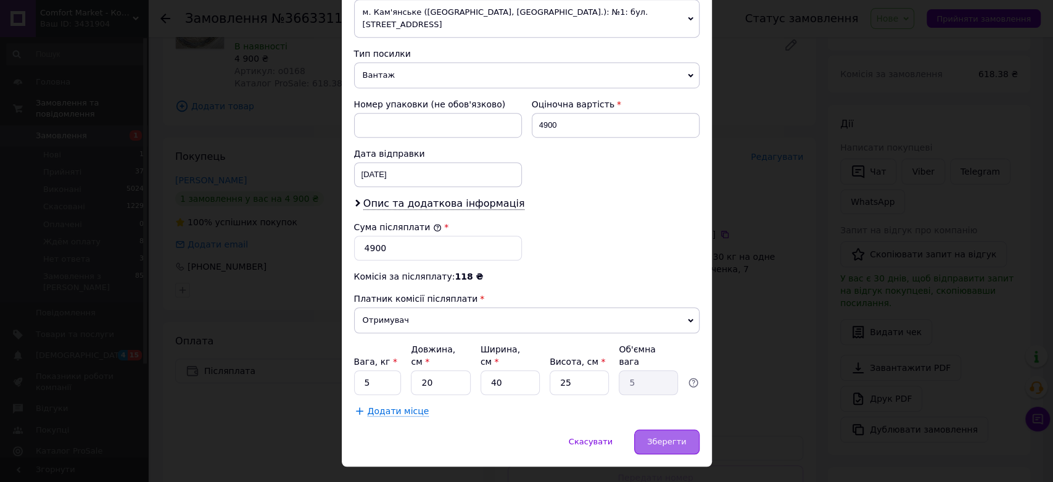
click at [671, 429] on div "Зберегти" at bounding box center [666, 441] width 65 height 25
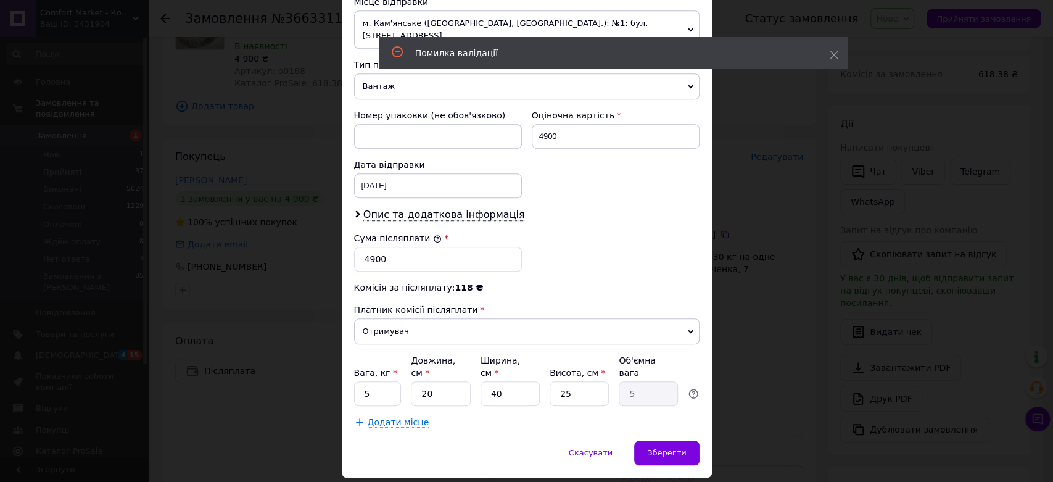
scroll to position [28, 0]
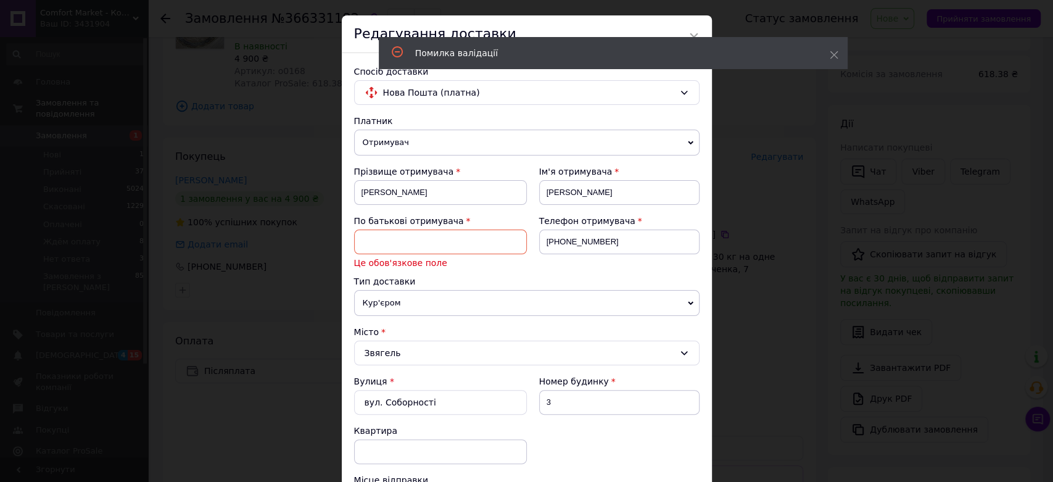
click at [495, 242] on input at bounding box center [440, 241] width 173 height 25
type input "По-батькові"
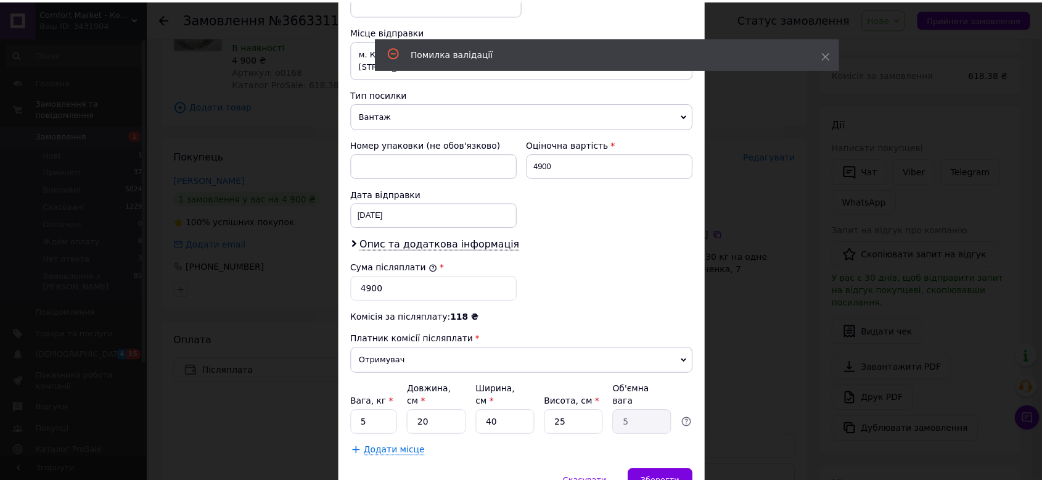
scroll to position [506, 0]
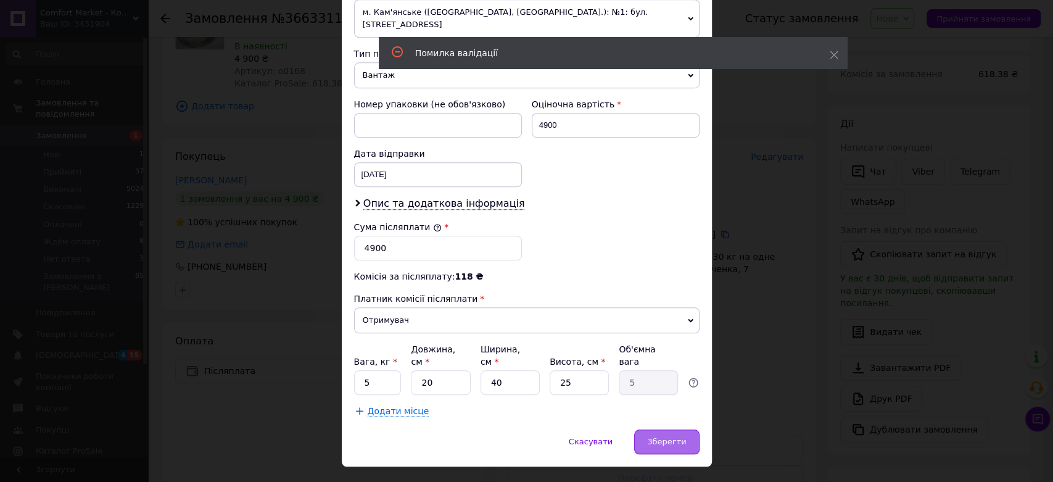
click at [670, 437] on span "Зберегти" at bounding box center [666, 441] width 39 height 9
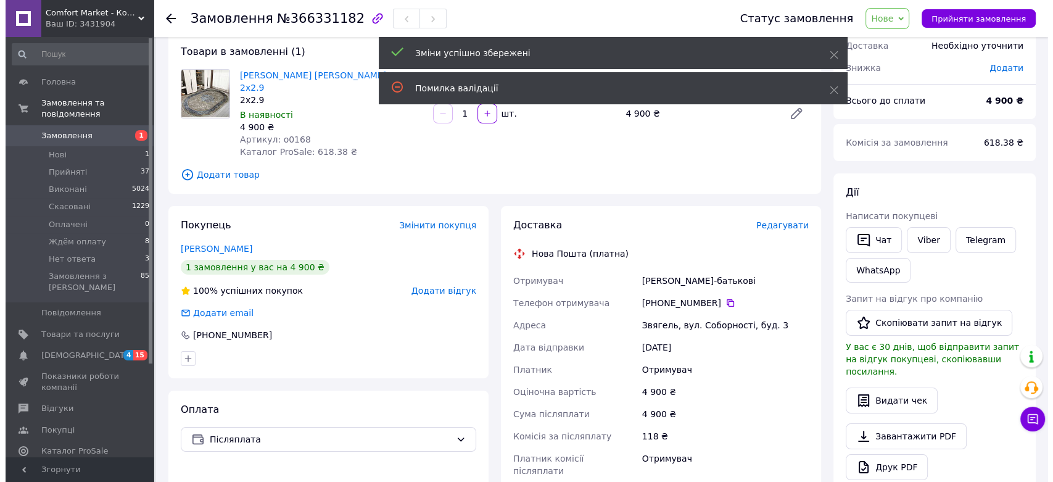
scroll to position [0, 0]
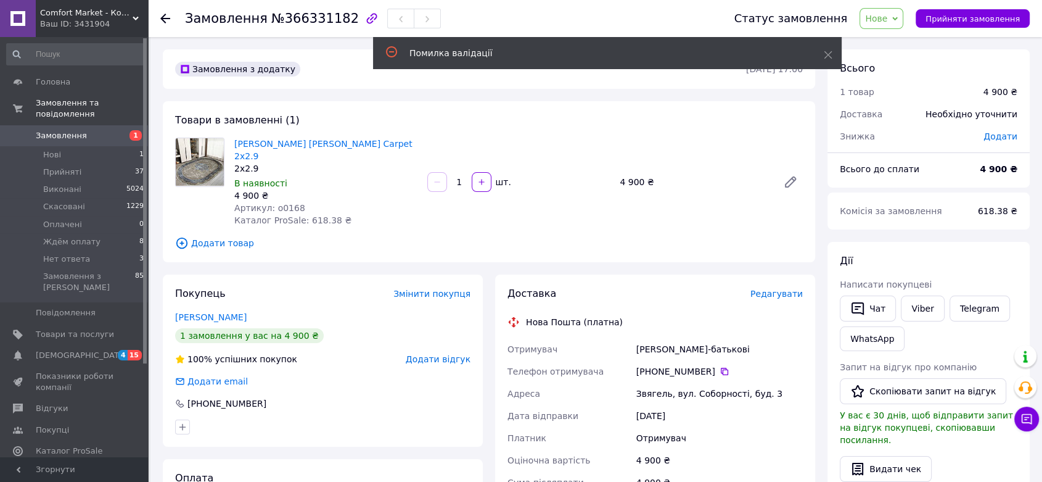
click at [299, 22] on span "№366331182" at bounding box center [315, 18] width 88 height 15
click at [452, 227] on div "[PERSON_NAME] [PERSON_NAME] Carpet 2x2.9 2x2.9 В наявності 4 900 ₴ Артикул: o01…" at bounding box center [518, 182] width 578 height 94
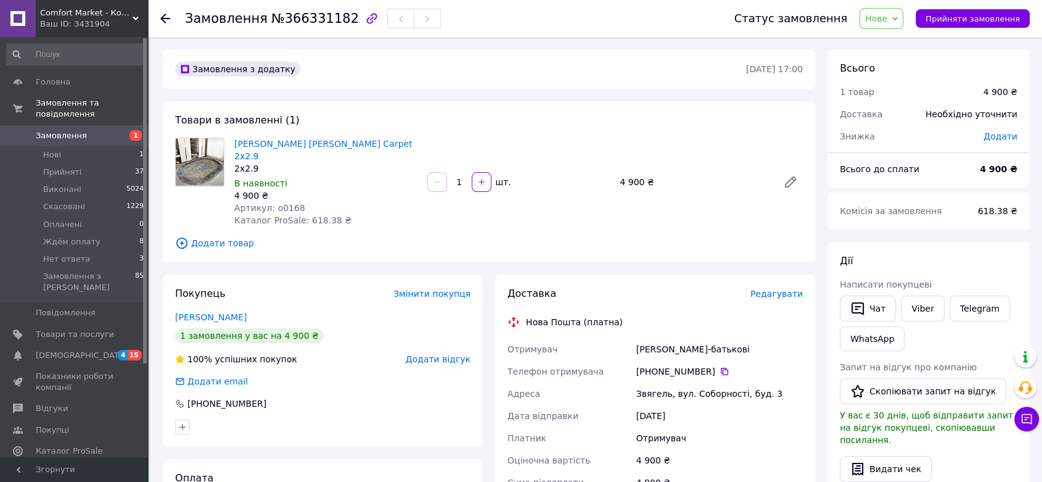
click at [534, 252] on div "Товари в замовленні (1) [PERSON_NAME] [PERSON_NAME] Carpet 2x2.9 2x2.9 В наявно…" at bounding box center [489, 181] width 652 height 161
click at [721, 369] on icon at bounding box center [724, 371] width 7 height 7
click at [675, 348] on div "[PERSON_NAME]-батькові" at bounding box center [719, 349] width 171 height 22
click at [681, 346] on div "[PERSON_NAME]-батькові" at bounding box center [719, 349] width 171 height 22
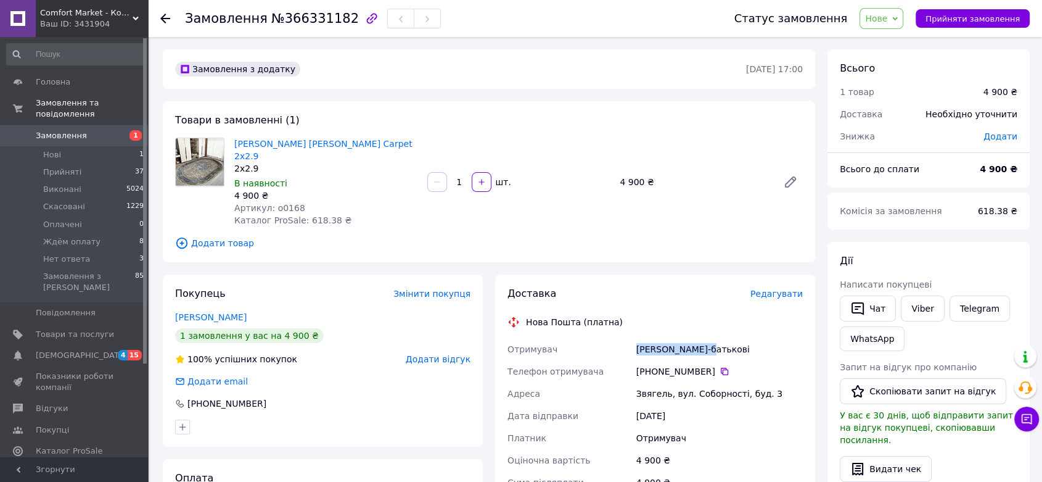
drag, startPoint x: 636, startPoint y: 347, endPoint x: 696, endPoint y: 350, distance: 60.5
click at [696, 350] on div "[PERSON_NAME]-батькові" at bounding box center [719, 349] width 171 height 22
click at [646, 393] on div "Звягель, вул. Соборності, буд. 3" at bounding box center [719, 393] width 171 height 22
click at [711, 390] on div "Звягель, вул. Соборності, буд. 3" at bounding box center [719, 393] width 171 height 22
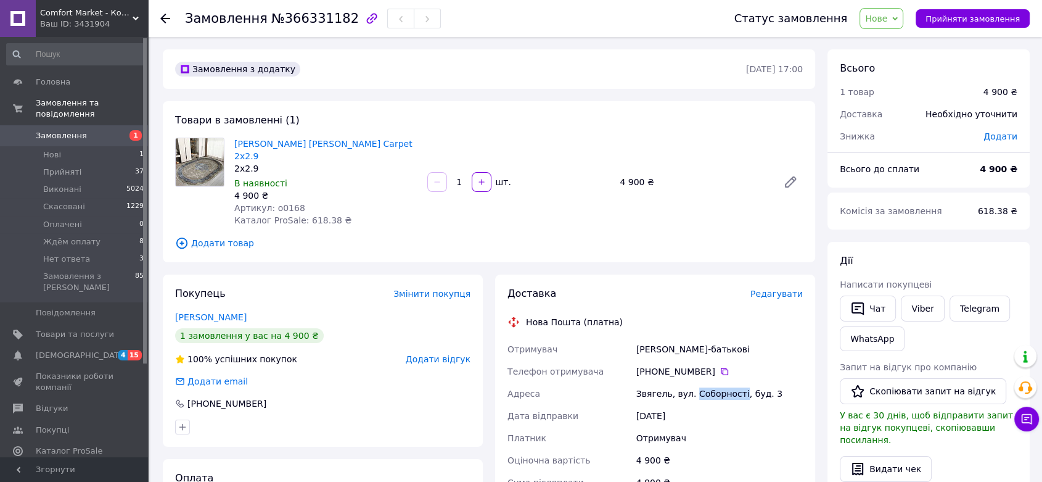
click at [711, 390] on div "Звягель, вул. Соборності, буд. 3" at bounding box center [719, 393] width 171 height 22
click at [317, 12] on span "№366331182" at bounding box center [315, 18] width 88 height 15
click at [660, 349] on div "[PERSON_NAME]-батькові" at bounding box center [719, 349] width 171 height 22
drag, startPoint x: 636, startPoint y: 348, endPoint x: 699, endPoint y: 348, distance: 62.9
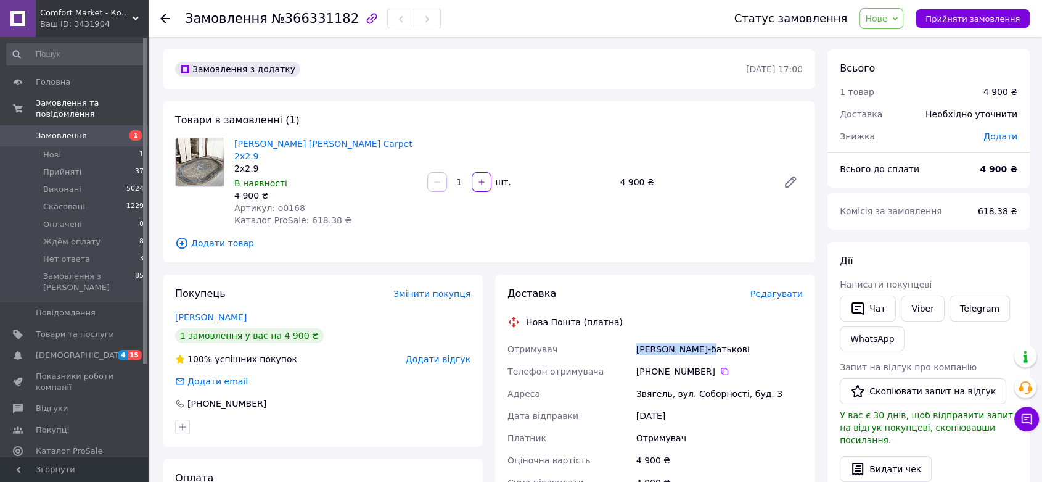
click at [699, 348] on div "[PERSON_NAME]-батькові" at bounding box center [719, 349] width 171 height 22
drag, startPoint x: 986, startPoint y: 211, endPoint x: 1011, endPoint y: 212, distance: 25.3
click at [1011, 212] on span "618.38 ₴" at bounding box center [997, 211] width 39 height 10
click at [720, 372] on icon at bounding box center [725, 371] width 10 height 10
drag, startPoint x: 271, startPoint y: 157, endPoint x: 350, endPoint y: 143, distance: 79.5
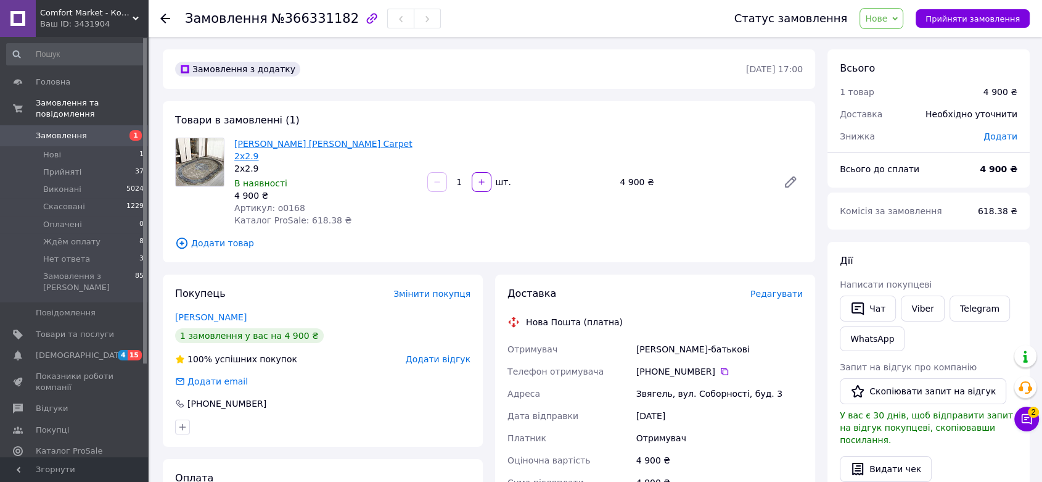
click at [350, 143] on span "[PERSON_NAME] [PERSON_NAME] Carpet 2x2.9" at bounding box center [325, 150] width 183 height 25
click at [887, 17] on span "Нове" at bounding box center [876, 19] width 22 height 10
click at [892, 35] on li "Прийнято" at bounding box center [895, 43] width 70 height 19
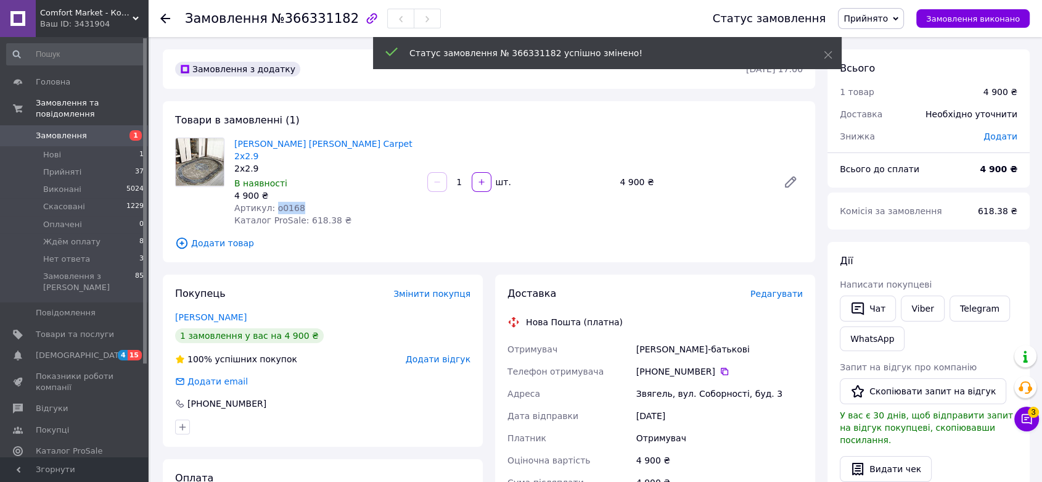
drag, startPoint x: 300, startPoint y: 206, endPoint x: 272, endPoint y: 207, distance: 28.4
click at [272, 207] on div "Артикул: o0168" at bounding box center [325, 208] width 183 height 12
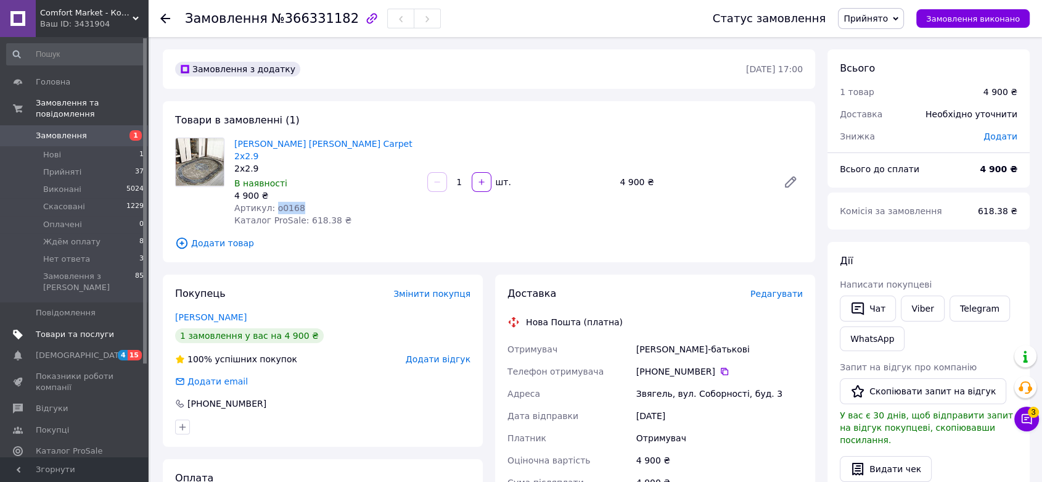
click at [102, 329] on span "Товари та послуги" at bounding box center [75, 334] width 78 height 11
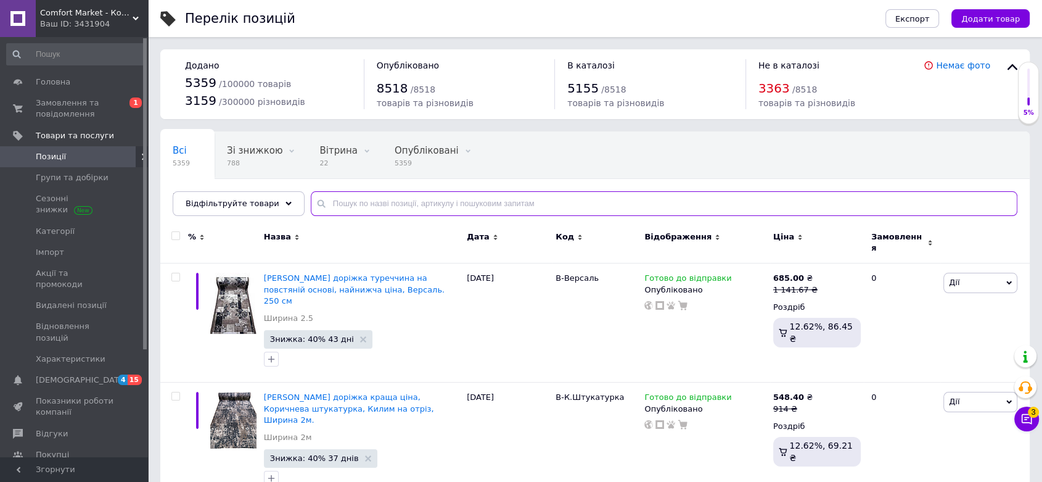
click at [441, 205] on input "text" at bounding box center [664, 203] width 707 height 25
paste input "o0168"
type input "o0168"
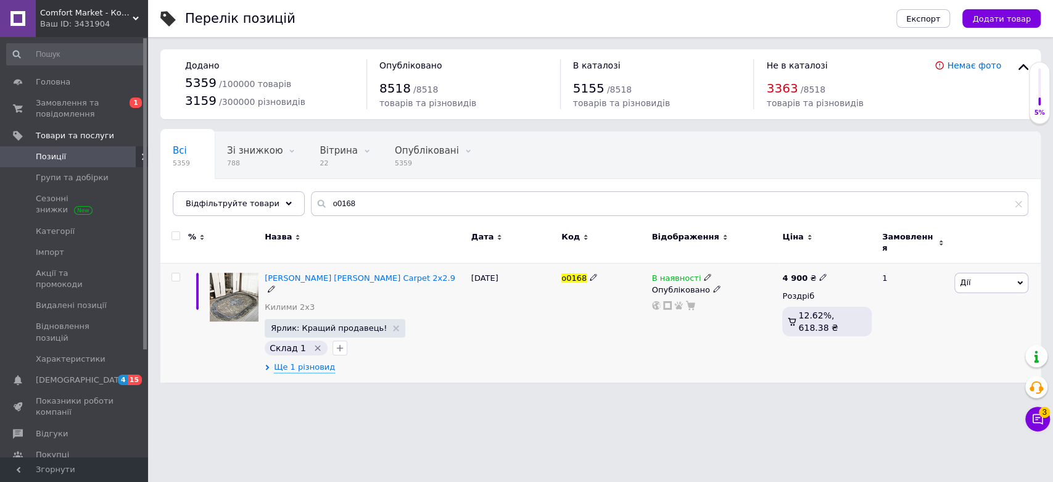
click at [704, 273] on icon at bounding box center [707, 276] width 7 height 7
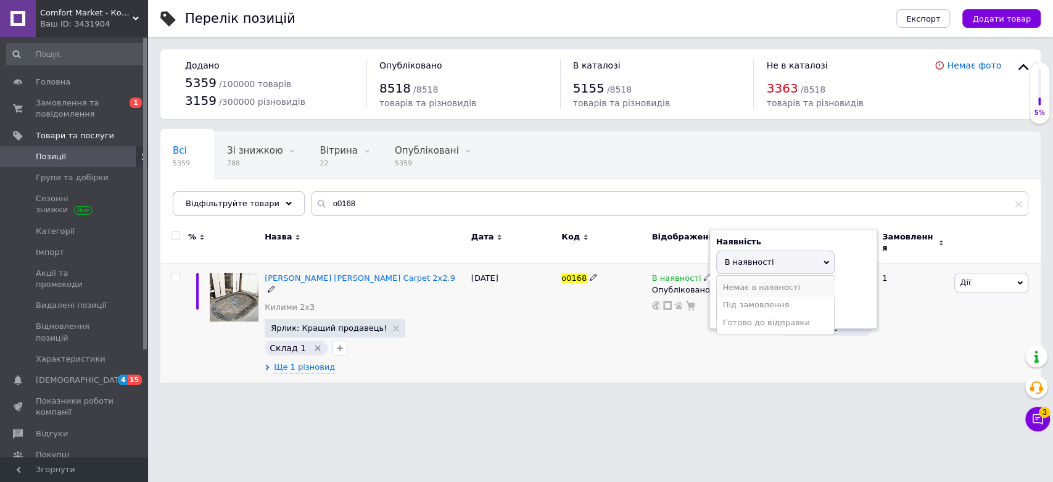
click at [768, 283] on li "Немає в наявності" at bounding box center [775, 287] width 117 height 17
click at [799, 344] on div "4 900 ₴ Роздріб 12.62%, 618.38 ₴" at bounding box center [827, 322] width 96 height 119
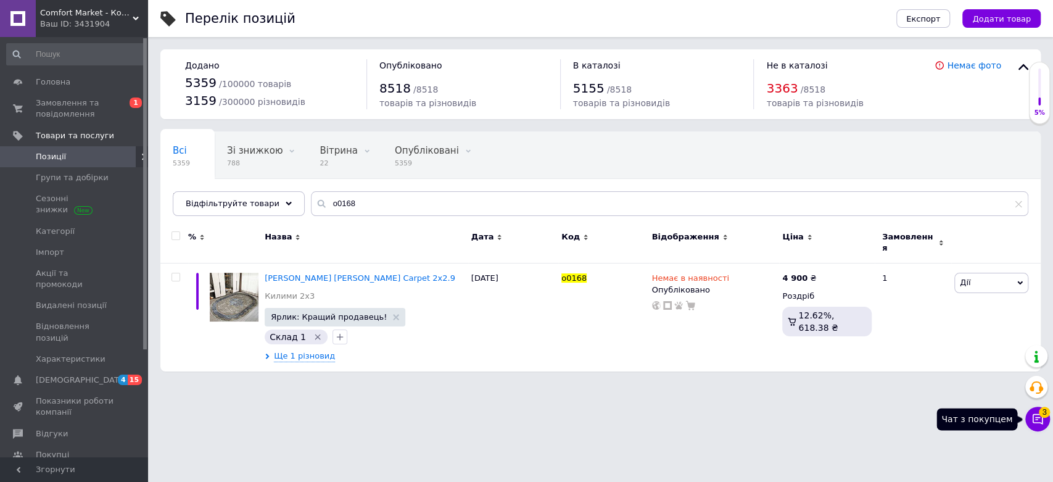
click at [1041, 419] on icon at bounding box center [1037, 419] width 12 height 12
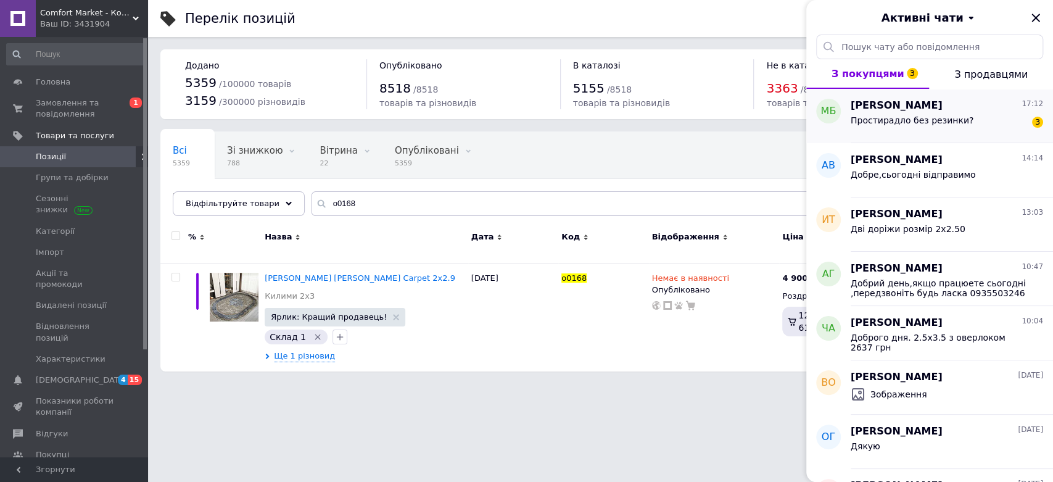
click at [920, 120] on span "Простирадло без резинки?" at bounding box center [911, 120] width 123 height 10
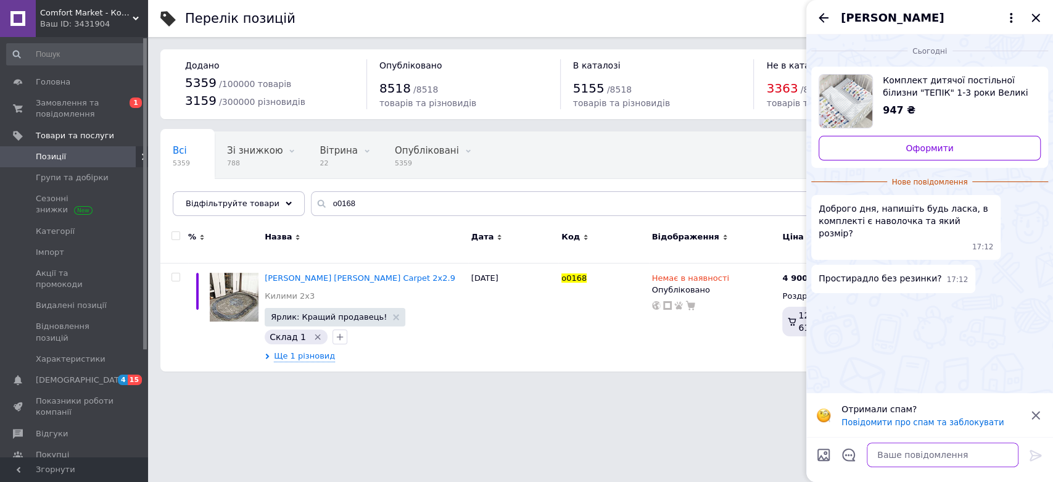
click at [953, 453] on textarea at bounding box center [942, 454] width 152 height 25
click at [912, 453] on textarea at bounding box center [942, 454] width 152 height 25
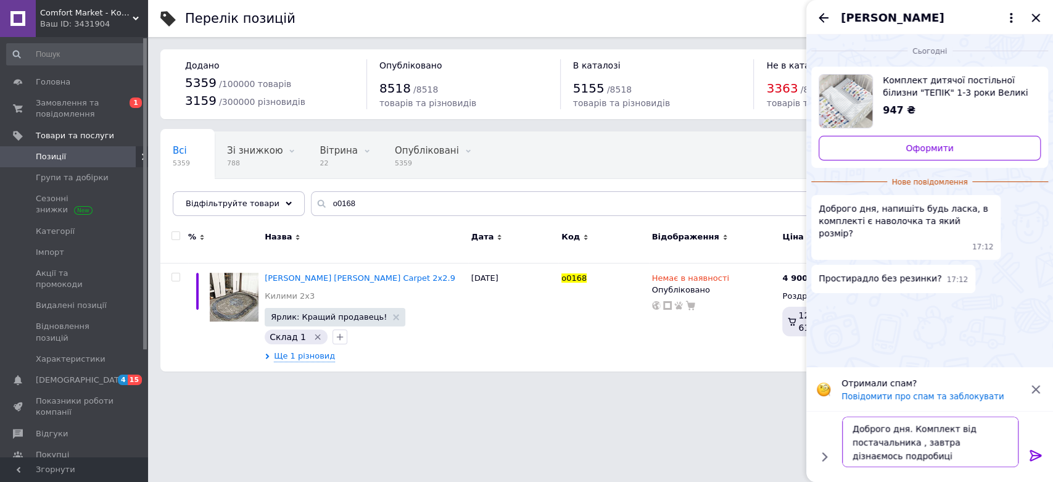
type textarea "Доброго дня. Комплект від постачальника , завтра дізнаємось подробиці"
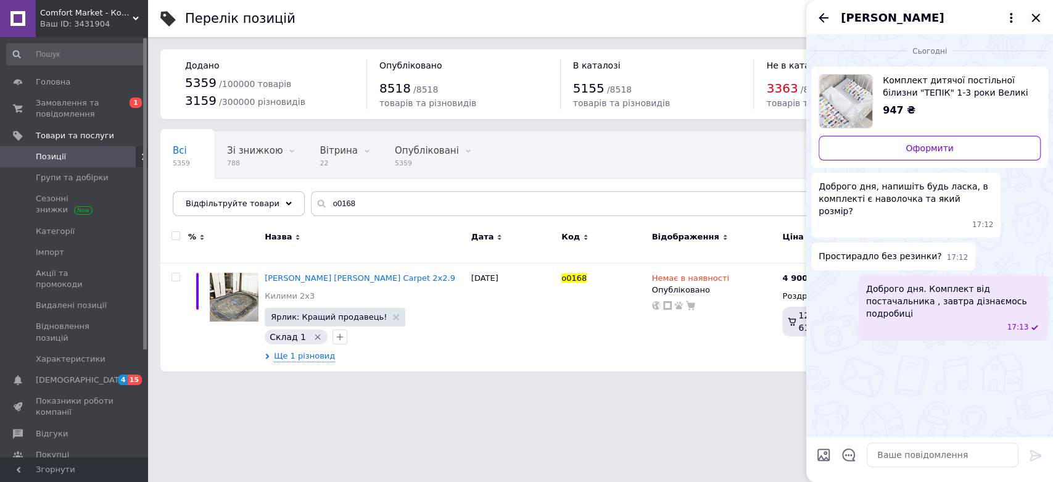
click at [1034, 19] on icon "Закрити" at bounding box center [1035, 18] width 8 height 8
